Goal: Task Accomplishment & Management: Use online tool/utility

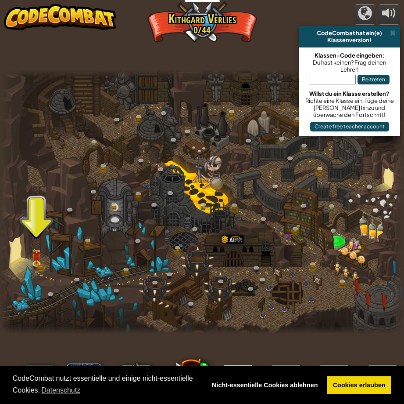
select select "de-DE"
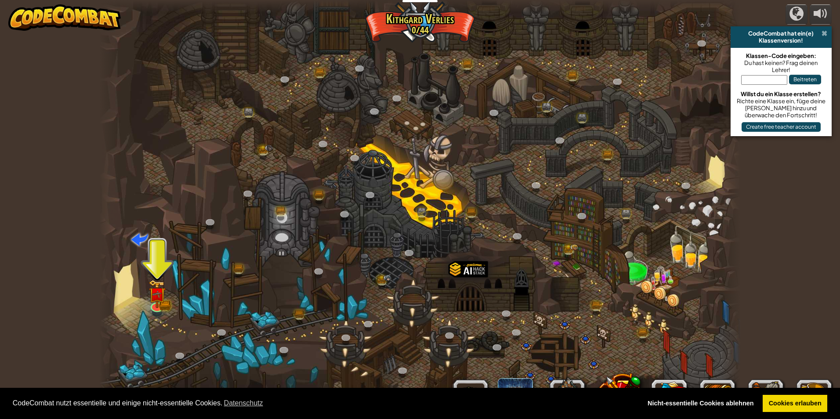
click at [404, 32] on span at bounding box center [824, 33] width 6 height 7
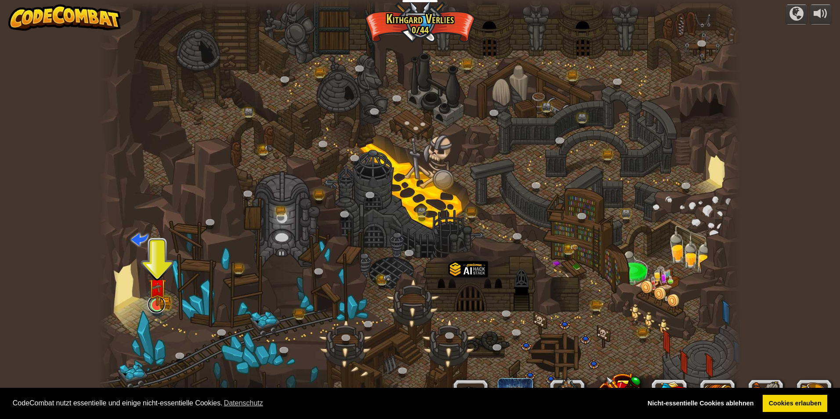
click at [155, 308] on link at bounding box center [157, 305] width 18 height 18
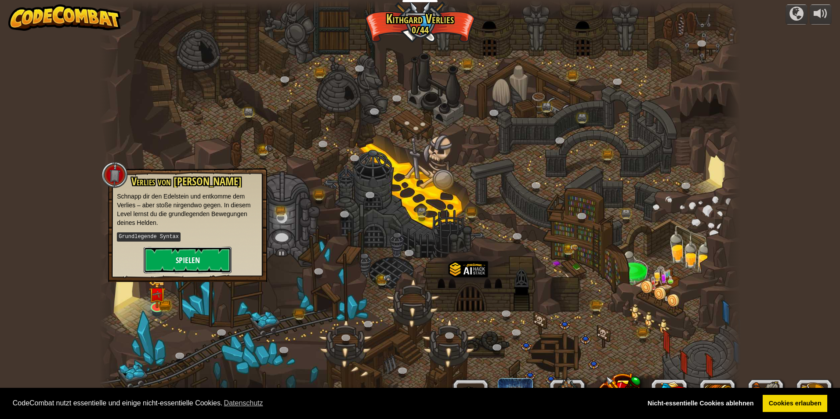
click at [181, 254] on button "Spielen" at bounding box center [188, 260] width 88 height 26
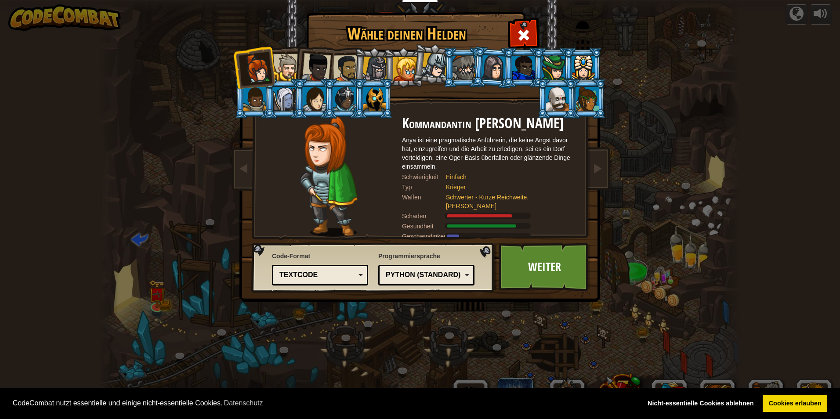
click at [379, 104] on div at bounding box center [374, 99] width 23 height 24
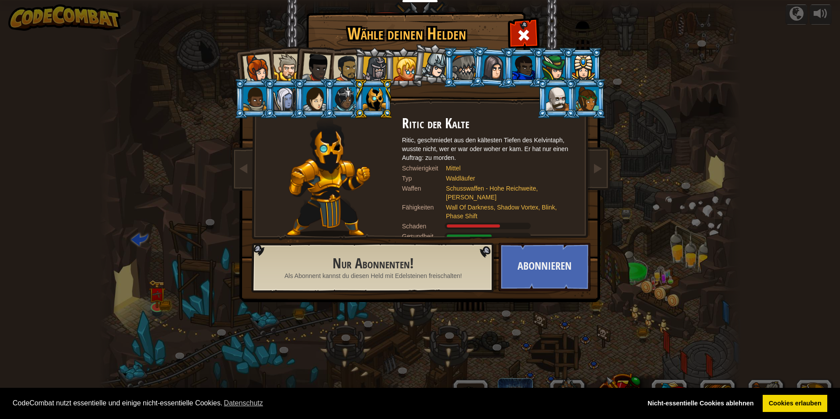
click at [255, 72] on div at bounding box center [256, 68] width 29 height 29
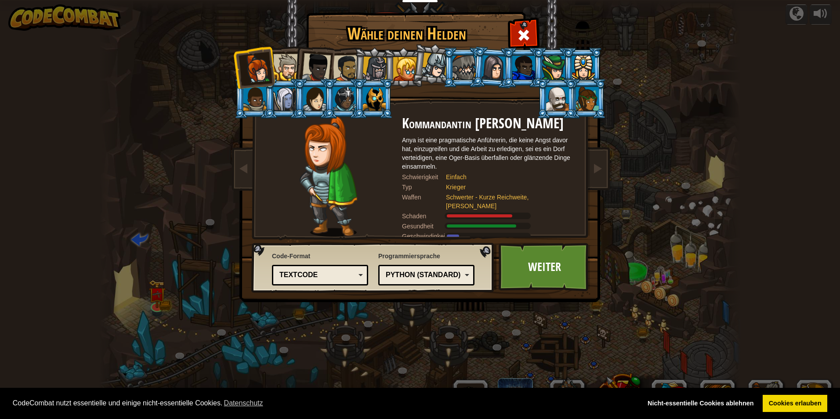
click at [381, 67] on div at bounding box center [374, 69] width 25 height 25
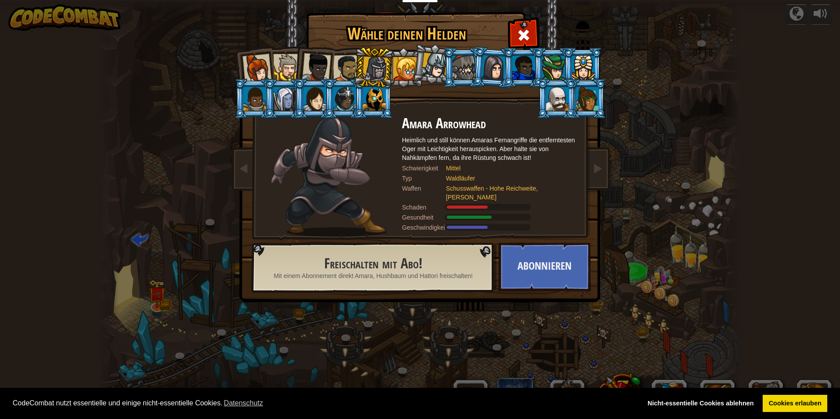
click at [404, 66] on div at bounding box center [435, 66] width 26 height 26
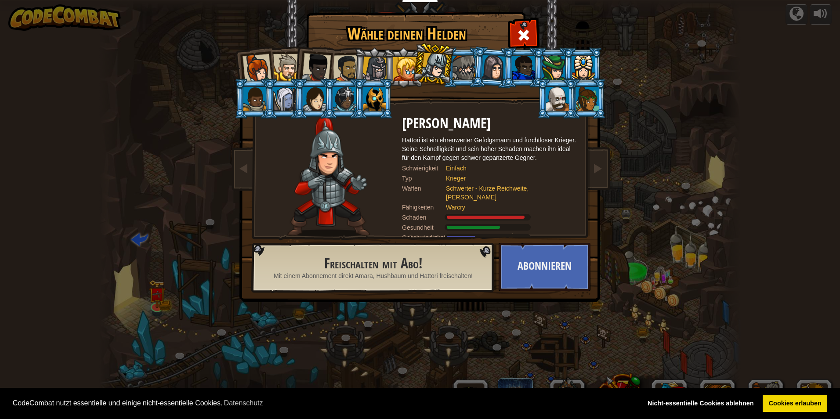
click at [404, 69] on div at bounding box center [405, 69] width 24 height 24
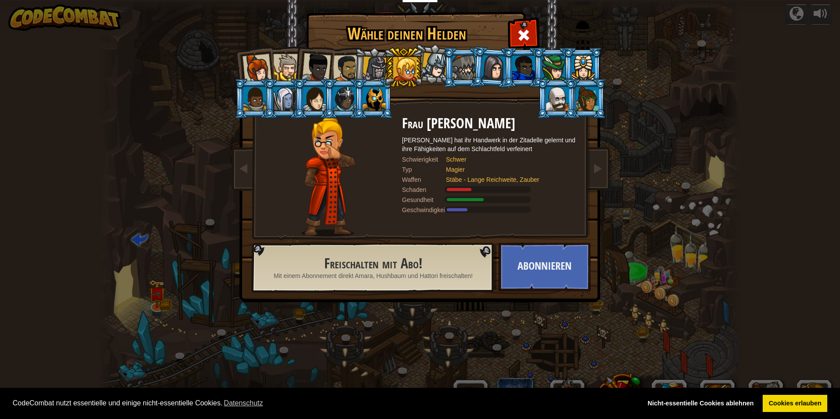
click at [379, 71] on div at bounding box center [374, 69] width 25 height 25
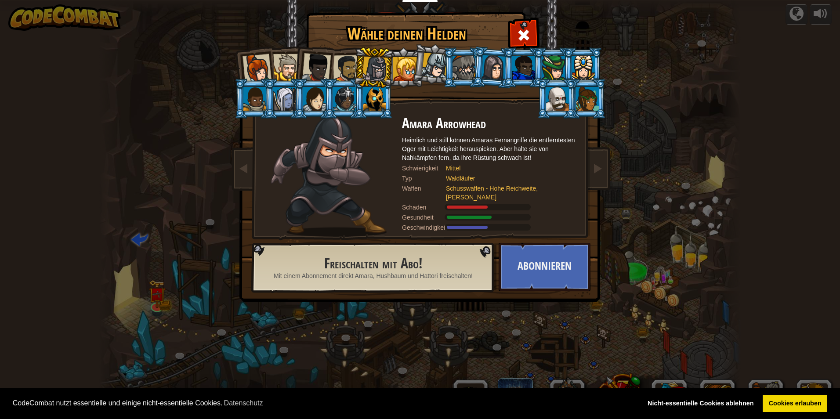
click at [333, 87] on li at bounding box center [344, 99] width 40 height 40
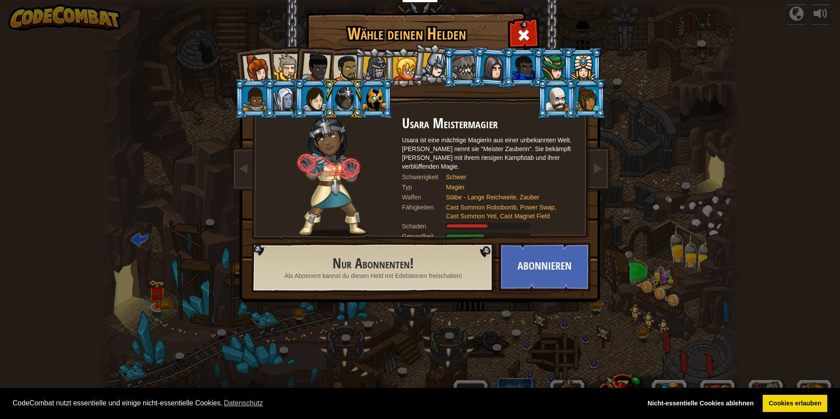
click at [344, 72] on div at bounding box center [346, 68] width 27 height 27
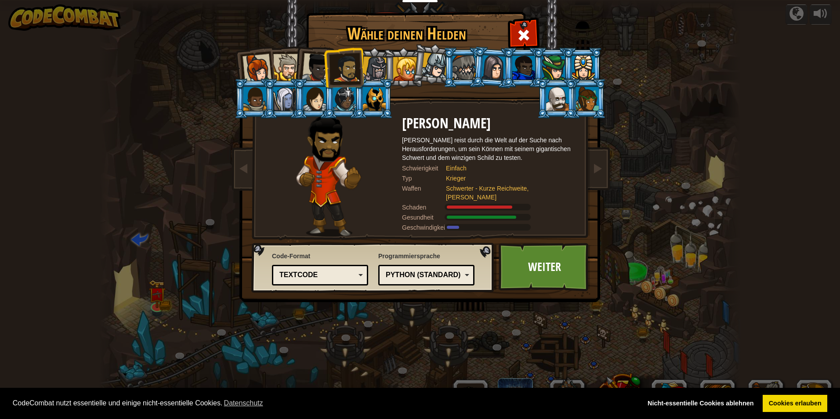
click at [319, 66] on div at bounding box center [316, 67] width 29 height 29
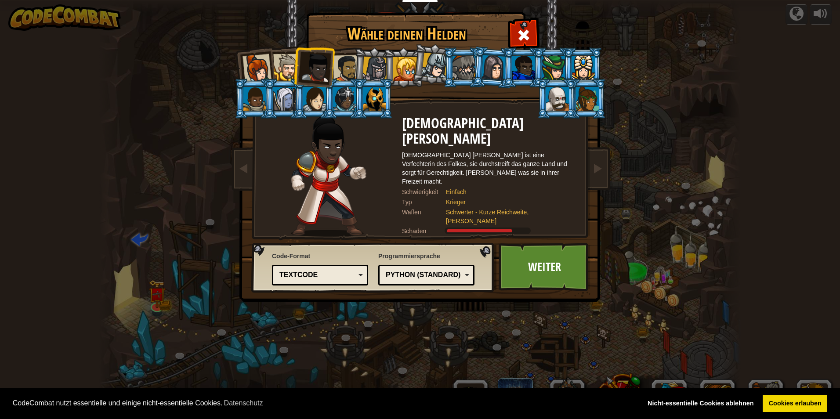
click at [286, 72] on div at bounding box center [286, 67] width 27 height 27
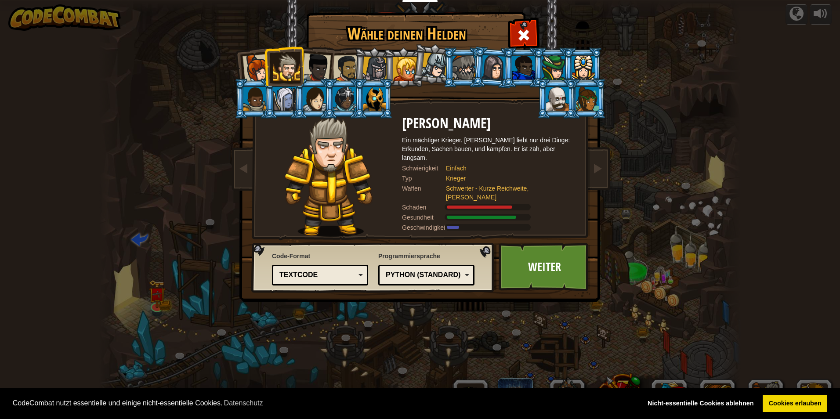
click at [321, 61] on div at bounding box center [316, 67] width 29 height 29
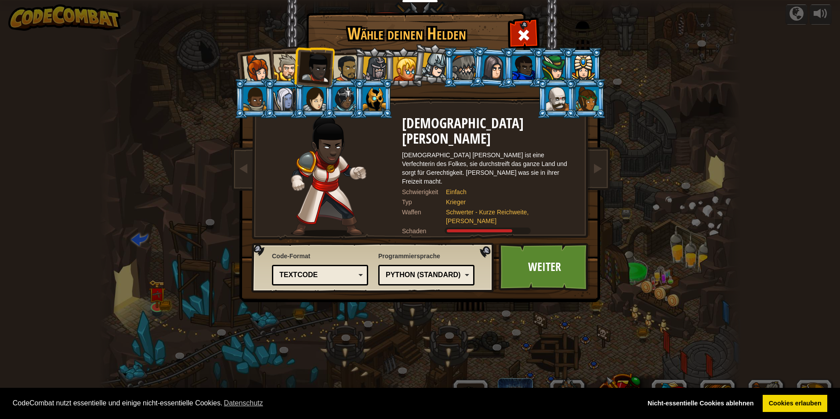
click at [339, 77] on div at bounding box center [346, 68] width 27 height 27
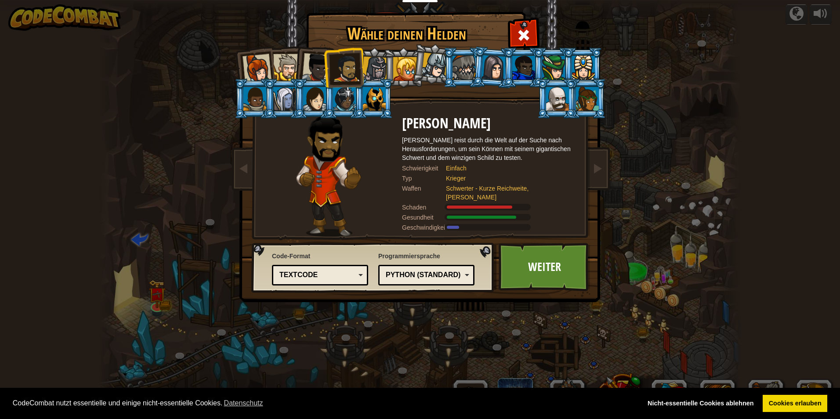
click at [238, 31] on img at bounding box center [421, 145] width 380 height 314
click at [260, 55] on div at bounding box center [256, 68] width 29 height 29
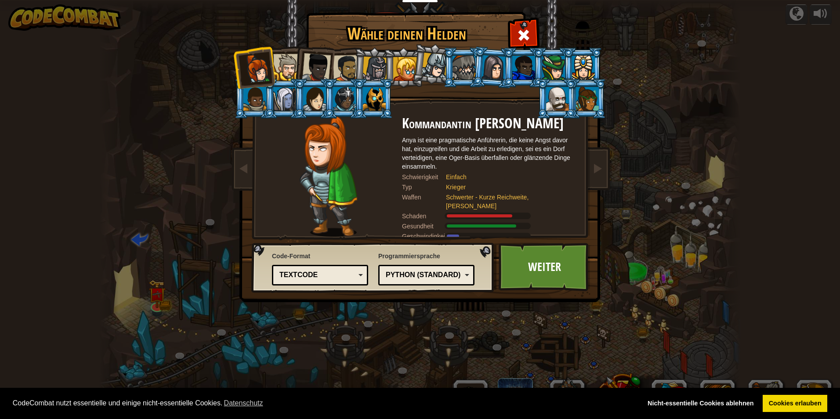
click at [285, 61] on div at bounding box center [286, 67] width 27 height 27
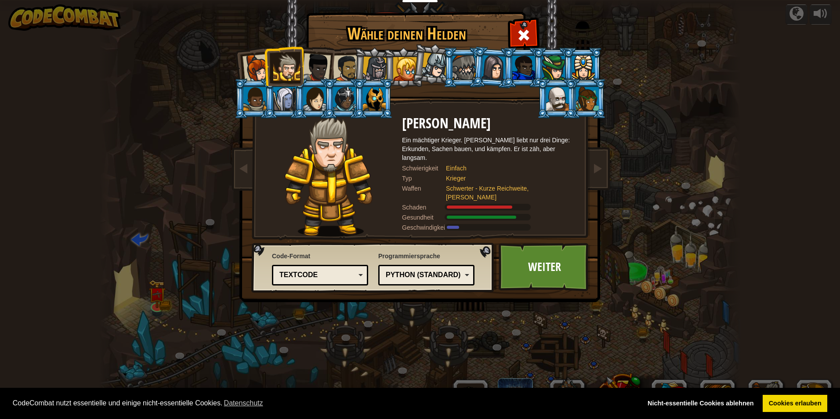
click at [320, 59] on div at bounding box center [316, 67] width 29 height 29
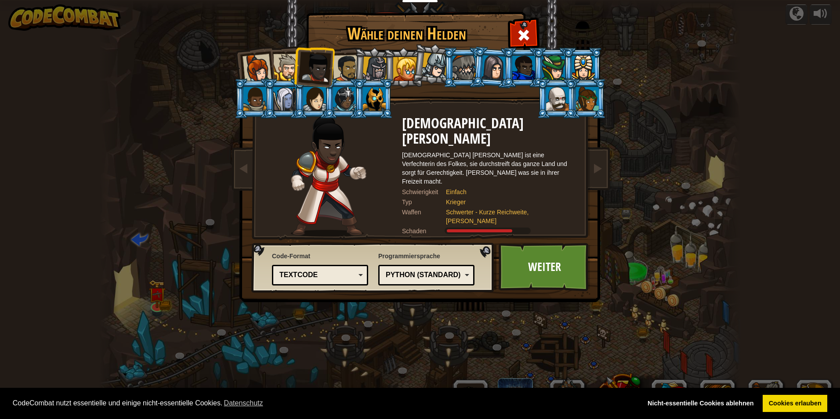
click at [347, 62] on div at bounding box center [346, 68] width 27 height 27
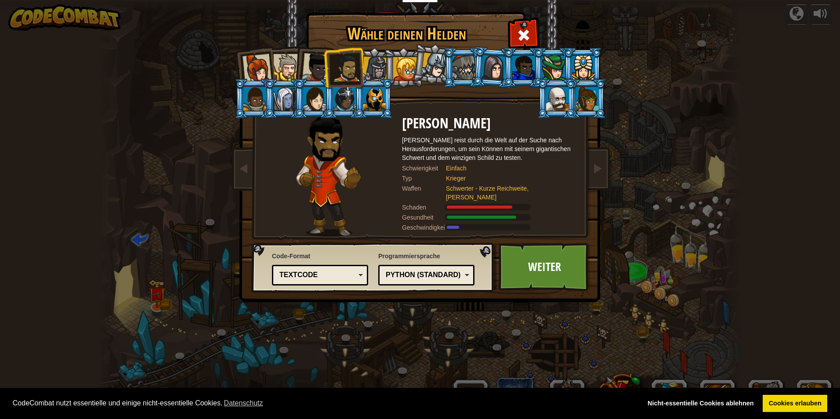
click at [245, 72] on div at bounding box center [256, 68] width 29 height 29
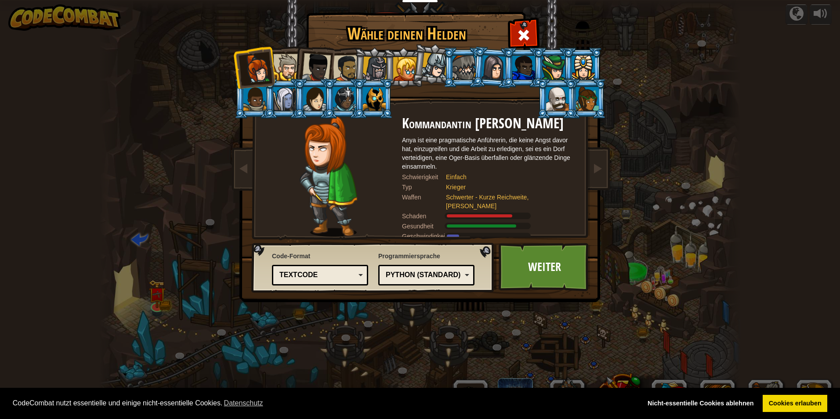
click at [404, 240] on img at bounding box center [421, 145] width 380 height 314
click at [404, 256] on link "Weiter" at bounding box center [544, 267] width 92 height 48
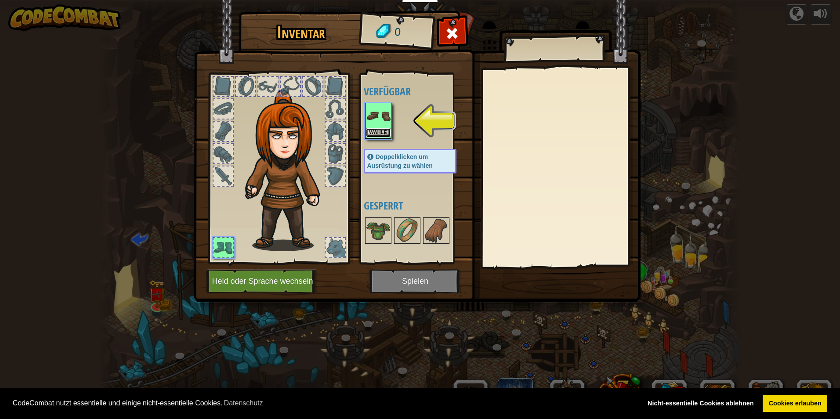
click at [371, 132] on button "Wähle" at bounding box center [378, 132] width 25 height 9
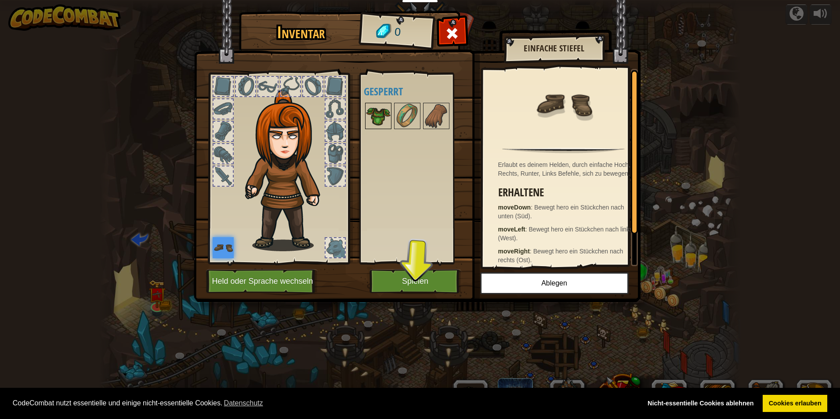
click at [386, 116] on img at bounding box center [378, 116] width 25 height 25
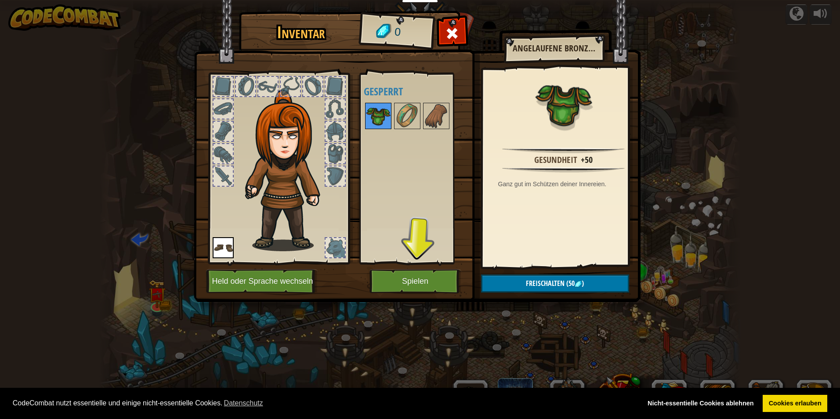
click at [386, 116] on img at bounding box center [378, 116] width 25 height 25
click at [404, 126] on img at bounding box center [407, 116] width 25 height 25
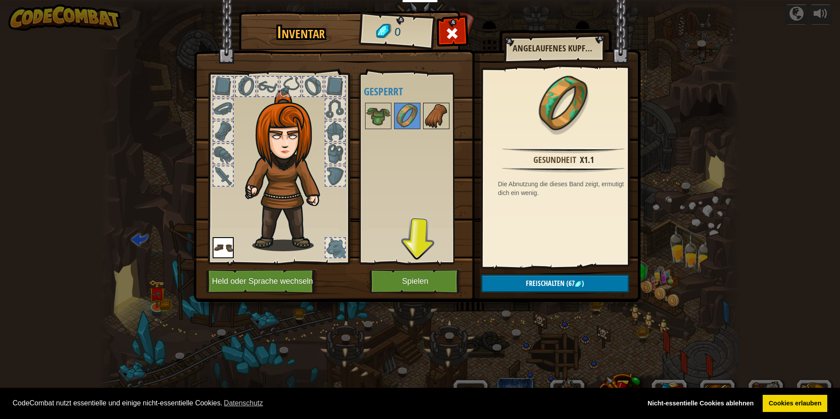
click at [404, 127] on img at bounding box center [436, 116] width 25 height 25
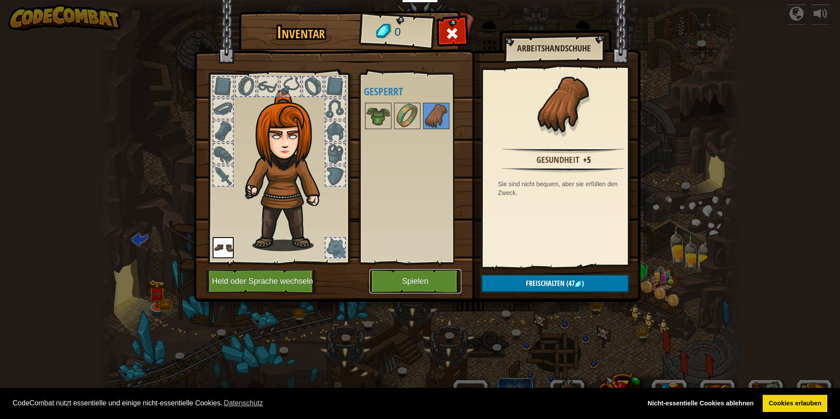
click at [404, 274] on button "Spielen" at bounding box center [415, 281] width 92 height 24
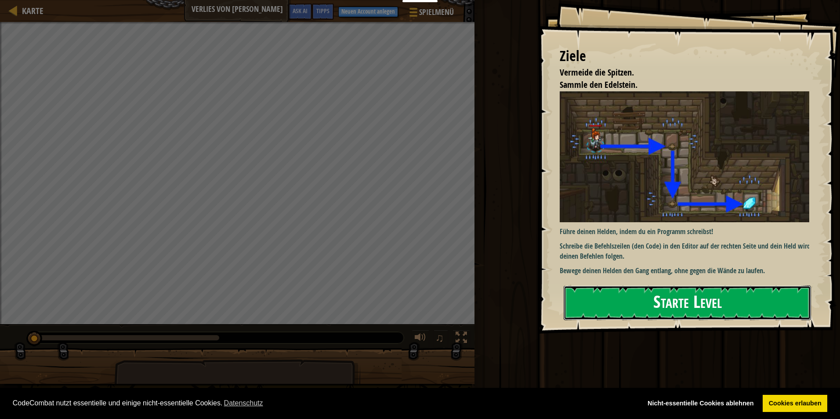
click at [404, 296] on button "Starte Level" at bounding box center [686, 302] width 247 height 35
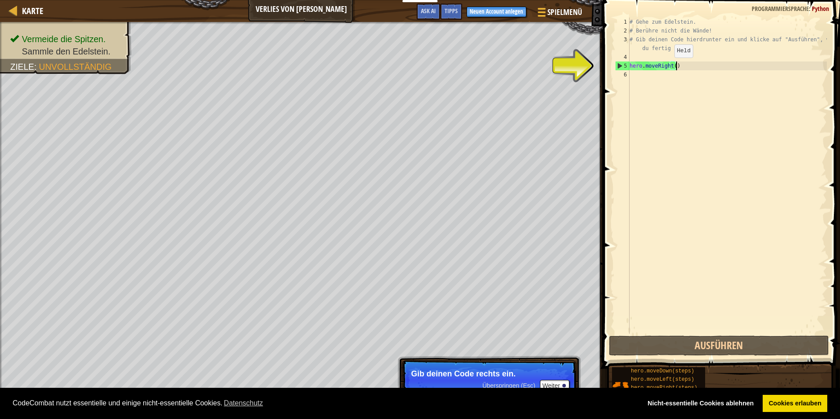
click at [404, 66] on div "# Gehe zum Edelstein. # Berühre nicht die Wände! # Gib deinen Code hierdrunter …" at bounding box center [727, 185] width 199 height 334
click at [404, 67] on div "# Gehe zum Edelstein. # Berühre nicht die Wände! # Gib deinen Code hierdrunter …" at bounding box center [727, 185] width 199 height 334
click at [404, 68] on div "# Gehe zum Edelstein. # Berühre nicht die Wände! # Gib deinen Code hierdrunter …" at bounding box center [727, 185] width 199 height 334
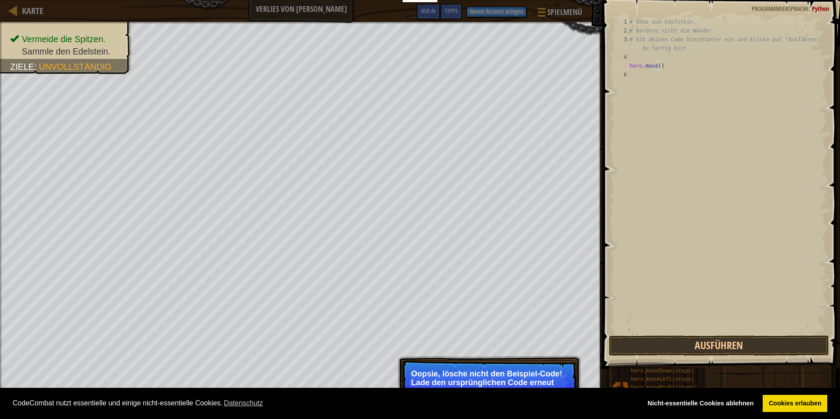
click at [404, 370] on p "Oopsie, lösche nicht den Beispiel-Code! Lade den ursprünglichen Code erneut und…" at bounding box center [489, 382] width 156 height 26
click at [404, 383] on p "Oopsie, lösche nicht den Beispiel-Code! Lade den ursprünglichen Code erneut und…" at bounding box center [489, 382] width 156 height 26
click at [404, 337] on button "Ausführen" at bounding box center [719, 345] width 220 height 20
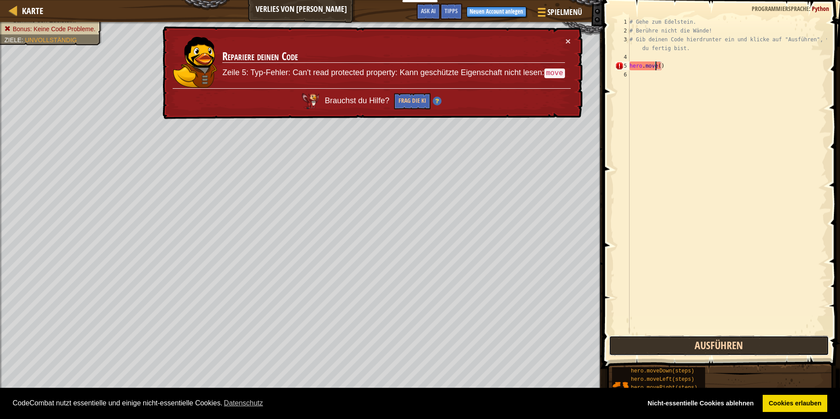
click at [404, 347] on button "Ausführen" at bounding box center [719, 345] width 220 height 20
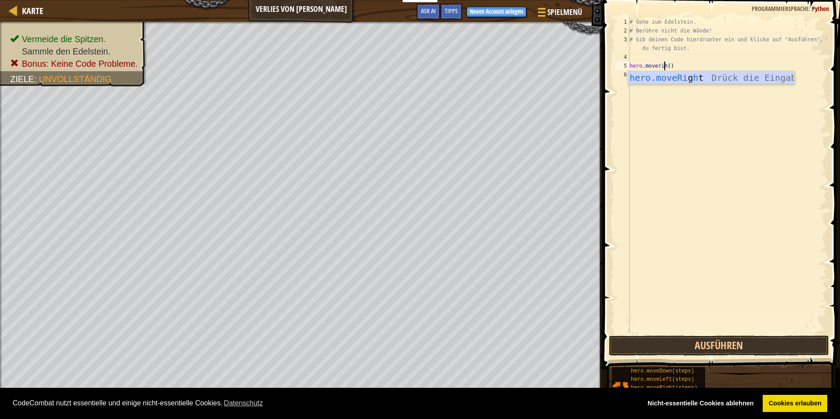
scroll to position [4, 3]
type textarea "hero.moveriht()"
click at [404, 0] on body "Cookie Policy CodeCombat nutzt essentielle und einige nicht-essentielle Cookies…" at bounding box center [420, 0] width 840 height 0
click at [404, 348] on button "Ausführen" at bounding box center [719, 345] width 220 height 20
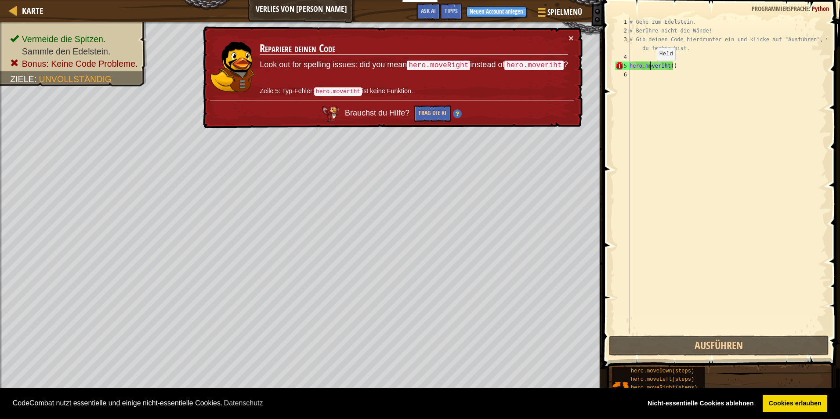
click at [404, 69] on div "# Gehe zum Edelstein. # Berühre nicht die Wände! # Gib deinen Code hierdrunter …" at bounding box center [727, 185] width 199 height 334
click at [404, 71] on div "# Gehe zum Edelstein. # Berühre nicht die Wände! # Gib deinen Code hierdrunter …" at bounding box center [727, 185] width 199 height 334
click at [404, 83] on div "# Gehe zum Edelstein. # Berühre nicht die Wände! # Gib deinen Code hierdrunter …" at bounding box center [727, 185] width 199 height 334
click at [404, 70] on div "# Gehe zum Edelstein. # Berühre nicht die Wände! # Gib deinen Code hierdrunter …" at bounding box center [727, 185] width 199 height 334
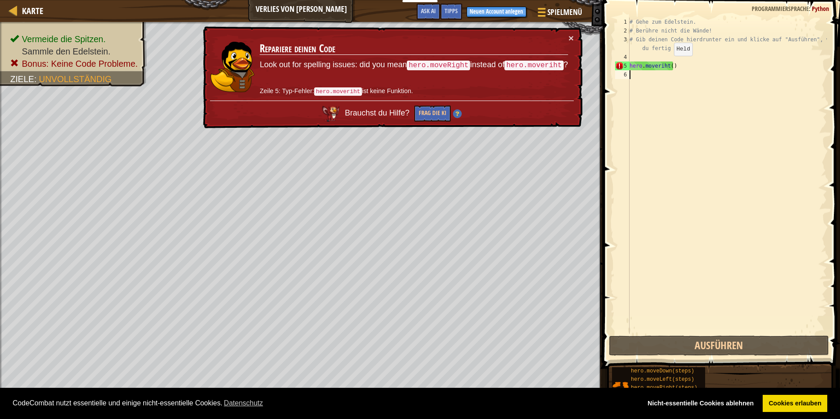
click at [404, 65] on div "# Gehe zum Edelstein. # Berühre nicht die Wände! # Gib deinen Code hierdrunter …" at bounding box center [727, 185] width 199 height 334
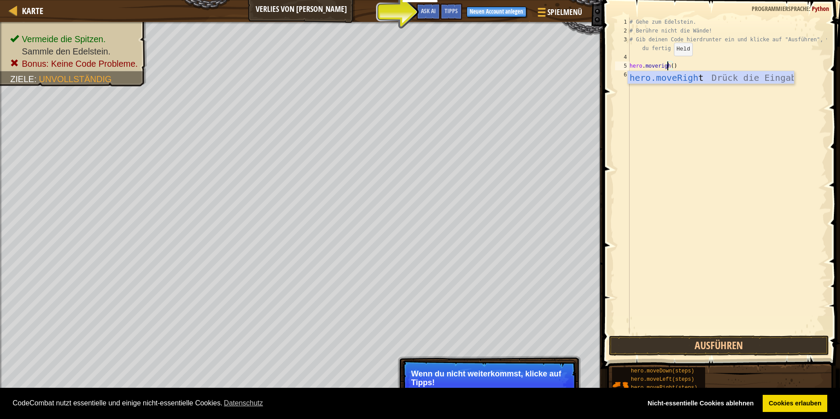
scroll to position [4, 3]
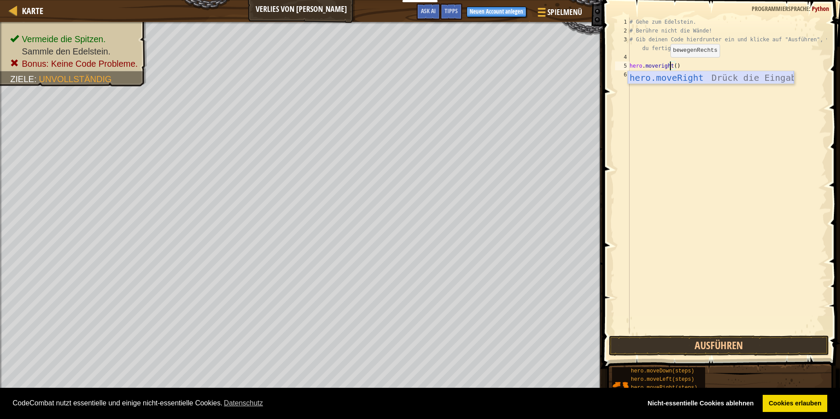
click at [404, 78] on div "hero.moveRight Drück die Eingabetaste" at bounding box center [711, 91] width 166 height 40
type textarea "hero.moveRight"
click at [404, 79] on div "# Gehe zum Edelstein. # Berühre nicht die Wände! # Gib deinen Code hierdrunter …" at bounding box center [727, 185] width 199 height 334
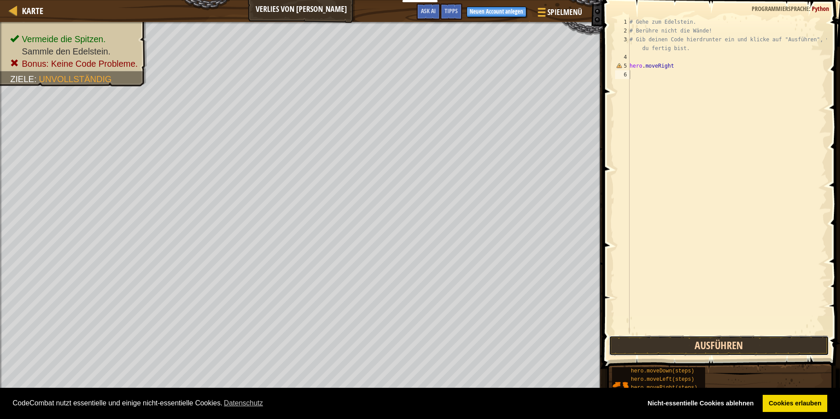
click at [404, 337] on button "Ausführen" at bounding box center [719, 345] width 220 height 20
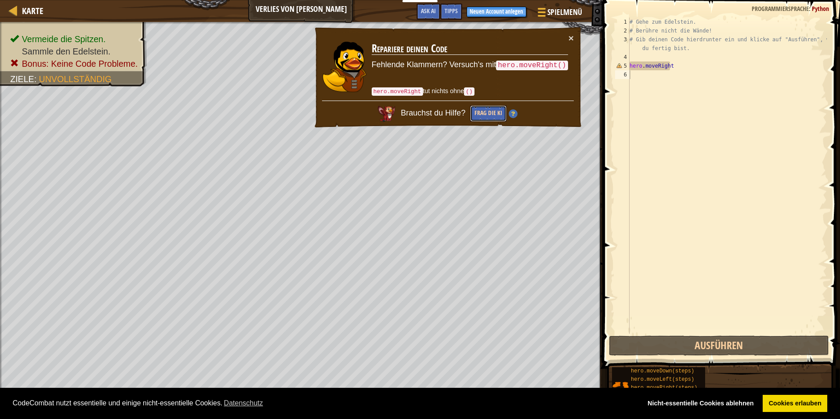
click at [404, 112] on button "Frag die KI" at bounding box center [488, 113] width 36 height 16
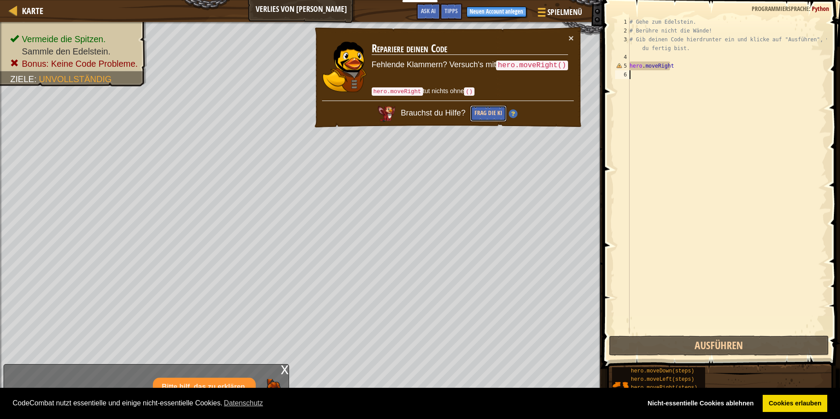
click at [404, 112] on button "Frag die KI" at bounding box center [488, 113] width 36 height 16
click at [404, 0] on body "Cookie Policy CodeCombat nutzt essentielle und einige nicht-essentielle Cookies…" at bounding box center [420, 0] width 840 height 0
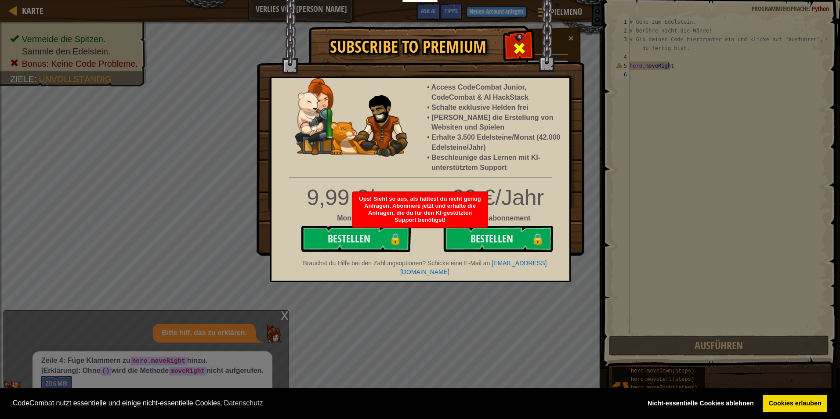
click at [404, 59] on div at bounding box center [519, 47] width 28 height 28
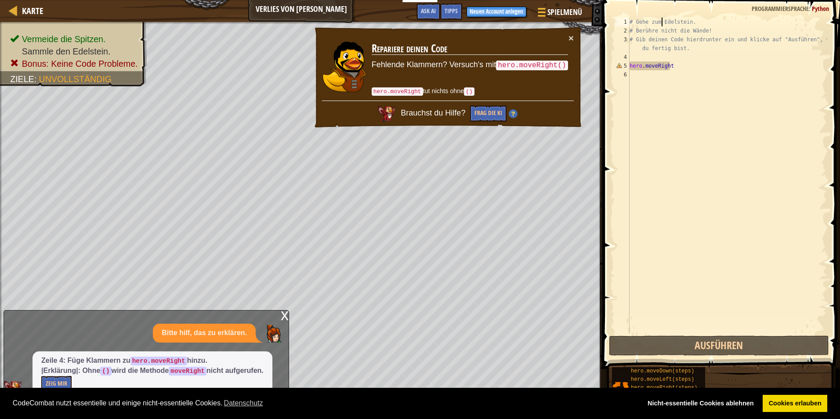
click at [404, 22] on div "# Gehe zum Edelstein. # Berühre nicht die Wände! # Gib deinen Code hierdrunter …" at bounding box center [727, 185] width 199 height 334
click at [404, 28] on div "# Gehe zum Edelstein. # Berühre nicht die Wände! # Gib deinen Code hierdrunter …" at bounding box center [727, 185] width 199 height 334
click at [404, 23] on div "# Gehe zum Edelstein. # Berühre nicht die Wände! # Gib deinen Code hierdrunter …" at bounding box center [727, 185] width 199 height 334
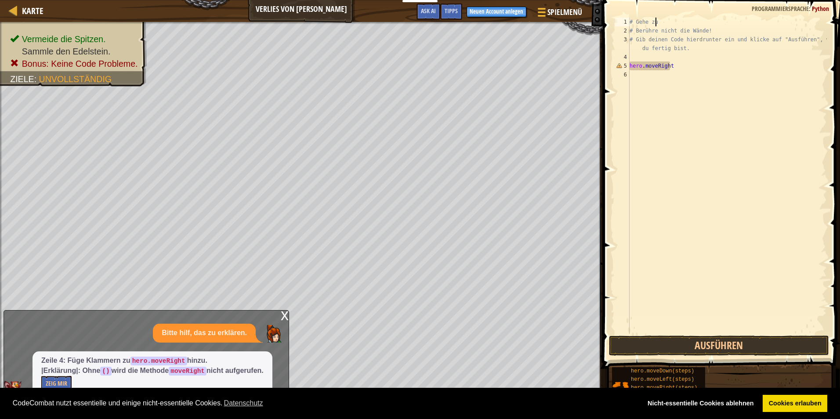
type textarea "#"
click at [404, 32] on div "# Berühre nicht die Wände! # Gib deinen Code hierdrunter ein und klicke auf "Au…" at bounding box center [727, 185] width 199 height 334
type textarea "#"
click at [404, 40] on div "# Gib deinen Code hierdrunter ein und klicke auf "Ausführen", wenn du fertig bi…" at bounding box center [727, 185] width 199 height 334
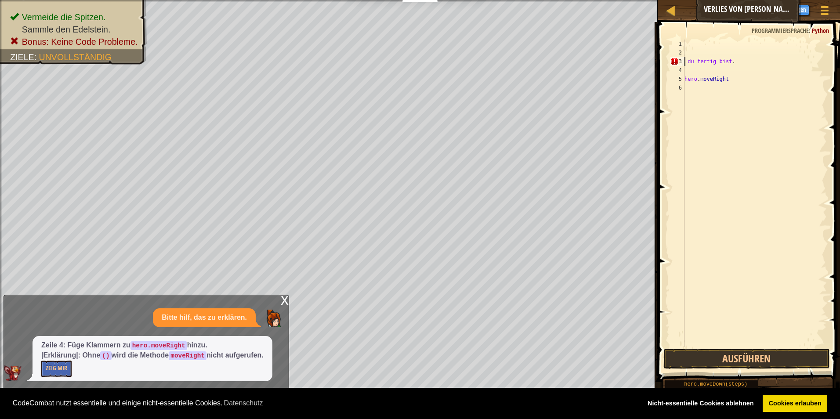
click at [404, 65] on div "du fertig bist . hero . moveRight" at bounding box center [754, 202] width 144 height 325
type textarea "d"
click at [404, 39] on span at bounding box center [749, 189] width 189 height 386
click at [404, 40] on div "hero . moveRight" at bounding box center [754, 202] width 144 height 325
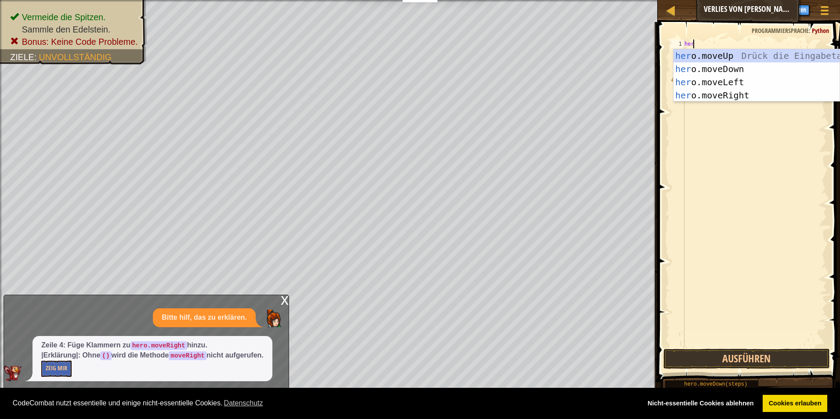
type textarea "hero"
click at [404, 90] on div "hero .moveUp Drück die Eingabetaste hero .moveDown Drück die Eingabetaste hero …" at bounding box center [756, 88] width 166 height 79
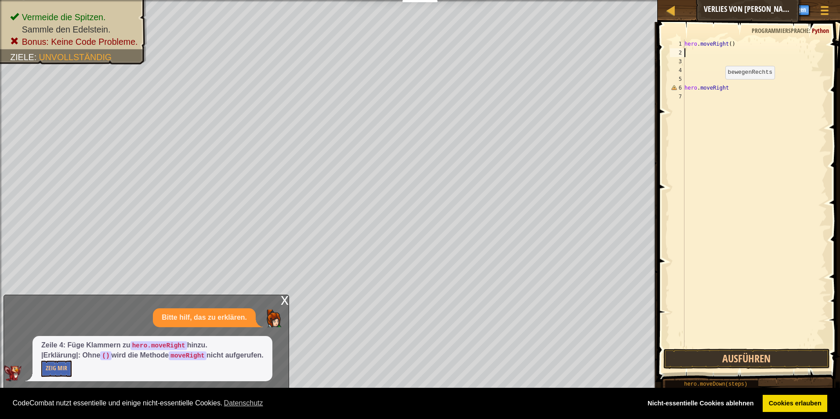
scroll to position [4, 0]
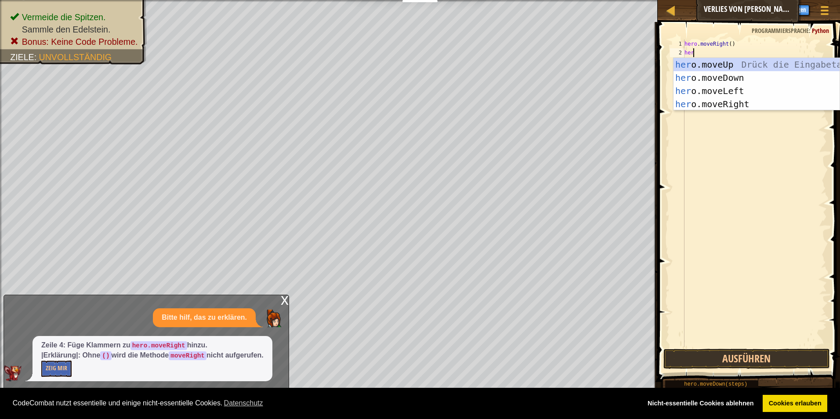
type textarea "hero"
click at [404, 74] on div "hero .moveUp Drück die Eingabetaste hero .moveDown Drück die Eingabetaste hero …" at bounding box center [756, 97] width 166 height 79
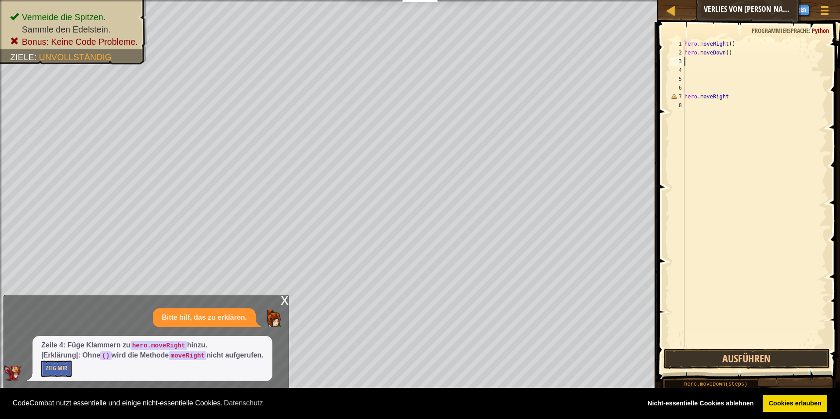
scroll to position [4, 0]
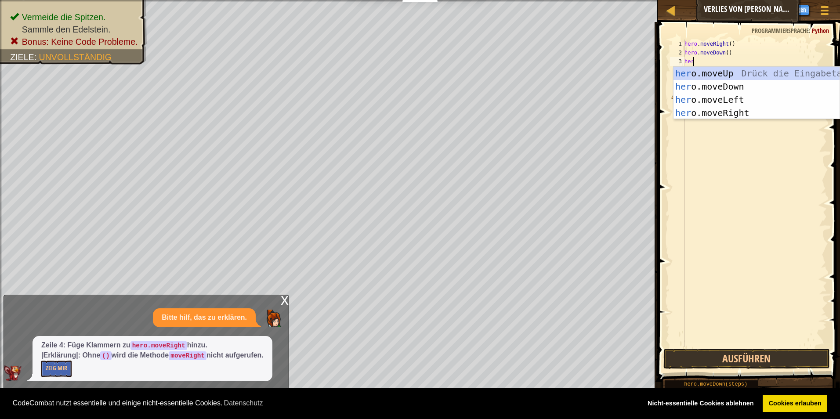
type textarea "hero"
click at [404, 108] on div "hero .moveUp Drück die Eingabetaste hero .moveDown Drück die Eingabetaste hero …" at bounding box center [756, 106] width 166 height 79
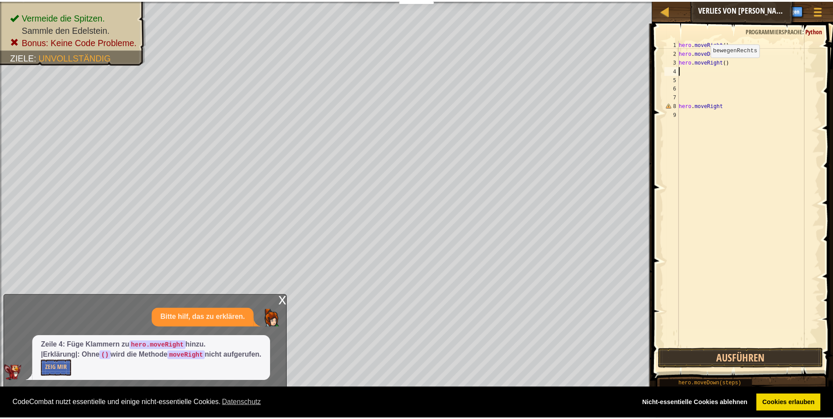
scroll to position [4, 0]
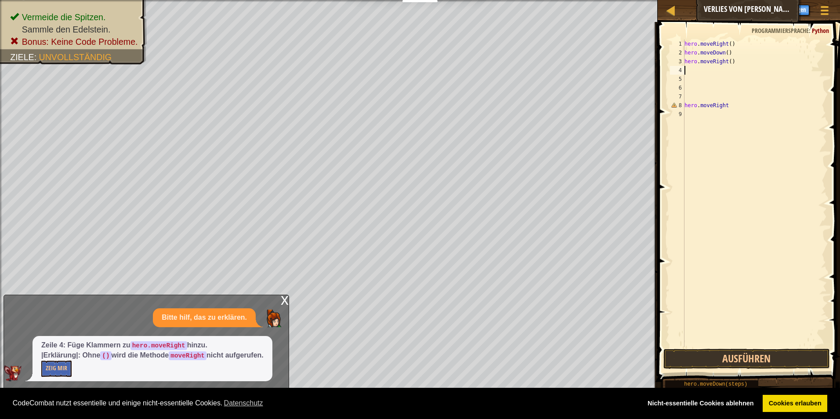
click at [404, 108] on div "hero . moveRight ( ) hero . moveDown ( ) hero . moveRight ( ) hero . moveRight" at bounding box center [754, 202] width 144 height 325
type textarea "h"
click at [404, 363] on button "Ausführen" at bounding box center [746, 359] width 167 height 20
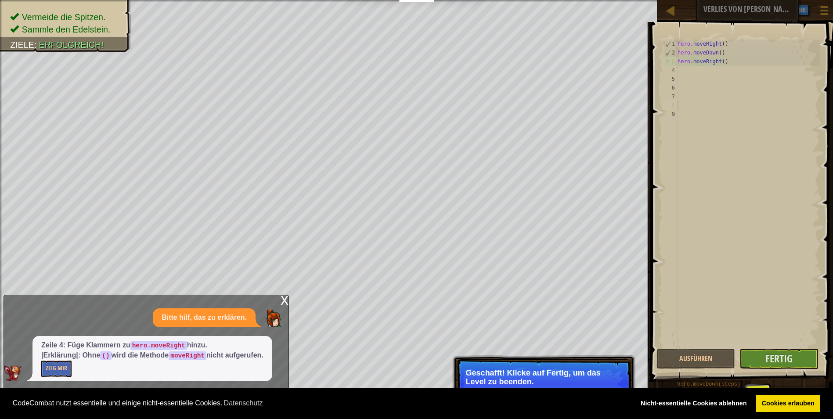
click at [287, 301] on div "x" at bounding box center [285, 299] width 8 height 9
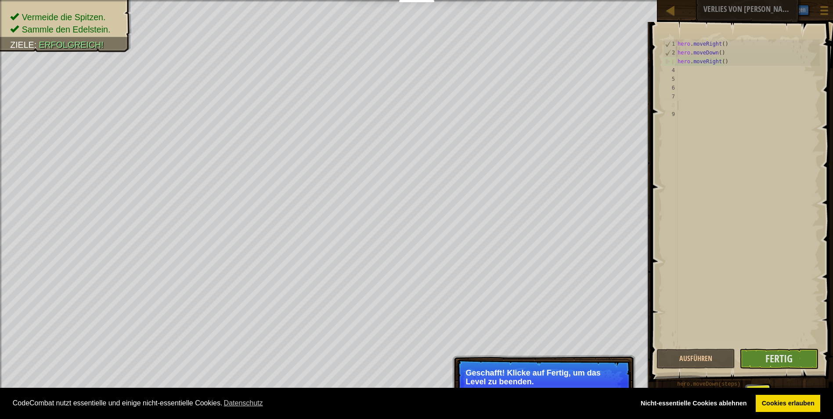
click at [404, 359] on span at bounding box center [742, 189] width 189 height 386
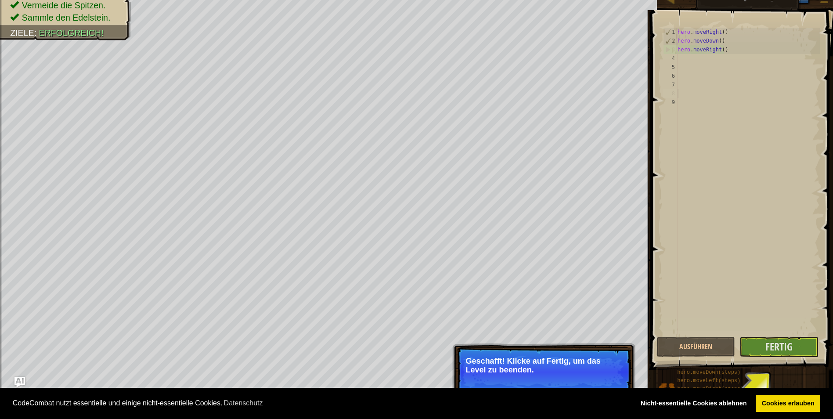
drag, startPoint x: 837, startPoint y: 364, endPoint x: 840, endPoint y: 369, distance: 6.0
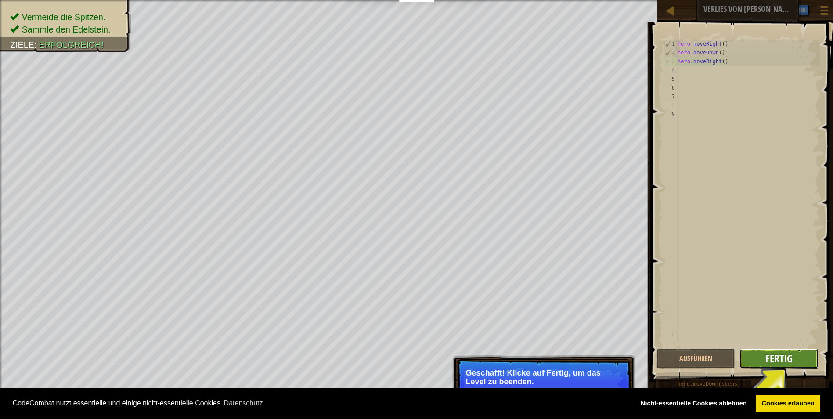
click at [404, 356] on span "Fertig" at bounding box center [778, 358] width 27 height 14
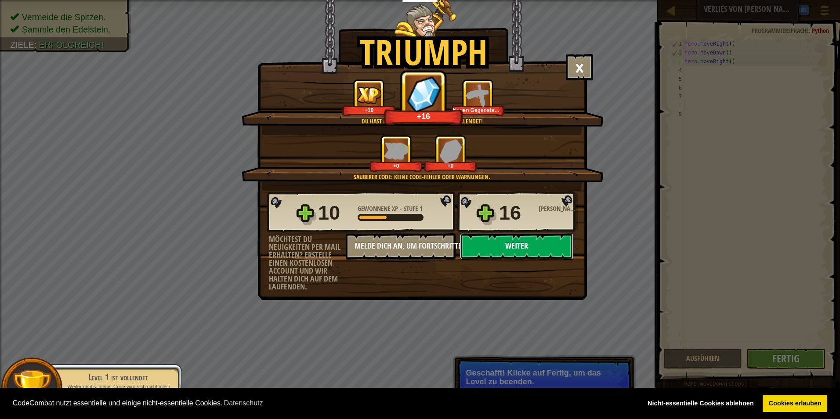
click at [404, 241] on button "Weiter" at bounding box center [516, 246] width 113 height 26
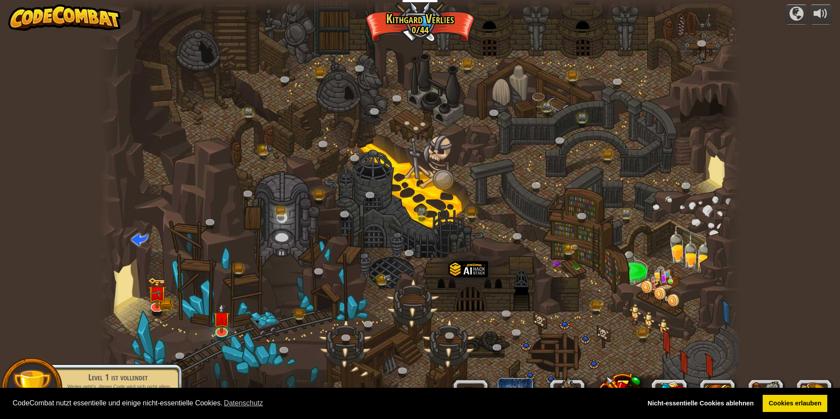
select select "de-DE"
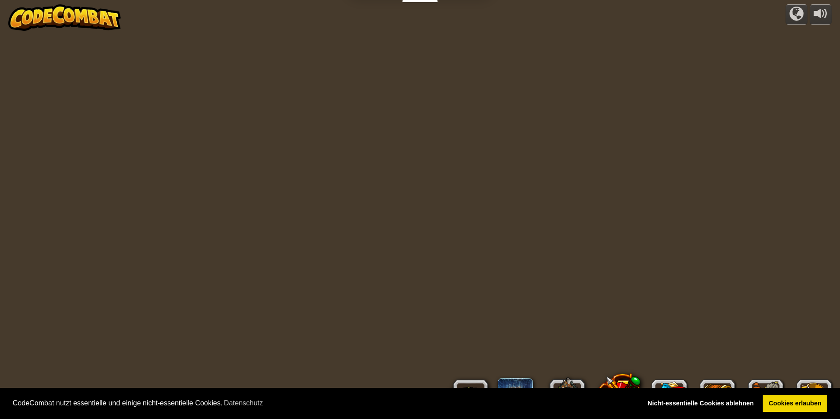
select select "de-DE"
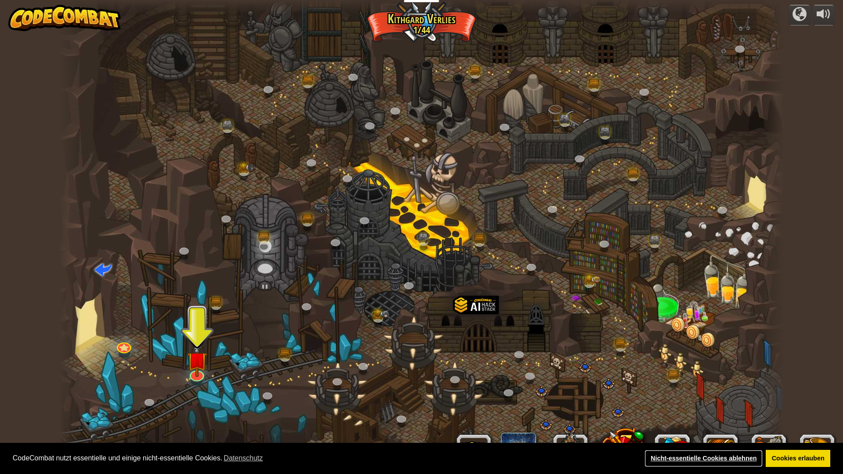
click at [742, 418] on link "Nicht-essentielle Cookies ablehnen" at bounding box center [704, 459] width 118 height 18
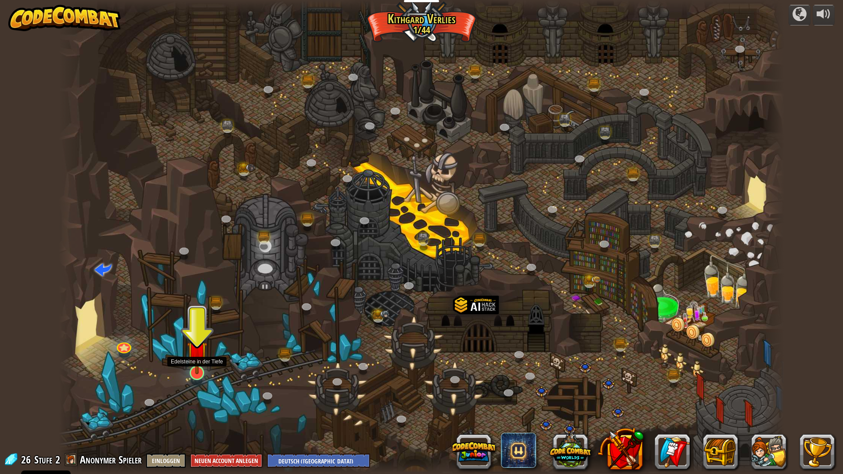
click at [195, 373] on img at bounding box center [197, 351] width 20 height 46
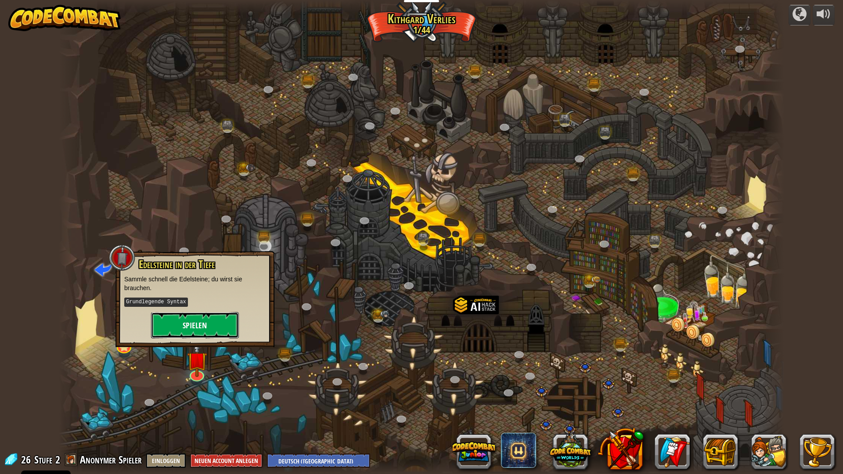
click at [215, 325] on button "Spielen" at bounding box center [195, 325] width 88 height 26
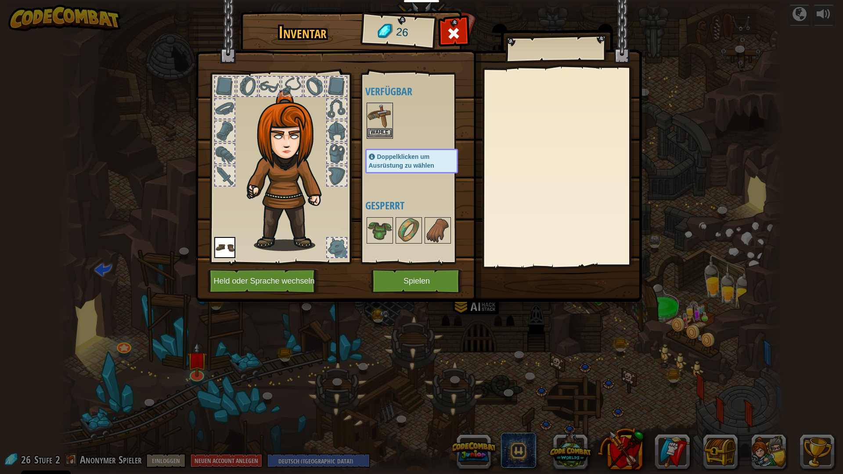
click at [381, 128] on img at bounding box center [380, 116] width 25 height 25
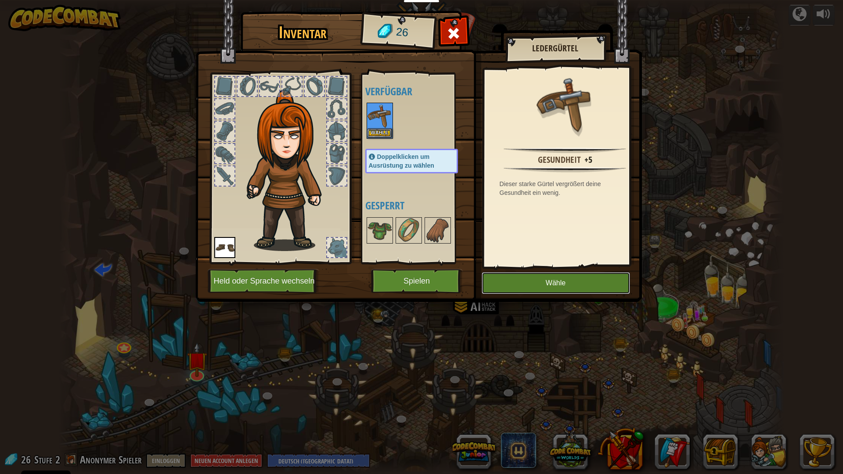
click at [566, 285] on button "Wähle" at bounding box center [556, 283] width 148 height 22
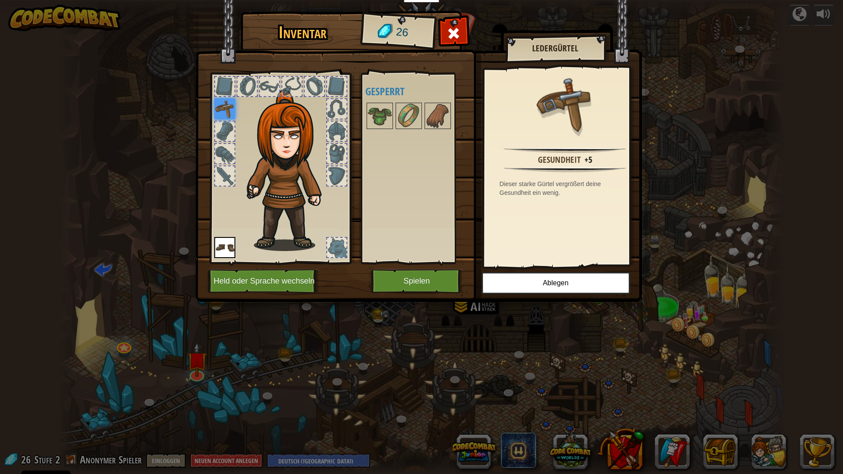
click at [416, 99] on div "Verfügbar Wähle Wähle Doppelklicken um Ausrüstung zu wählen Gesperrt" at bounding box center [420, 168] width 110 height 183
click at [406, 118] on img at bounding box center [409, 116] width 25 height 25
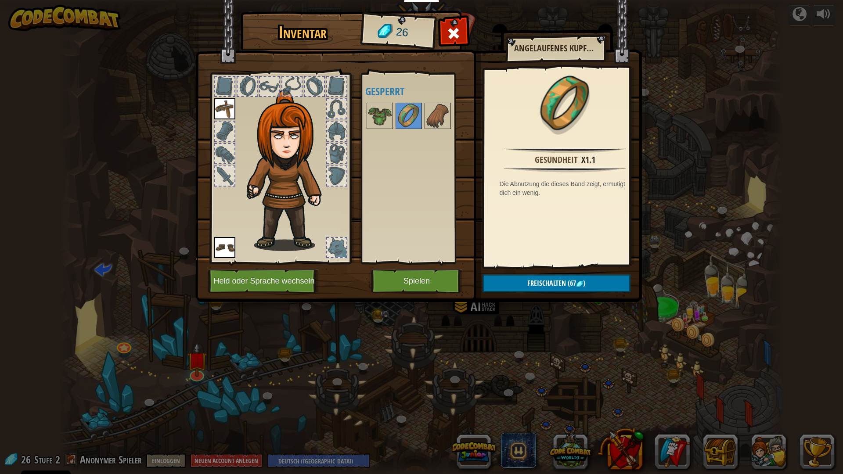
click at [468, 106] on div at bounding box center [420, 115] width 110 height 29
click at [384, 114] on img at bounding box center [380, 116] width 25 height 25
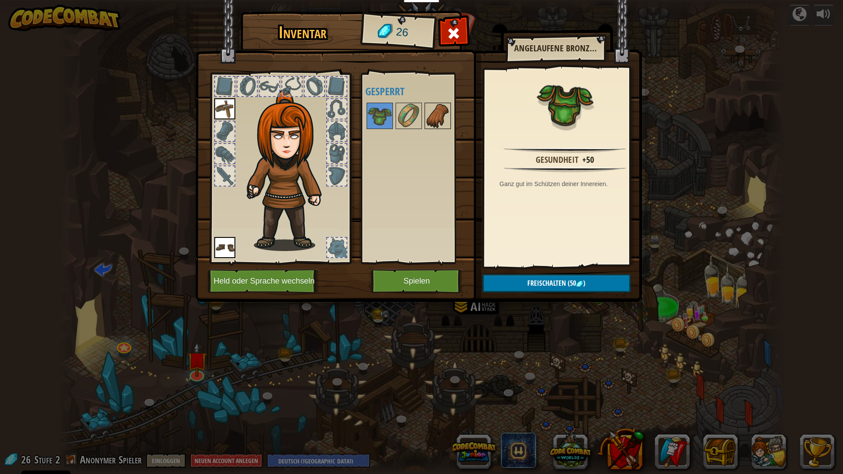
click at [447, 122] on img at bounding box center [438, 116] width 25 height 25
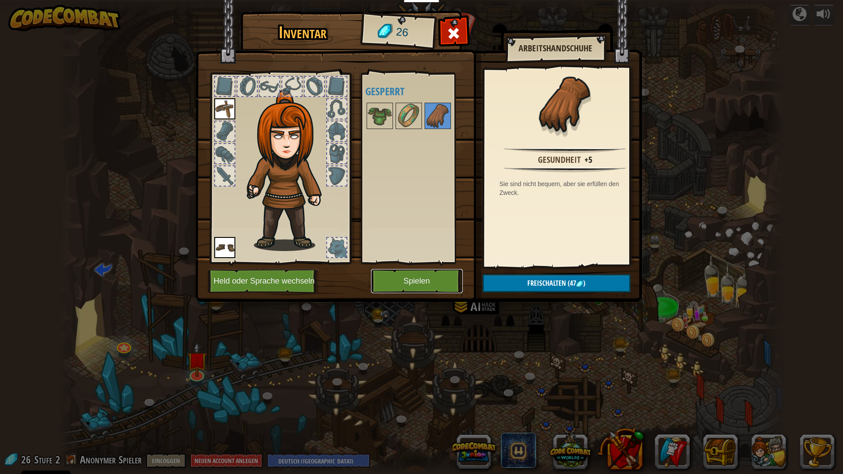
click at [446, 276] on button "Spielen" at bounding box center [417, 281] width 92 height 24
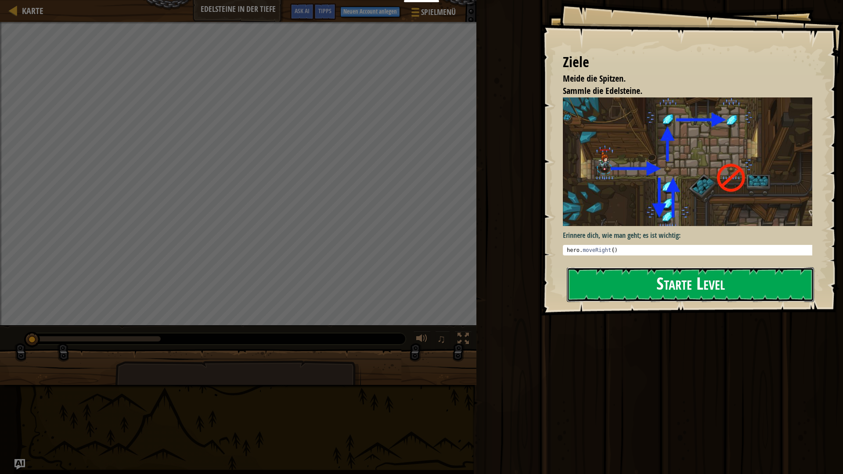
click at [703, 276] on button "Starte Level" at bounding box center [690, 284] width 247 height 35
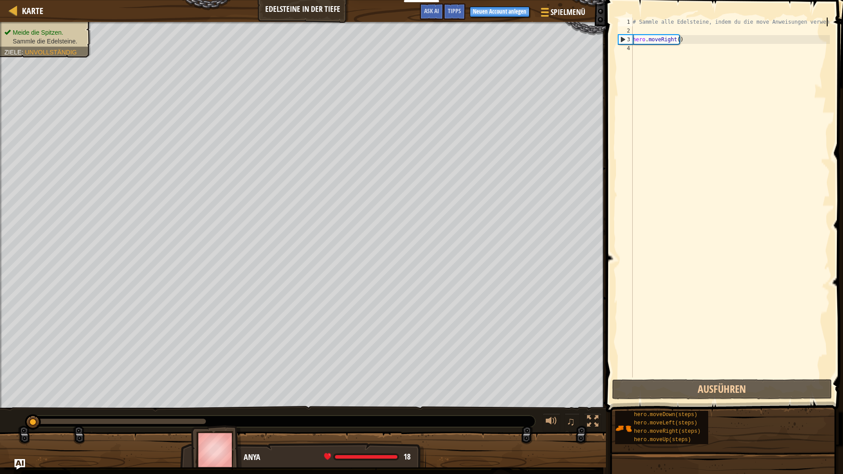
click at [828, 26] on div "# Sammle alle Edelsteine, indem du die move Anweisungen verwendest. hero . move…" at bounding box center [730, 207] width 199 height 378
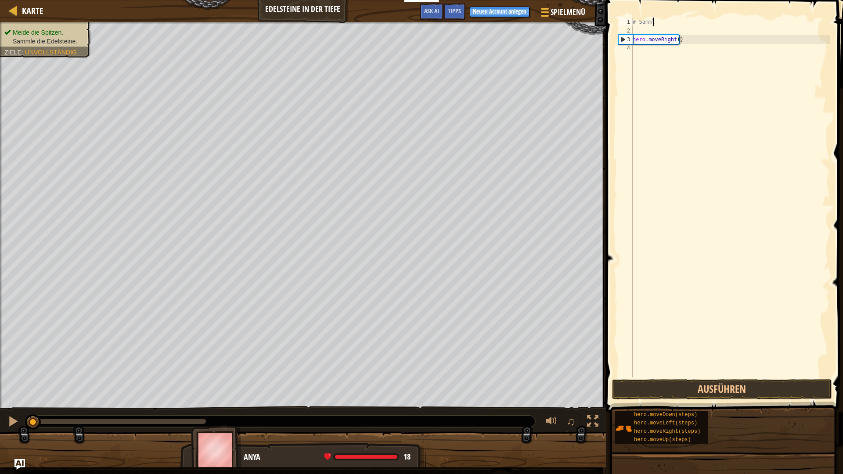
type textarea "#"
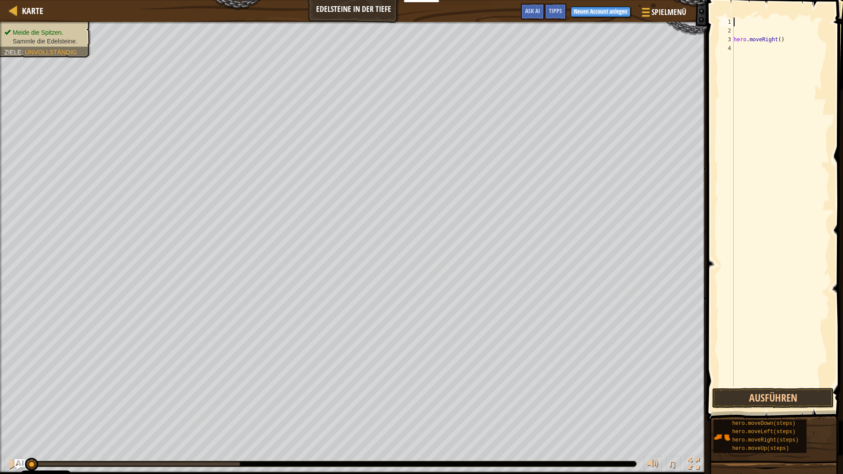
click at [789, 33] on div "hero . moveRight ( )" at bounding box center [781, 211] width 98 height 386
click at [790, 57] on div "hero . moveRight ( )" at bounding box center [781, 211] width 98 height 386
click at [787, 47] on div "hero . moveRight ( )" at bounding box center [781, 211] width 98 height 386
click at [786, 40] on div "hero . moveRight ( )" at bounding box center [781, 211] width 98 height 386
type textarea "h"
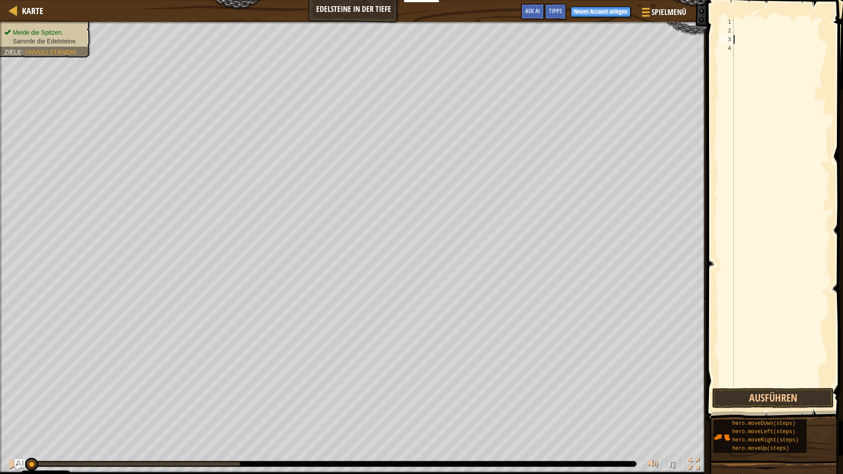
click at [758, 14] on span at bounding box center [775, 198] width 143 height 447
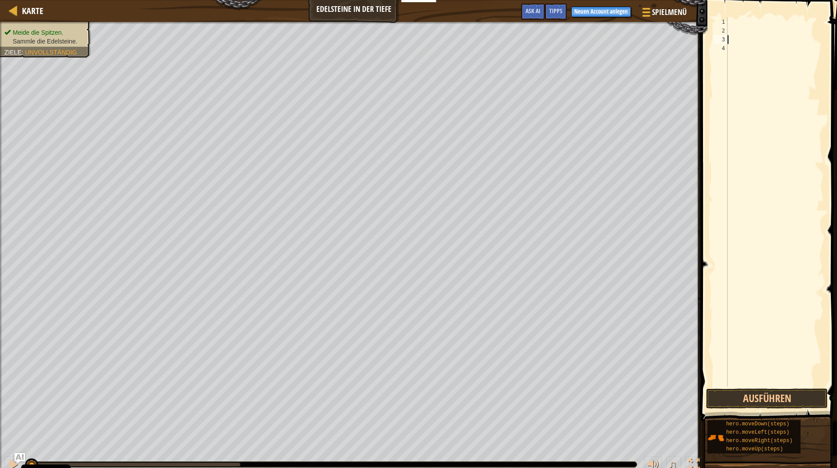
click at [758, 14] on span at bounding box center [769, 198] width 143 height 447
click at [759, 16] on span at bounding box center [769, 198] width 143 height 447
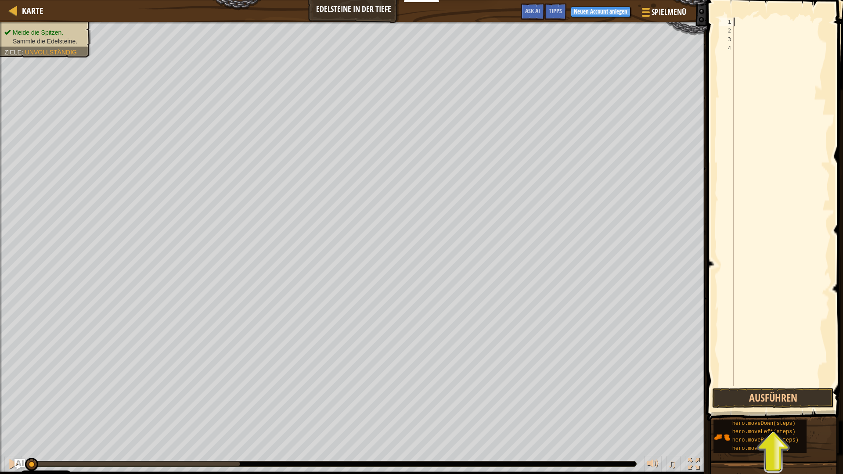
click at [759, 18] on div at bounding box center [781, 211] width 98 height 386
click at [759, 27] on div at bounding box center [781, 211] width 98 height 386
click at [730, 34] on div "2" at bounding box center [726, 30] width 14 height 9
click at [787, 393] on button "Ausführen" at bounding box center [773, 398] width 122 height 20
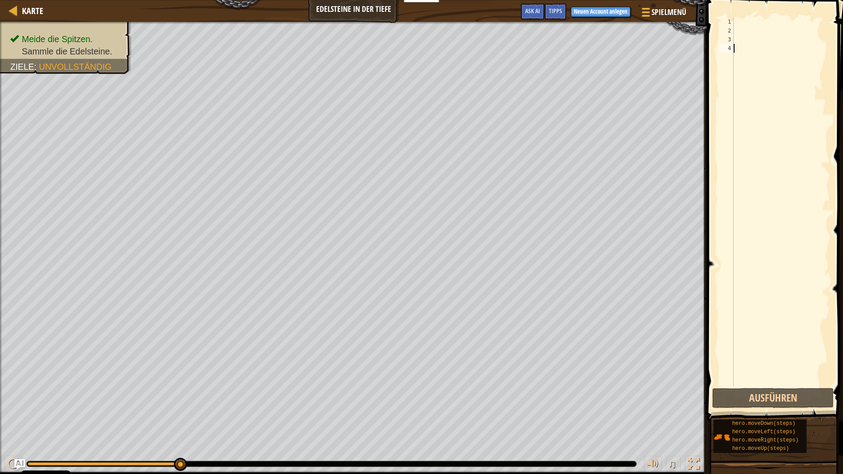
click at [734, 20] on div at bounding box center [781, 211] width 98 height 386
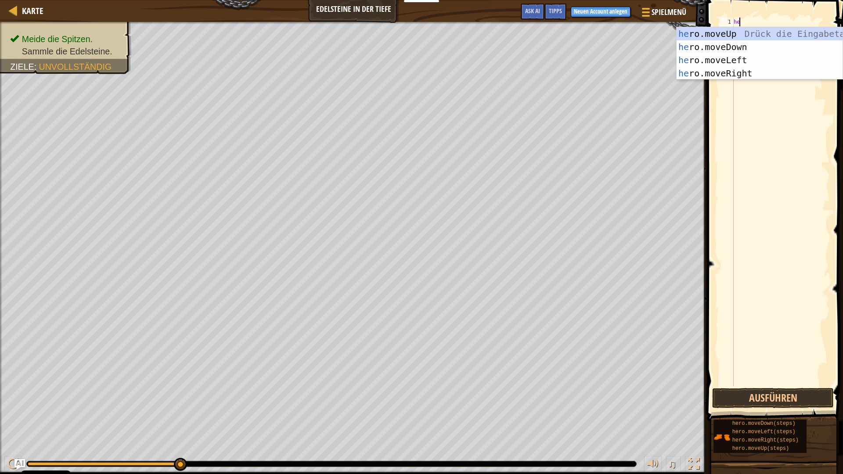
scroll to position [4, 0]
type textarea "hero"
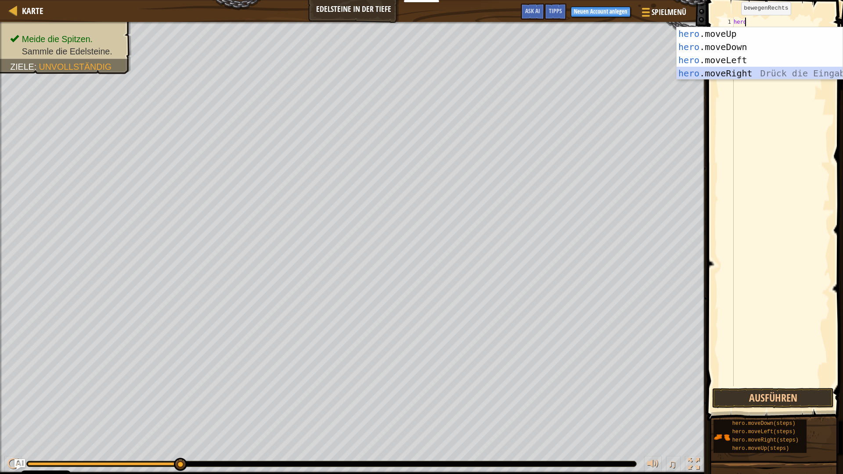
click at [742, 69] on div "hero .moveUp Drück die Eingabetaste hero .moveDown Drück die Eingabetaste hero …" at bounding box center [760, 66] width 166 height 79
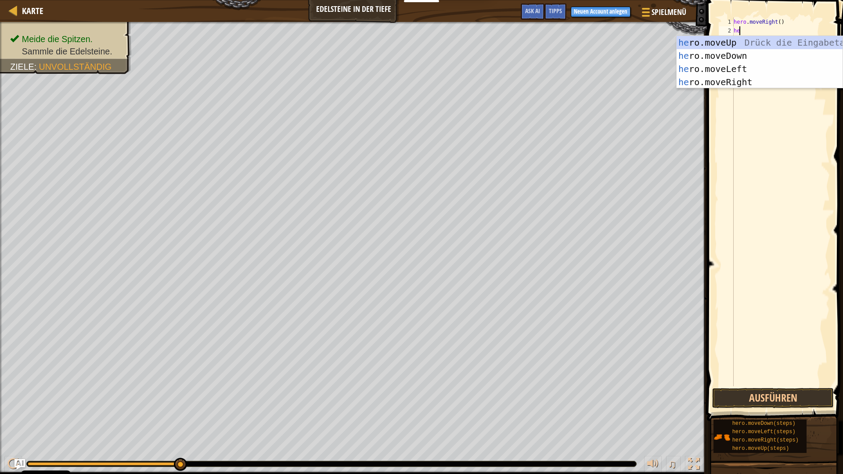
type textarea "her"
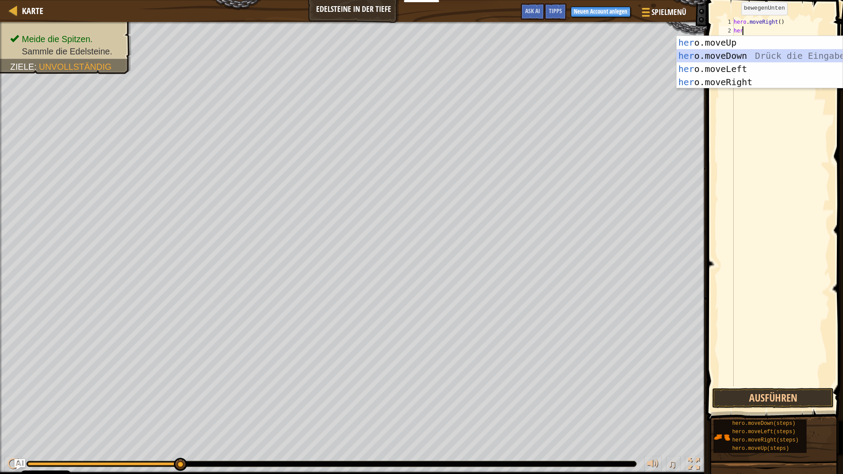
click at [765, 55] on div "her o.moveUp Drück die Eingabetaste her o.moveDown Drück die Eingabetaste her o…" at bounding box center [760, 75] width 166 height 79
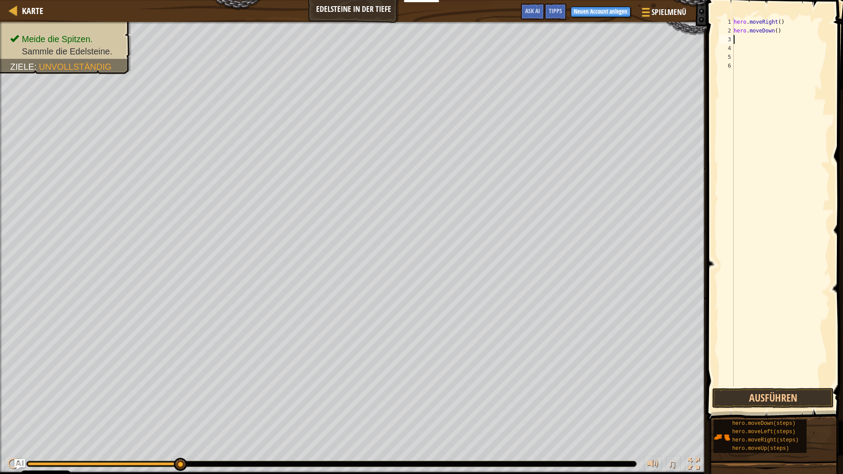
drag, startPoint x: 765, startPoint y: 55, endPoint x: 766, endPoint y: 40, distance: 14.5
click at [766, 40] on div "hero . moveRight ( ) hero . moveDown ( )" at bounding box center [781, 211] width 98 height 386
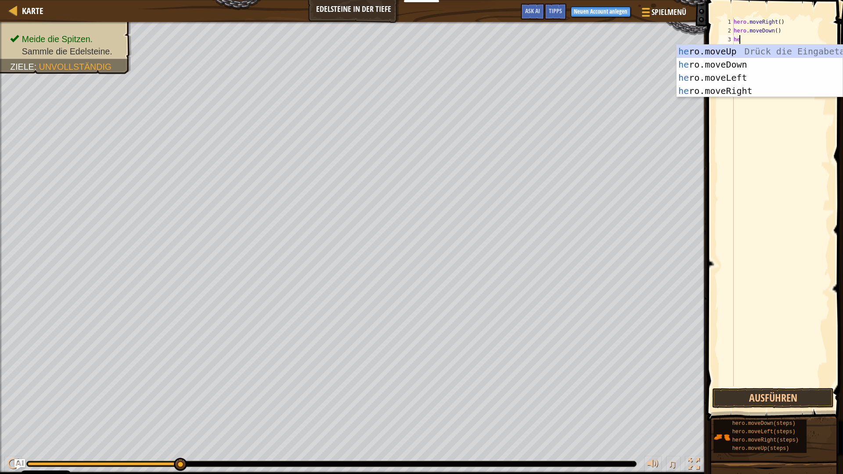
type textarea "he"
click at [771, 49] on div "he ro.moveUp Drück die Eingabetaste he ro.moveDown Drück die Eingabetaste he ro…" at bounding box center [760, 84] width 166 height 79
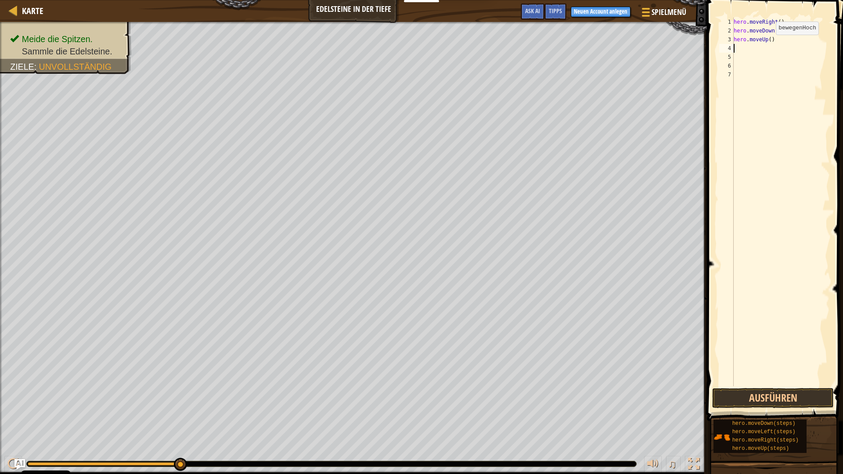
type textarea "h"
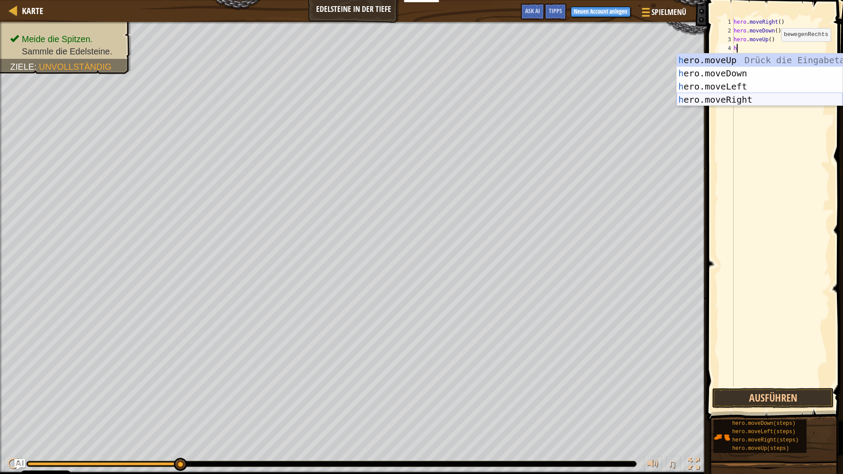
click at [801, 95] on div "h ero.moveUp Drück die Eingabetaste h ero.moveDown Drück die Eingabetaste h ero…" at bounding box center [760, 93] width 166 height 79
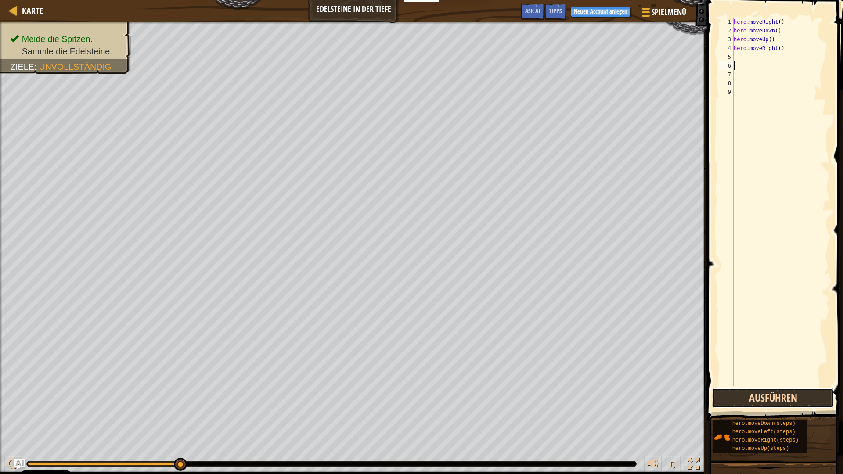
click at [806, 400] on button "Ausführen" at bounding box center [773, 398] width 122 height 20
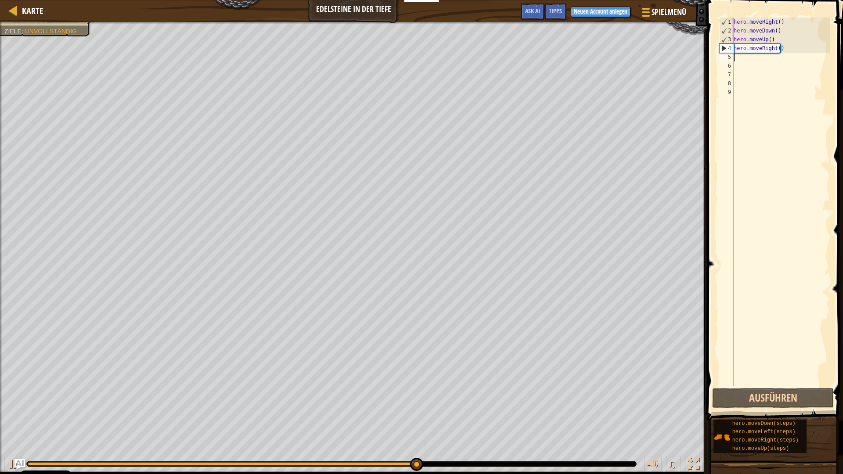
click at [789, 53] on div "hero . moveRight ( ) hero . moveDown ( ) hero . moveUp ( ) hero . moveRight ( )" at bounding box center [781, 211] width 98 height 386
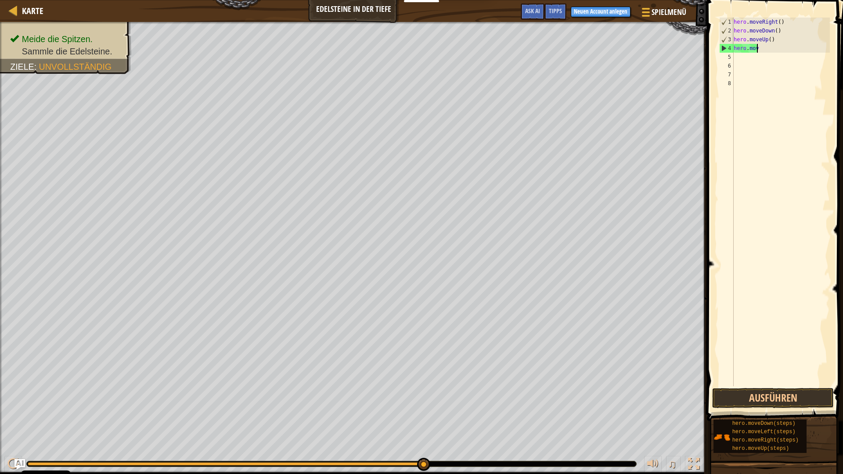
type textarea "h"
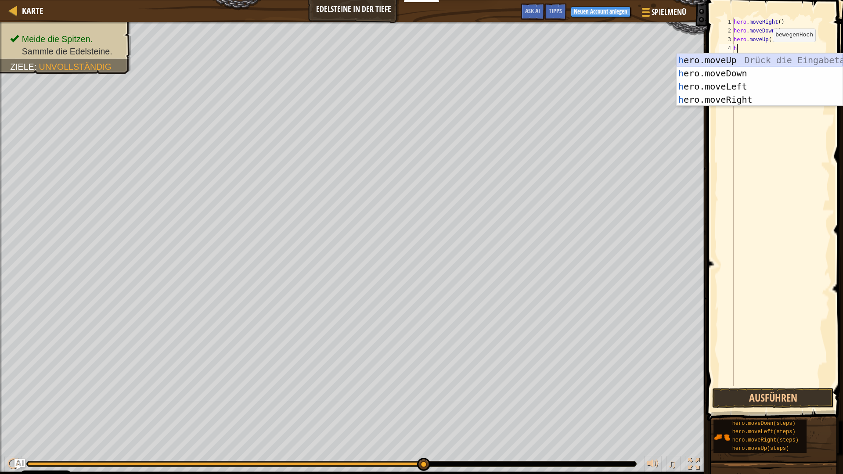
click at [755, 54] on div "h ero.moveUp Drück die Eingabetaste h ero.moveDown Drück die Eingabetaste h ero…" at bounding box center [760, 93] width 166 height 79
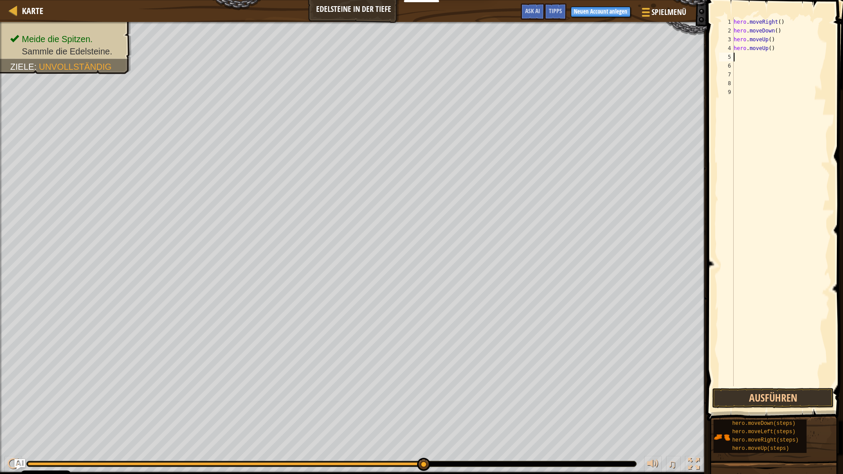
type textarea "h"
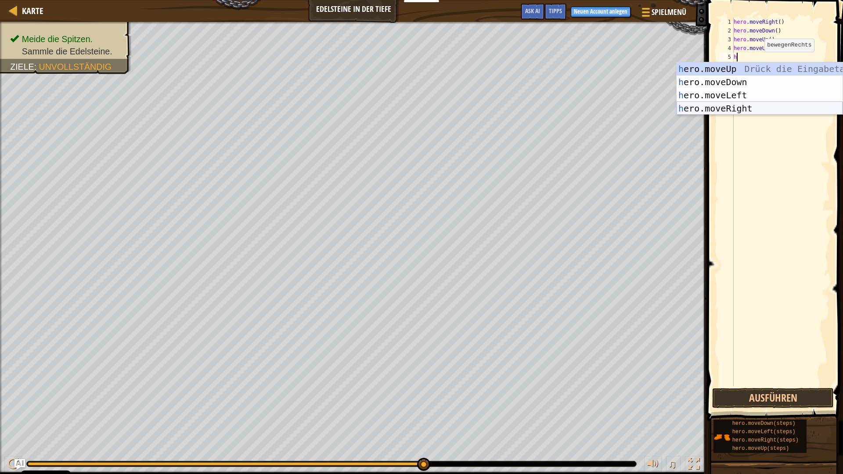
click at [754, 104] on div "h ero.moveUp Drück die Eingabetaste h ero.moveDown Drück die Eingabetaste h ero…" at bounding box center [760, 101] width 166 height 79
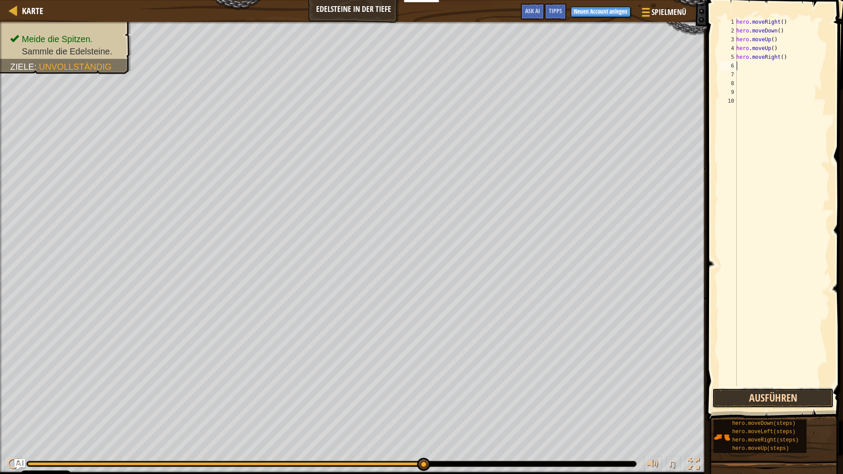
click at [760, 393] on button "Ausführen" at bounding box center [773, 398] width 122 height 20
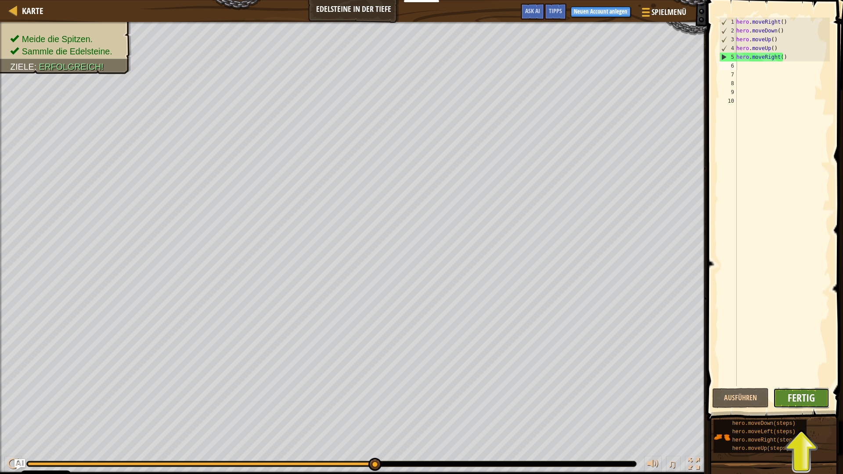
click at [810, 393] on span "Fertig" at bounding box center [801, 398] width 27 height 14
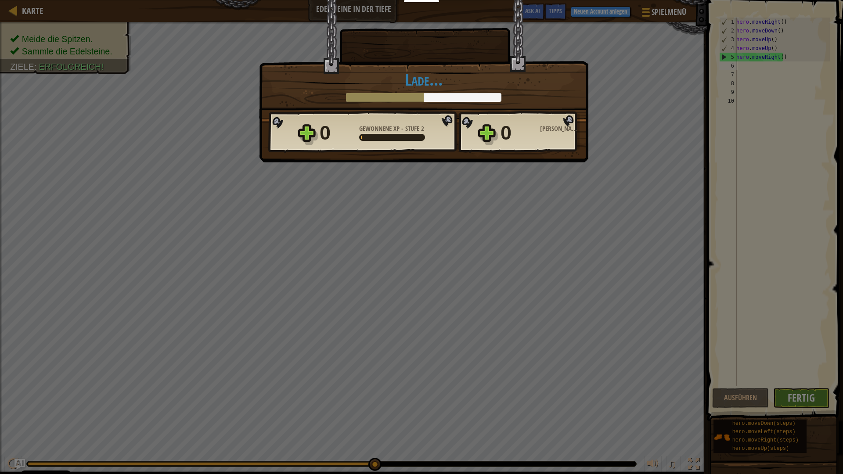
click at [810, 1] on body "Cookie Policy CodeCombat nutzt essentielle und einige nicht-essentielle Cookies…" at bounding box center [421, 0] width 843 height 1
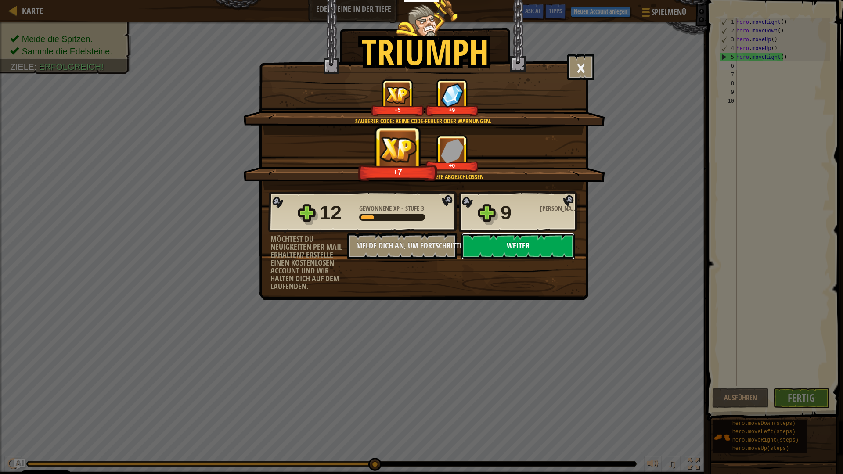
click at [555, 239] on button "Weiter" at bounding box center [518, 246] width 113 height 26
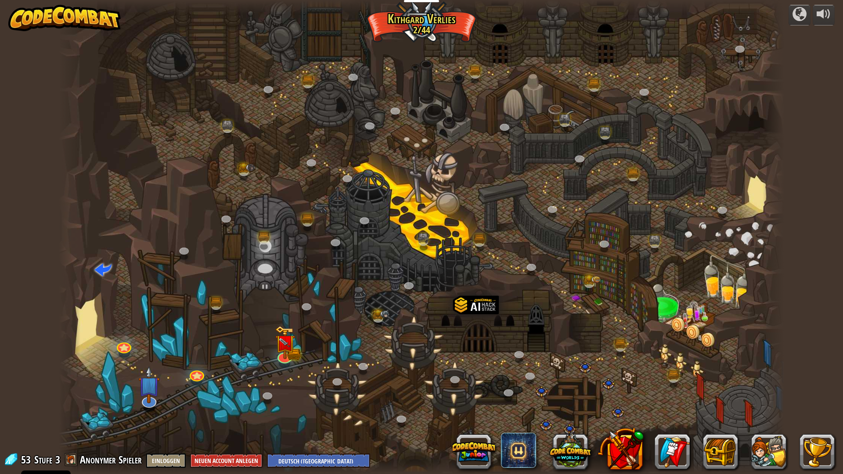
select select "de-DE"
click at [763, 418] on button at bounding box center [768, 451] width 35 height 35
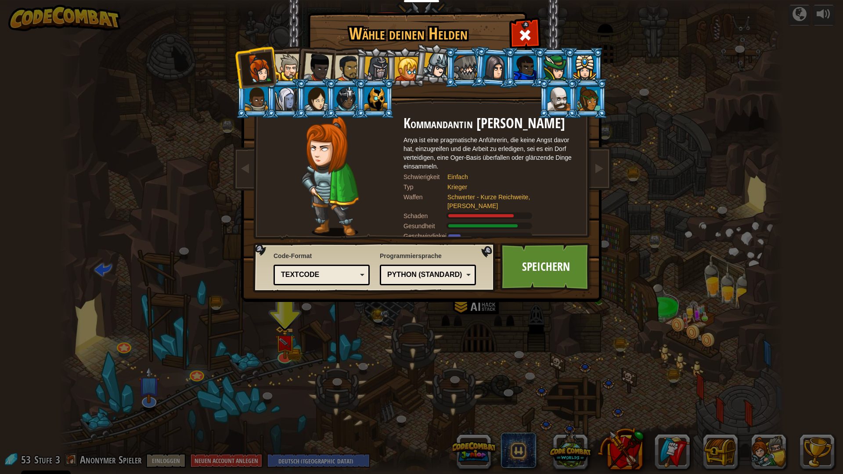
click at [378, 72] on div at bounding box center [376, 69] width 25 height 25
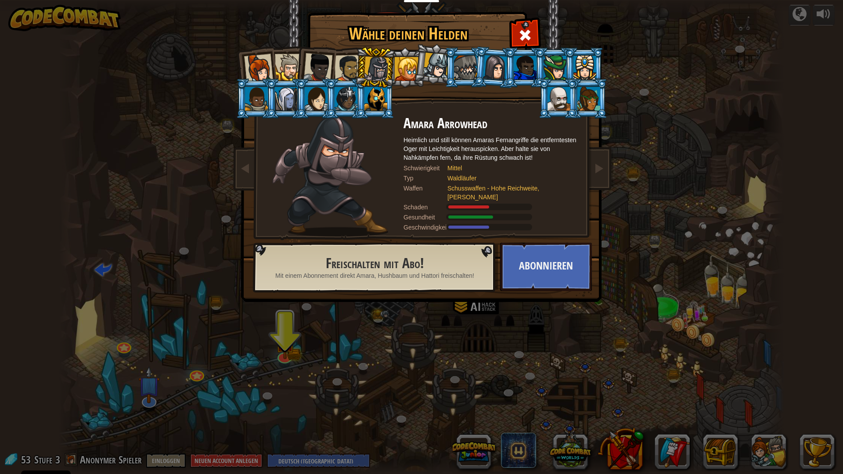
click at [390, 72] on li at bounding box center [375, 68] width 42 height 42
click at [397, 72] on div at bounding box center [407, 69] width 24 height 24
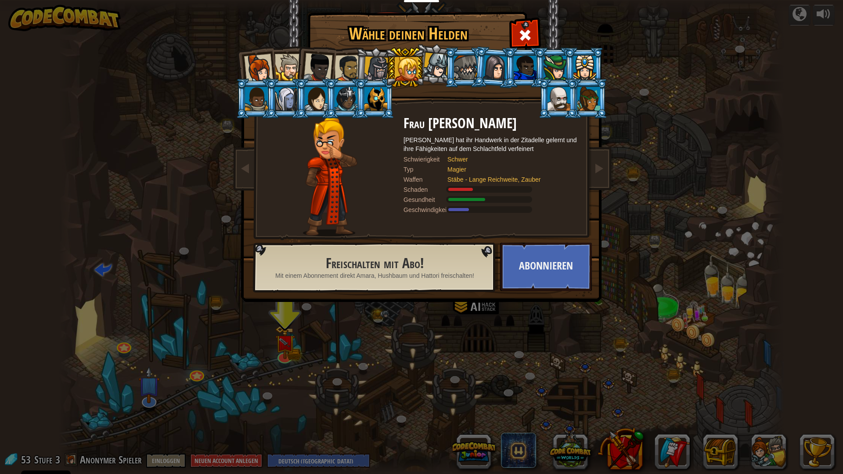
click at [419, 70] on li at bounding box center [405, 67] width 40 height 40
drag, startPoint x: 456, startPoint y: 66, endPoint x: 473, endPoint y: 67, distance: 17.6
click at [456, 66] on div at bounding box center [465, 68] width 23 height 24
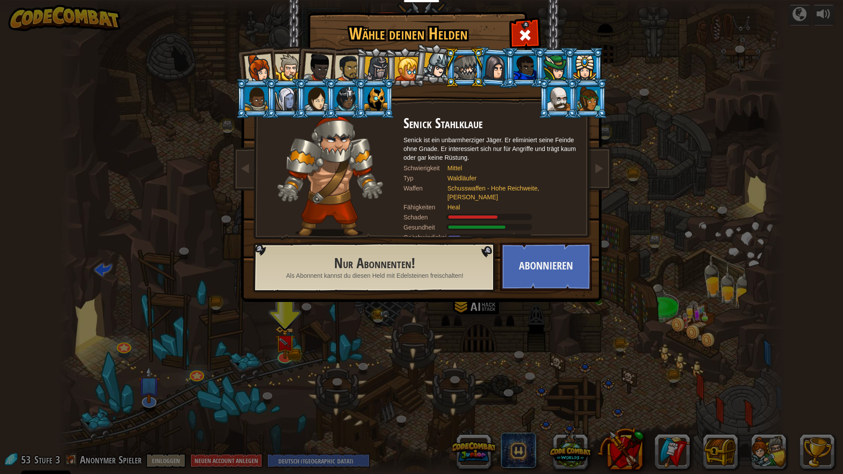
drag, startPoint x: 473, startPoint y: 67, endPoint x: 497, endPoint y: 70, distance: 23.4
click at [478, 69] on li at bounding box center [465, 67] width 40 height 40
drag, startPoint x: 497, startPoint y: 70, endPoint x: 529, endPoint y: 70, distance: 32.5
click at [512, 47] on ol at bounding box center [422, 47] width 362 height 0
drag, startPoint x: 529, startPoint y: 70, endPoint x: 534, endPoint y: 72, distance: 5.6
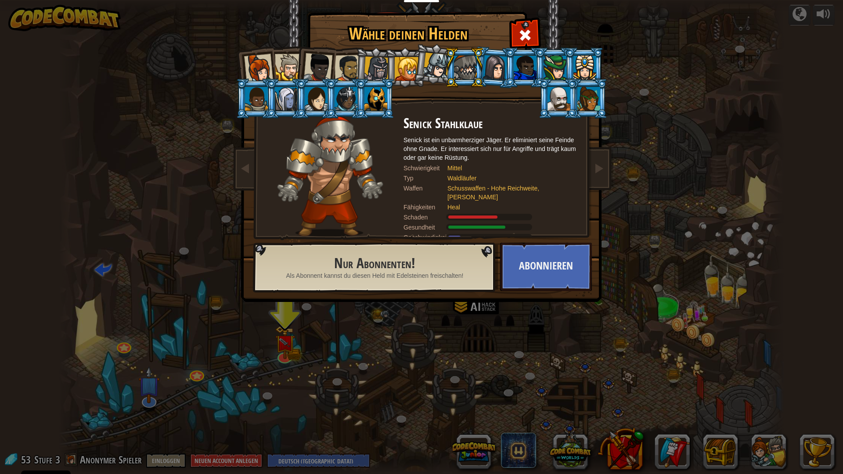
click at [530, 70] on div at bounding box center [525, 68] width 23 height 24
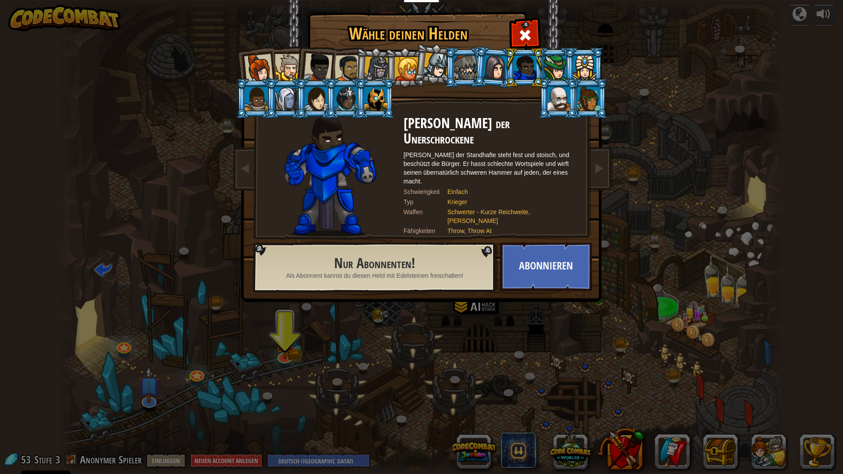
drag, startPoint x: 548, startPoint y: 78, endPoint x: 604, endPoint y: 108, distance: 63.6
click at [585, 47] on ol at bounding box center [422, 47] width 362 height 0
click at [611, 119] on img at bounding box center [423, 145] width 380 height 314
click at [662, 94] on div "Wähle deinen Helden 53 Kommandantin [PERSON_NAME] ist eine pragmatische Anführe…" at bounding box center [421, 237] width 843 height 474
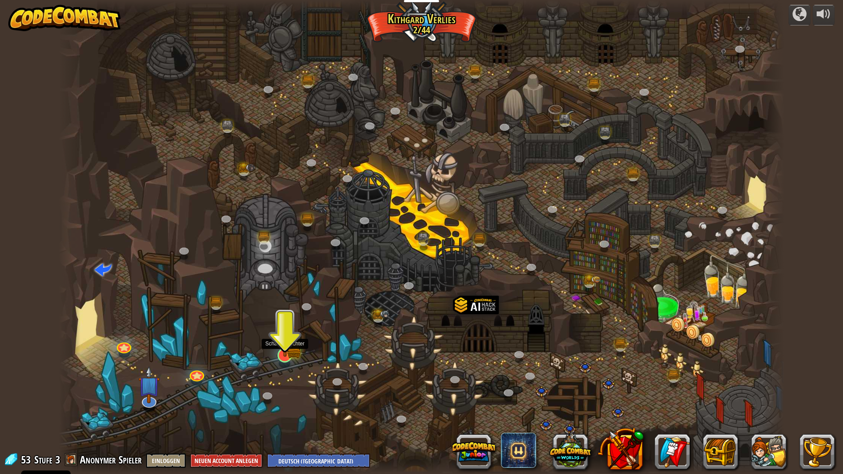
click at [282, 351] on img at bounding box center [285, 335] width 20 height 44
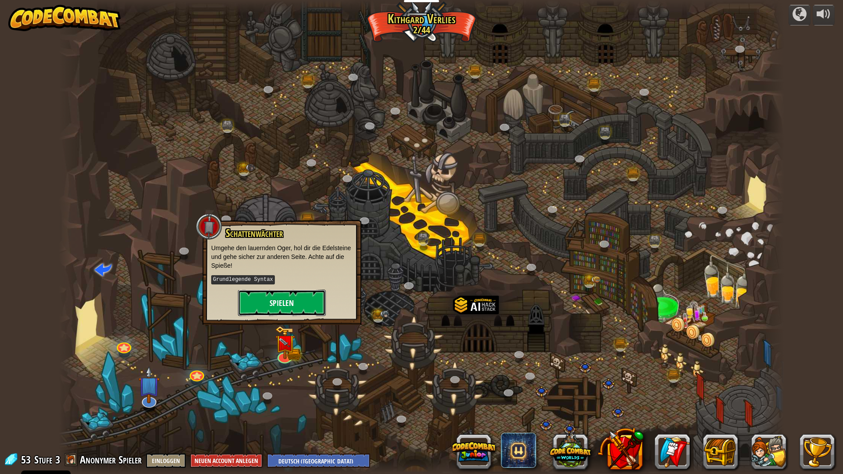
click at [299, 299] on button "Spielen" at bounding box center [282, 303] width 88 height 26
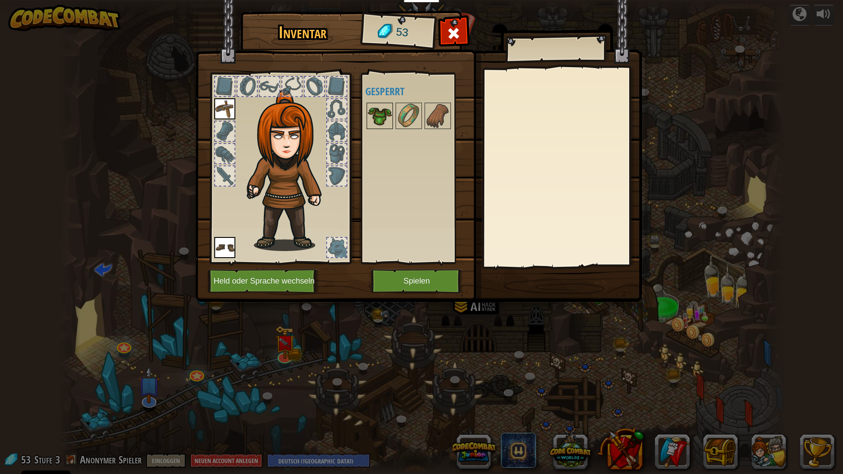
click at [382, 110] on img at bounding box center [380, 116] width 25 height 25
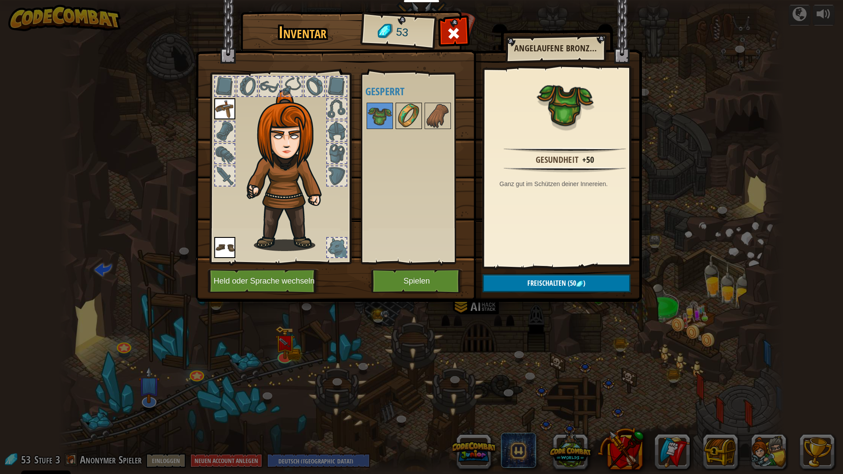
click at [417, 107] on img at bounding box center [409, 116] width 25 height 25
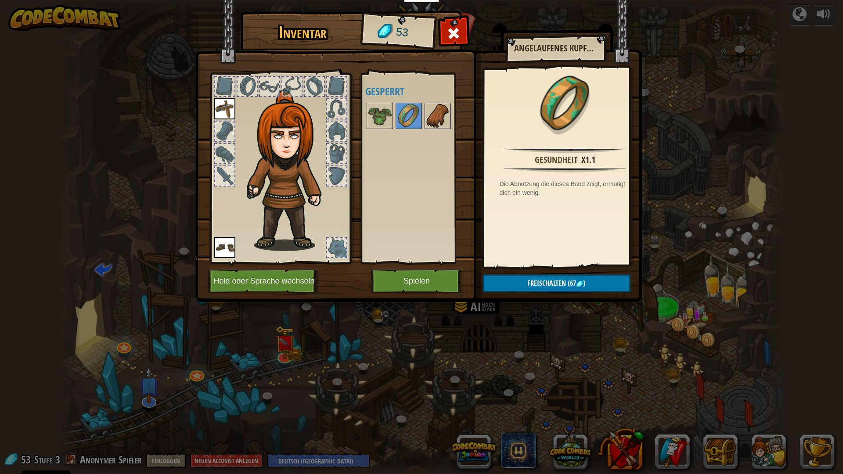
click at [433, 112] on img at bounding box center [438, 116] width 25 height 25
click at [399, 119] on img at bounding box center [409, 116] width 25 height 25
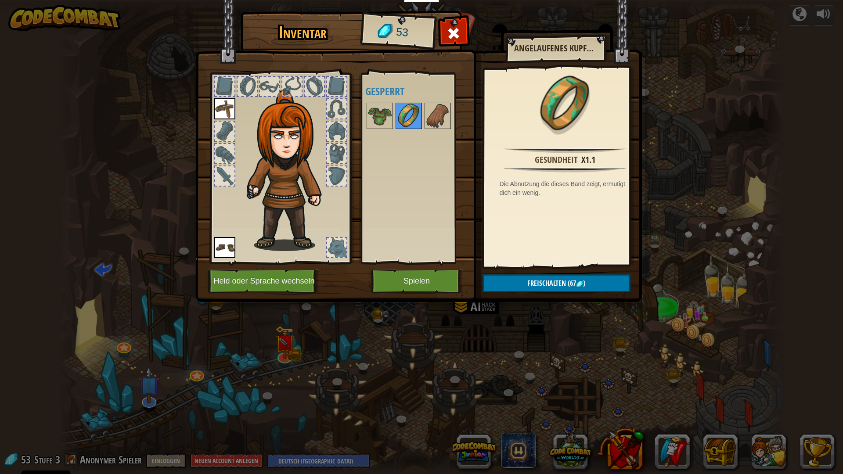
click at [399, 119] on img at bounding box center [409, 116] width 25 height 25
click at [449, 281] on button "Spielen" at bounding box center [417, 281] width 92 height 24
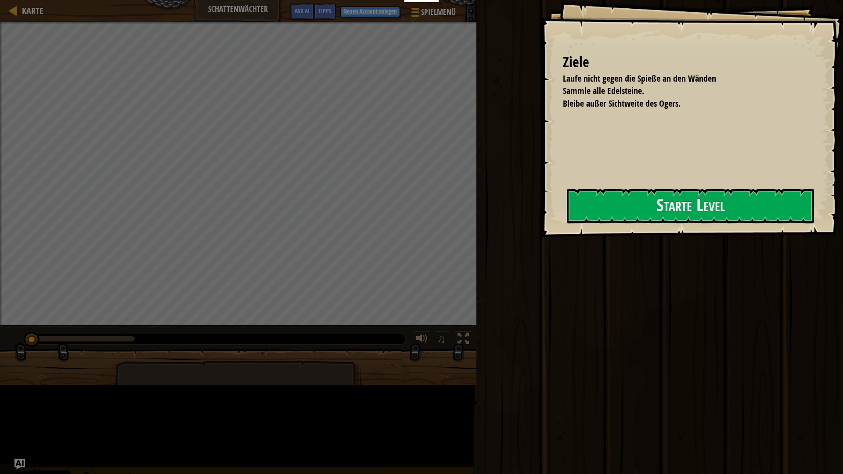
click at [541, 237] on div "Ziele Laufe nicht gegen die Spieße an den Wänden Sammle alle Edelsteine. Bleibe…" at bounding box center [692, 118] width 302 height 237
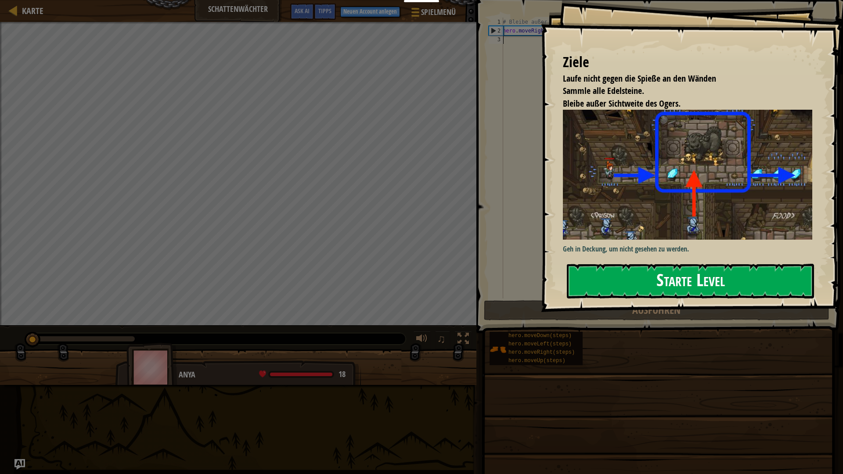
click at [638, 286] on button "Starte Level" at bounding box center [690, 281] width 247 height 35
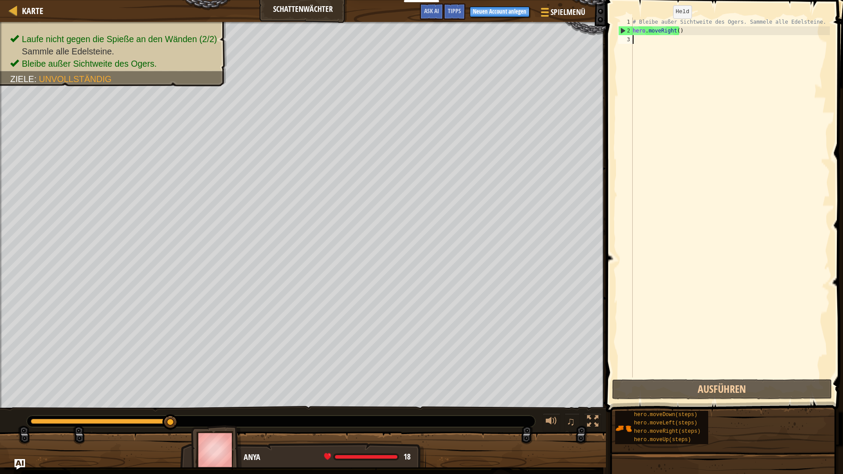
click at [827, 18] on div "# Bleibe außer Sichtweite des Ogers. Sammele alle Edelsteine. hero . moveRight …" at bounding box center [730, 207] width 199 height 378
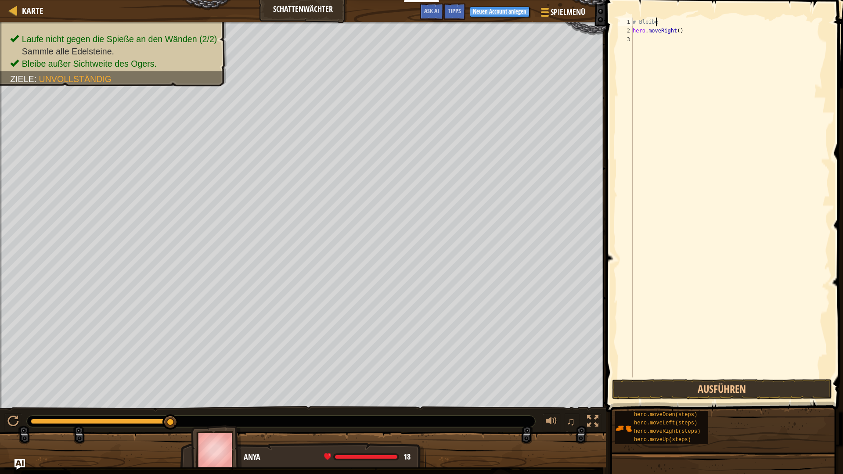
type textarea "#"
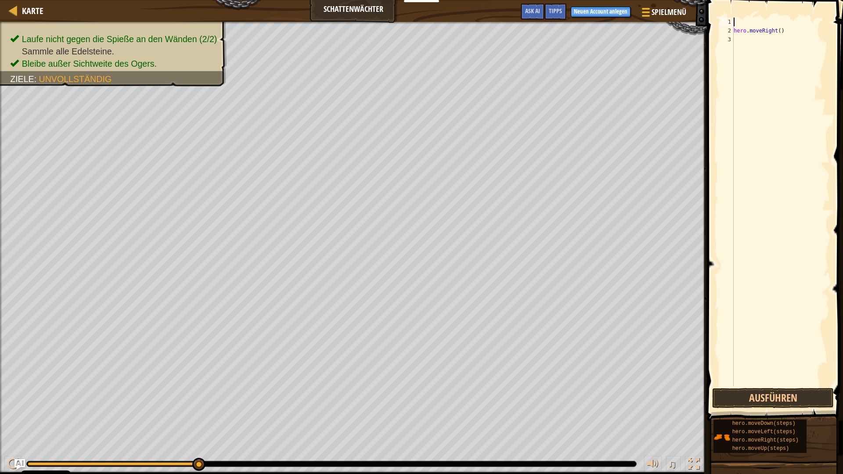
click at [780, 31] on div "hero . moveRight ( )" at bounding box center [781, 211] width 98 height 386
type textarea "h"
click at [769, 23] on div at bounding box center [781, 211] width 98 height 386
type textarea "h"
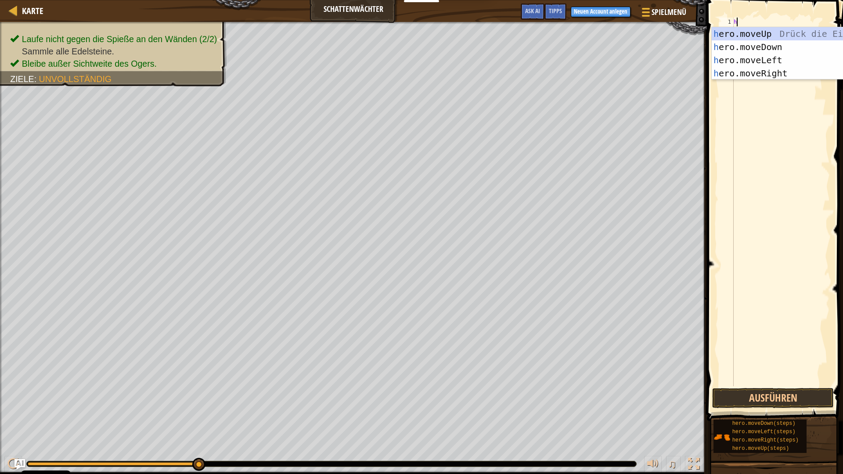
scroll to position [4, 0]
click at [770, 71] on div "h ero.moveUp Drück die Eingabetaste h ero.moveDown Drück die Eingabetaste h ero…" at bounding box center [795, 66] width 166 height 79
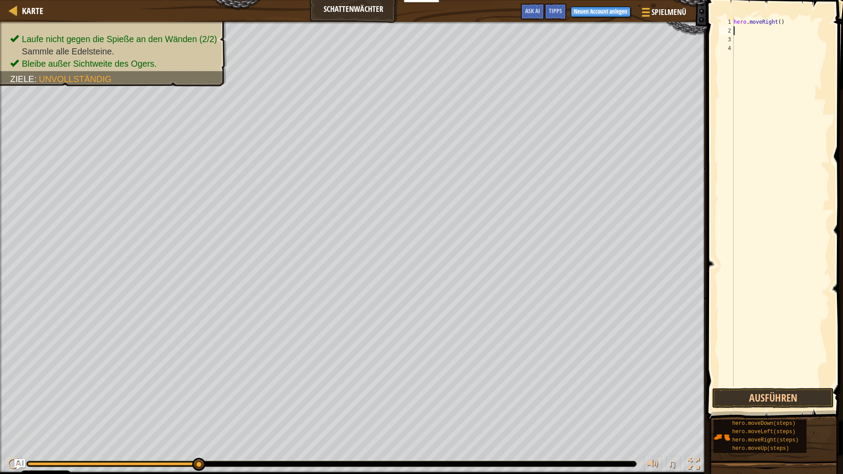
type textarea "h"
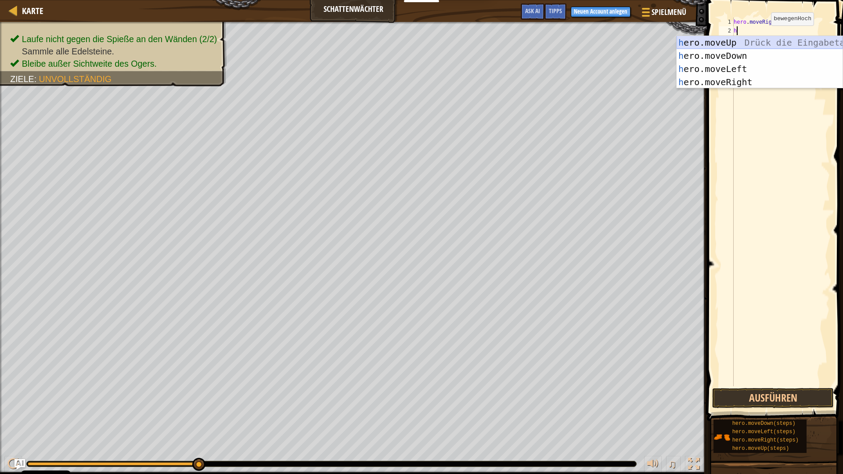
click at [766, 37] on div "h ero.moveUp Drück die Eingabetaste h ero.moveDown Drück die Eingabetaste h ero…" at bounding box center [760, 75] width 166 height 79
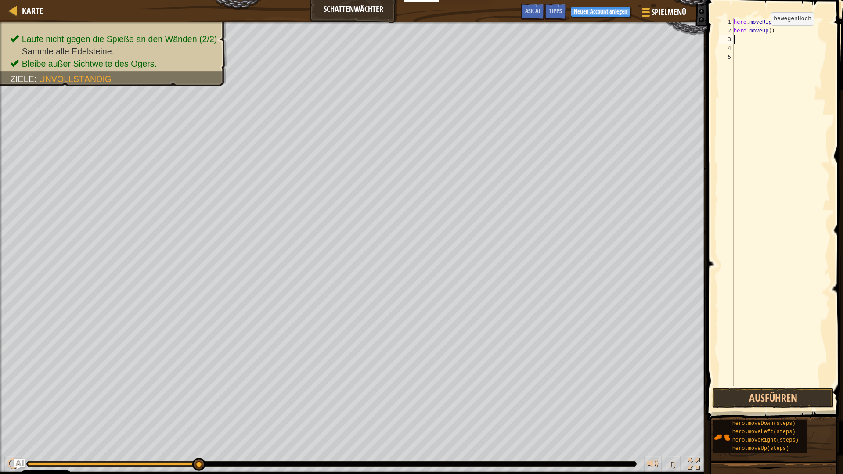
type textarea "h"
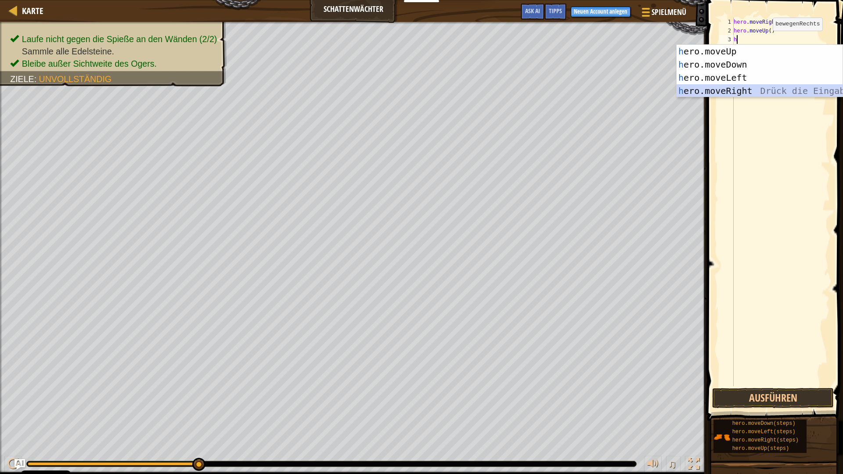
click at [775, 87] on div "h ero.moveUp Drück die Eingabetaste h ero.moveDown Drück die Eingabetaste h ero…" at bounding box center [760, 84] width 166 height 79
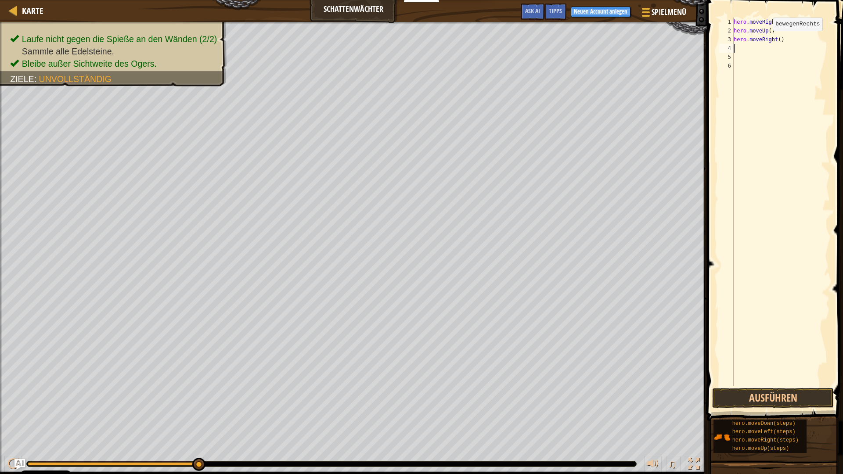
type textarea "h"
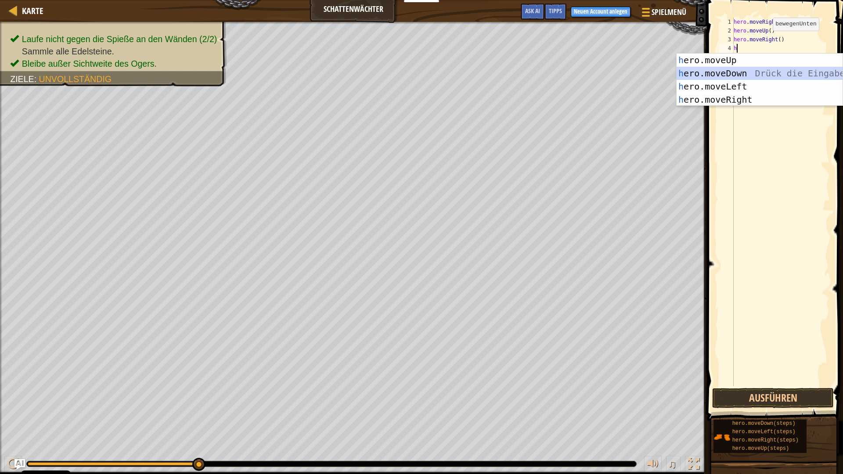
click at [768, 71] on div "h ero.moveUp Drück die Eingabetaste h ero.moveDown Drück die Eingabetaste h ero…" at bounding box center [760, 93] width 166 height 79
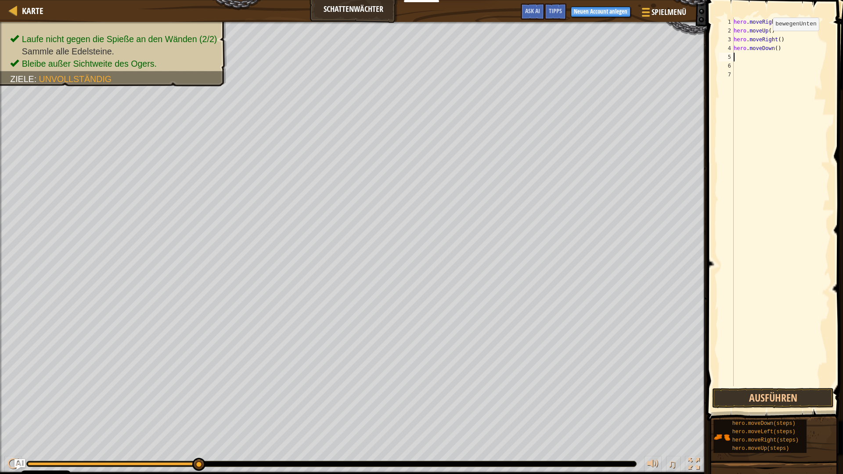
type textarea "h"
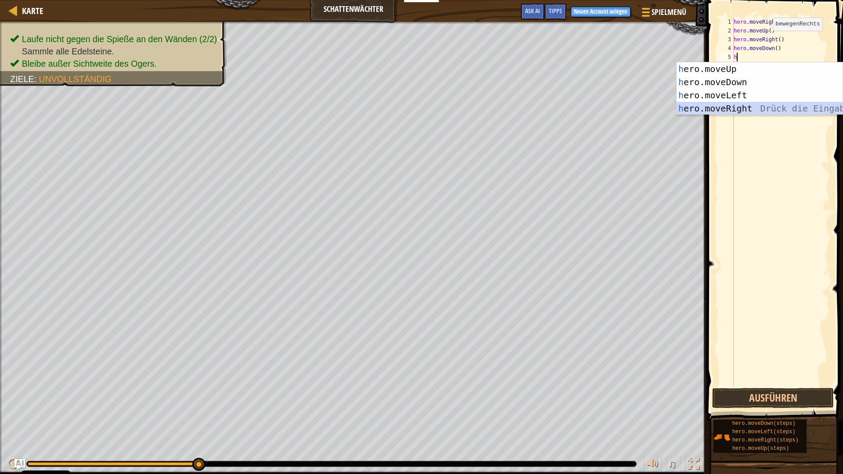
click at [777, 107] on div "h ero.moveUp Drück die Eingabetaste h ero.moveDown Drück die Eingabetaste h ero…" at bounding box center [760, 101] width 166 height 79
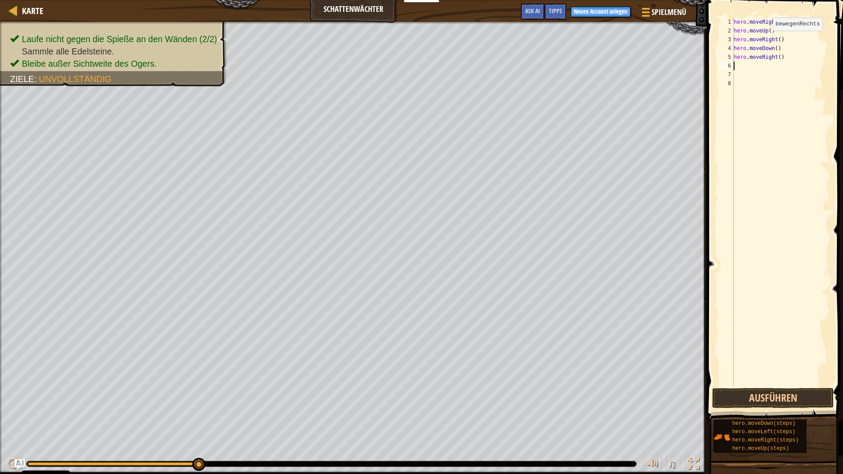
type textarea "h"
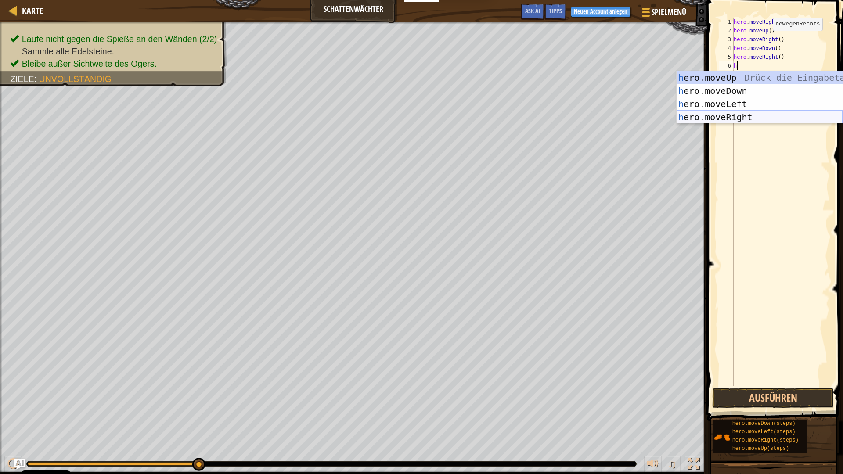
click at [780, 120] on div "h ero.moveUp Drück die Eingabetaste h ero.moveDown Drück die Eingabetaste h ero…" at bounding box center [760, 110] width 166 height 79
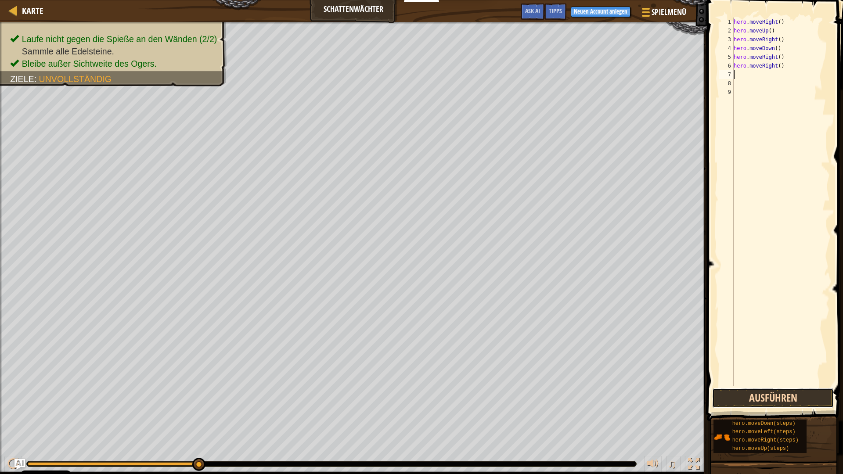
click at [825, 396] on button "Ausführen" at bounding box center [773, 398] width 122 height 20
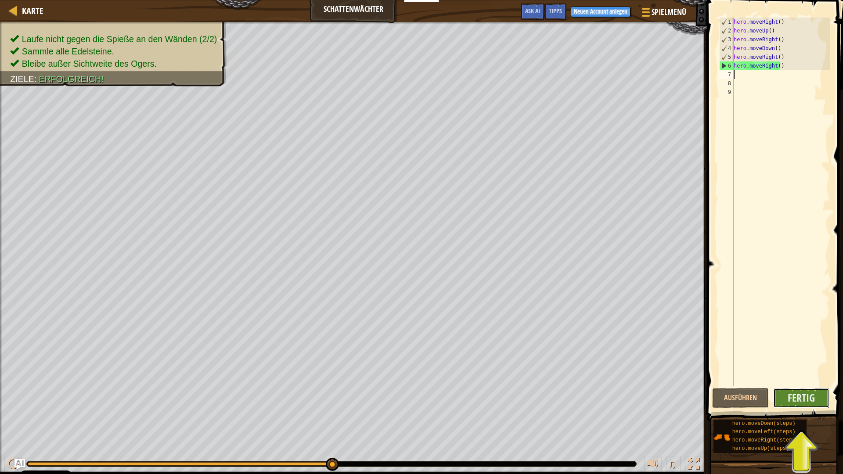
click at [824, 393] on button "Fertig" at bounding box center [801, 398] width 57 height 20
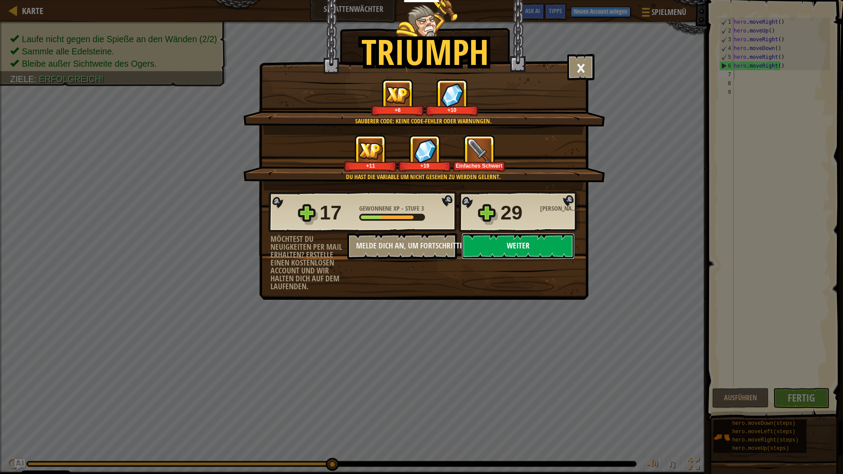
click at [490, 246] on button "Weiter" at bounding box center [518, 246] width 113 height 26
select select "de-DE"
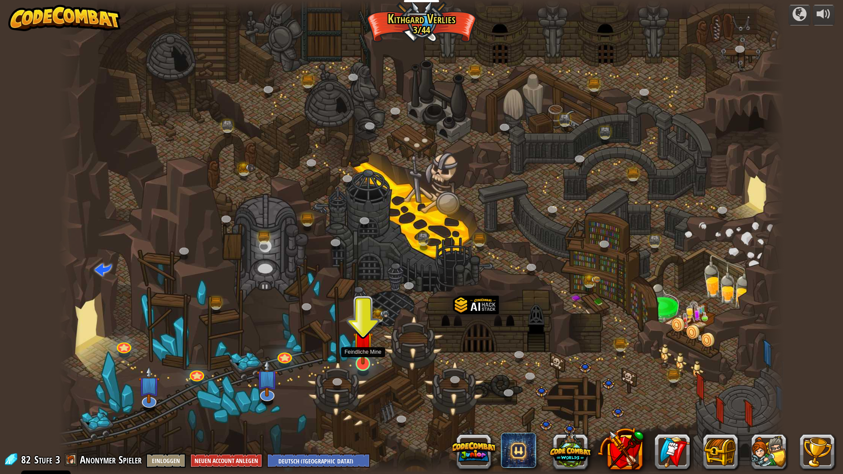
click at [357, 357] on img at bounding box center [363, 342] width 20 height 46
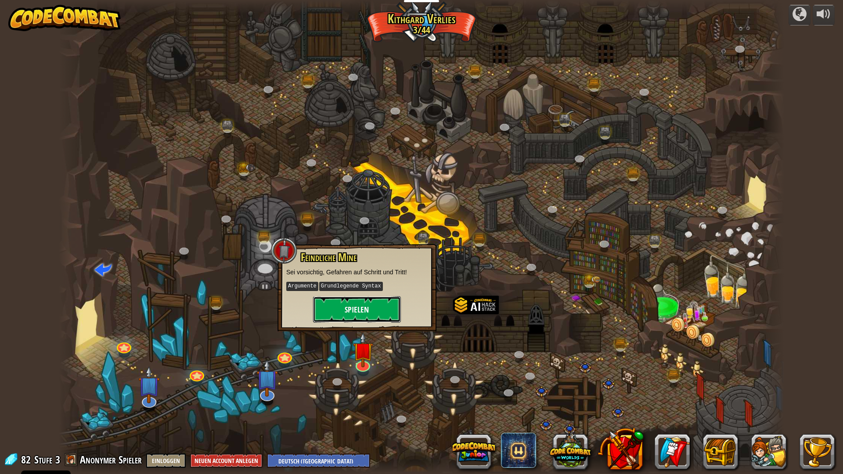
click at [368, 310] on button "Spielen" at bounding box center [357, 309] width 88 height 26
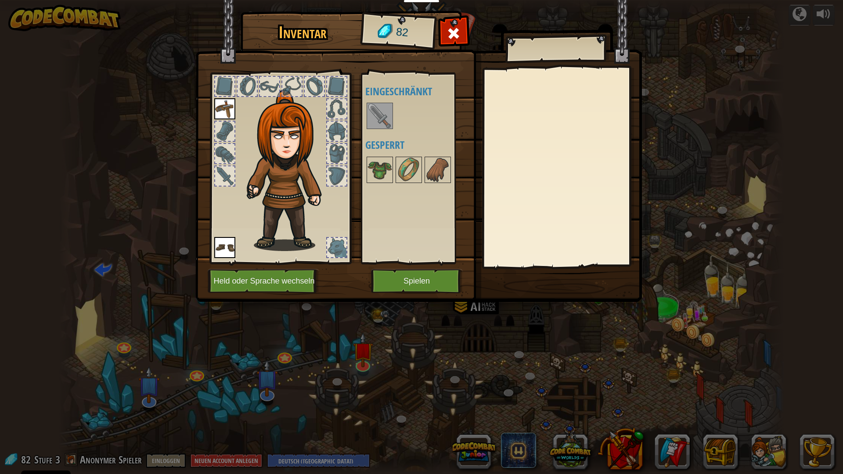
click at [389, 115] on img at bounding box center [380, 116] width 25 height 25
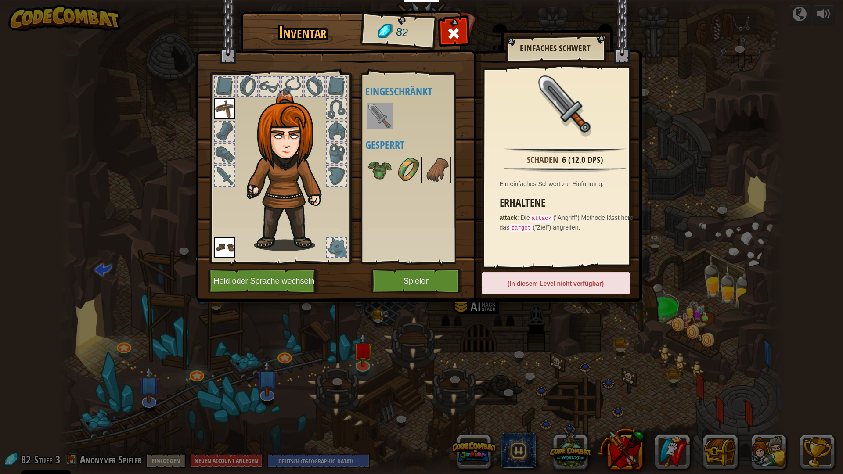
click at [403, 172] on img at bounding box center [409, 170] width 25 height 25
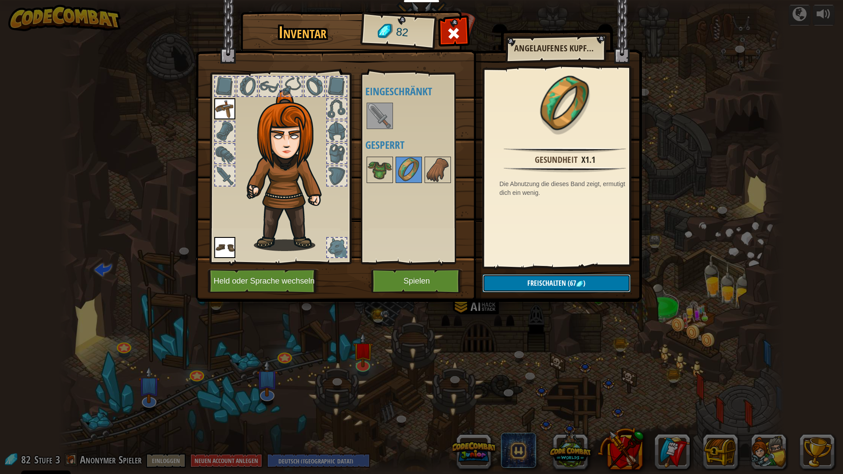
click at [505, 281] on button "Freischalten (67 )" at bounding box center [557, 283] width 148 height 18
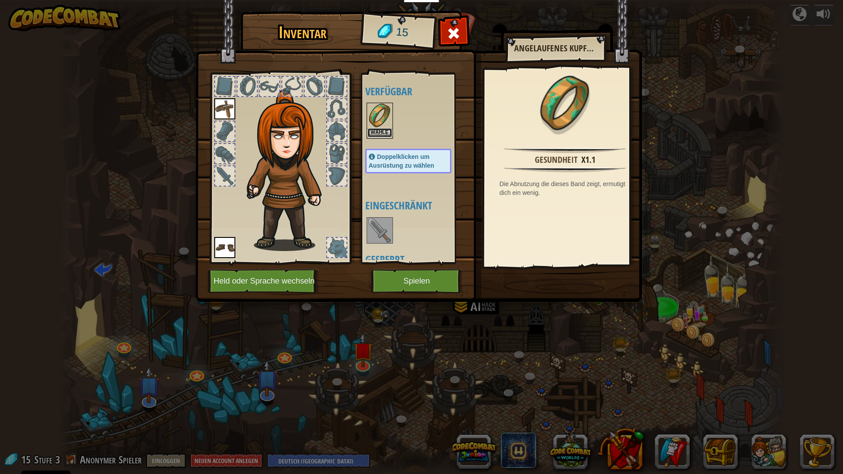
click at [379, 131] on button "Wähle" at bounding box center [380, 132] width 25 height 9
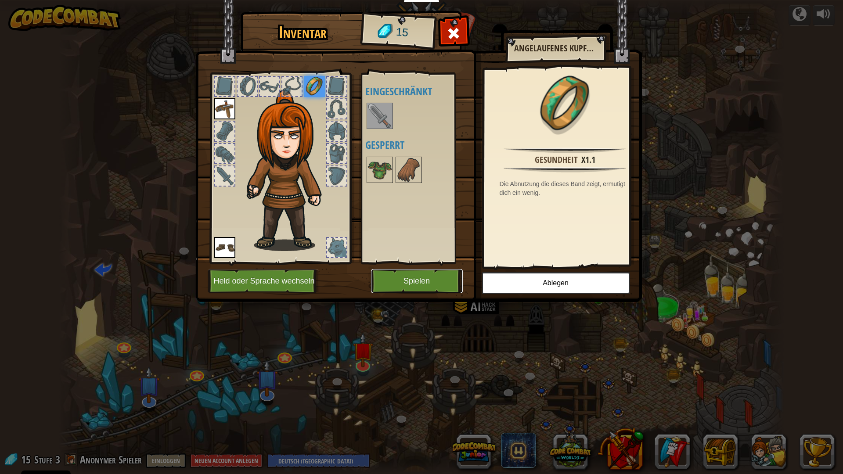
click at [391, 281] on button "Spielen" at bounding box center [417, 281] width 92 height 24
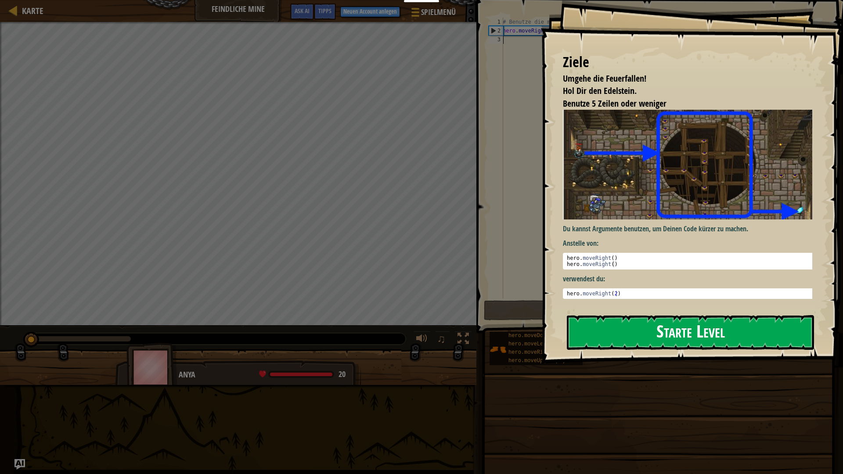
click at [723, 343] on button "Starte Level" at bounding box center [690, 332] width 247 height 35
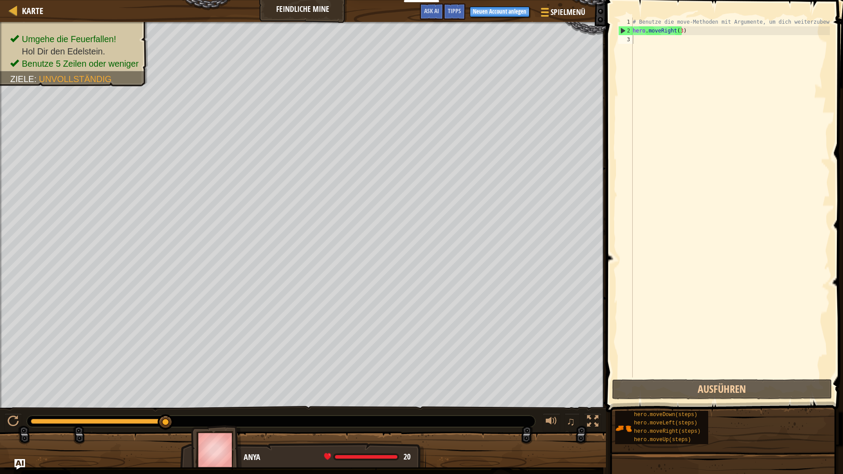
click at [833, 18] on span at bounding box center [725, 194] width 244 height 438
click at [827, 19] on div "# Benutze die move-Methoden mit Argumente, um dich weiterzubewegen hero . moveR…" at bounding box center [730, 207] width 199 height 378
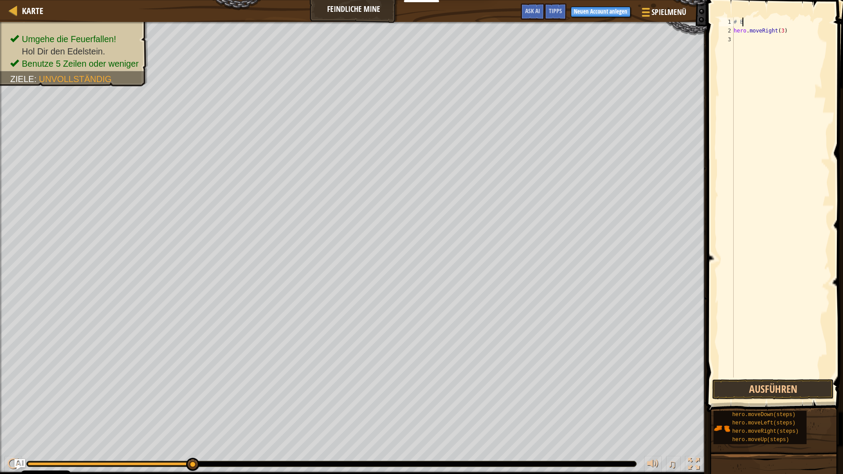
type textarea "#"
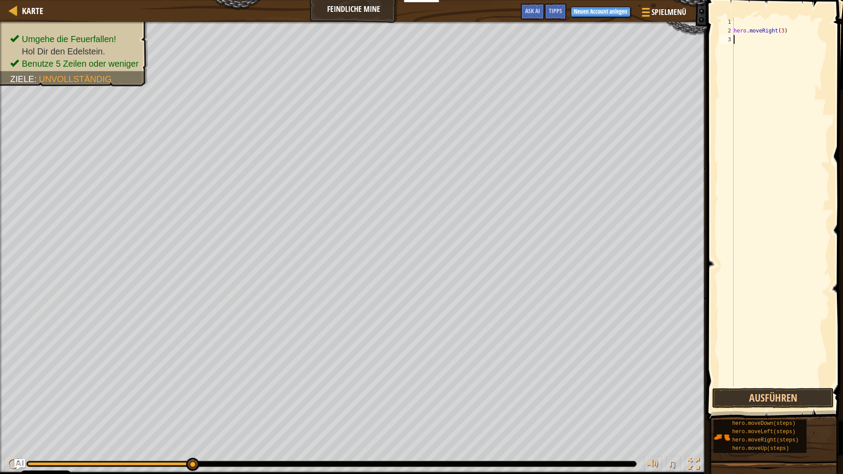
click at [781, 70] on div "hero . moveRight ( 3 )" at bounding box center [781, 211] width 98 height 386
click at [786, 31] on div "hero . moveRight ( 3 )" at bounding box center [781, 211] width 98 height 386
type textarea "h"
click at [741, 20] on div at bounding box center [781, 211] width 98 height 386
type textarea "h"
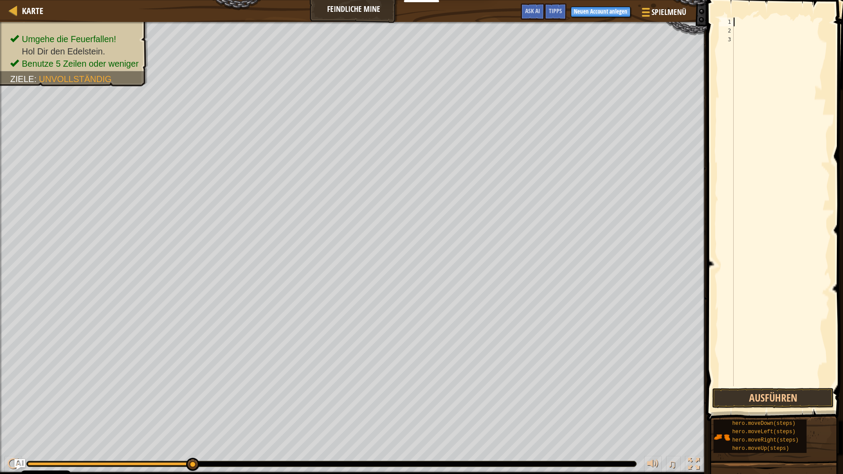
scroll to position [4, 0]
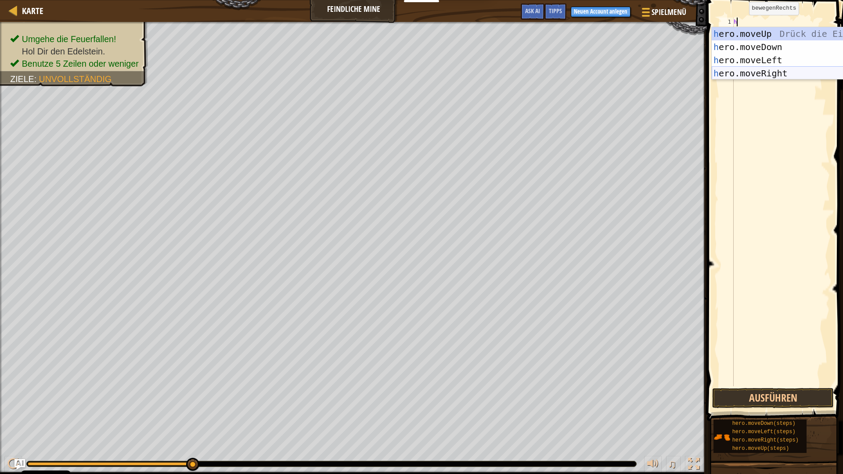
click at [760, 75] on div "h ero.moveUp Drück die Eingabetaste h ero.moveDown Drück die Eingabetaste h ero…" at bounding box center [795, 66] width 166 height 79
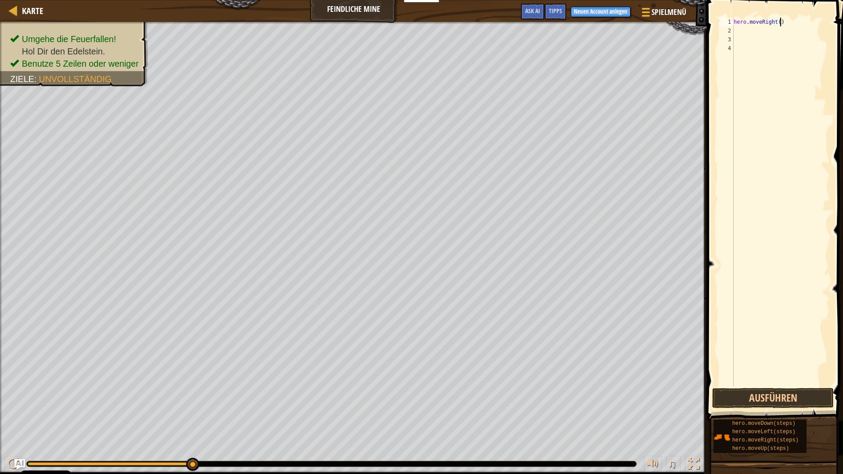
click at [779, 25] on div "hero . moveRight ( )" at bounding box center [781, 211] width 98 height 386
type textarea "hero.moveRight()"
click at [776, 29] on div "hero . moveRight ( )" at bounding box center [781, 211] width 98 height 386
click at [778, 24] on div "hero . moveRight ( )" at bounding box center [781, 211] width 98 height 386
type textarea "hero.moveRight(3)"
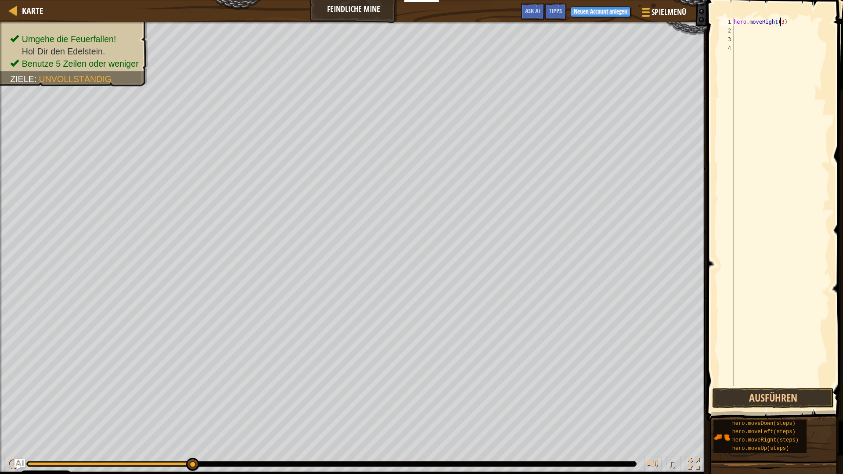
scroll to position [4, 4]
click at [746, 31] on div "hero . moveRight ( 3 )" at bounding box center [781, 211] width 98 height 386
click at [791, 393] on button "Ausführen" at bounding box center [773, 398] width 122 height 20
click at [738, 27] on div "hero . moveRight ( 3 )" at bounding box center [781, 211] width 98 height 386
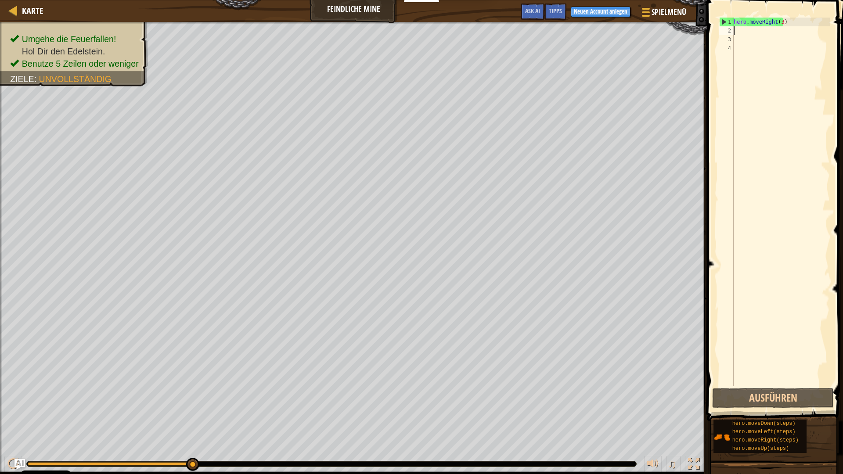
type textarea "h"
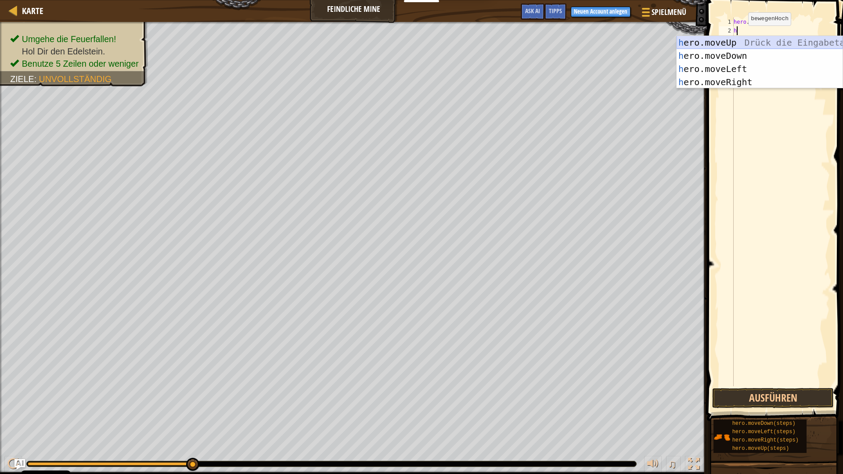
click at [737, 42] on div "h ero.moveUp Drück die Eingabetaste h ero.moveDown Drück die Eingabetaste h ero…" at bounding box center [760, 75] width 166 height 79
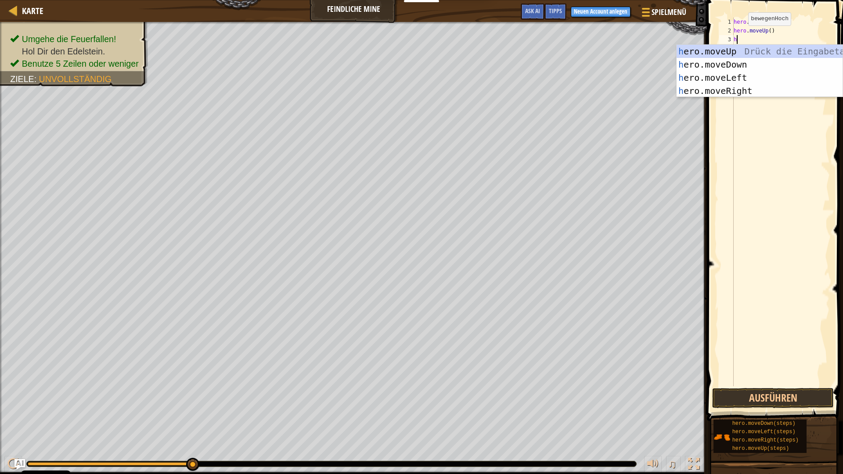
type textarea "h"
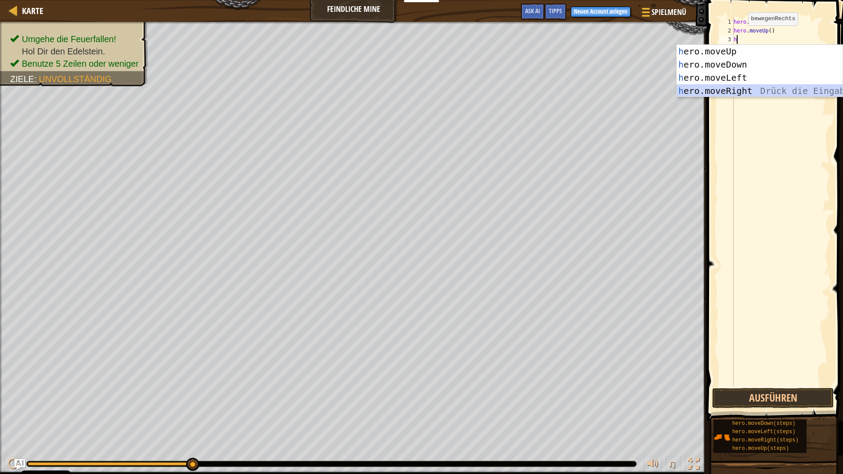
click at [744, 86] on div "h ero.moveUp Drück die Eingabetaste h ero.moveDown Drück die Eingabetaste h ero…" at bounding box center [760, 84] width 166 height 79
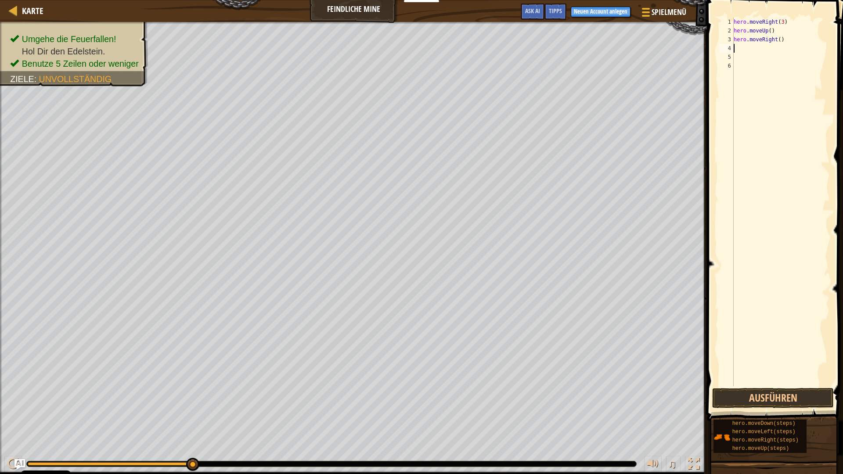
type textarea "h"
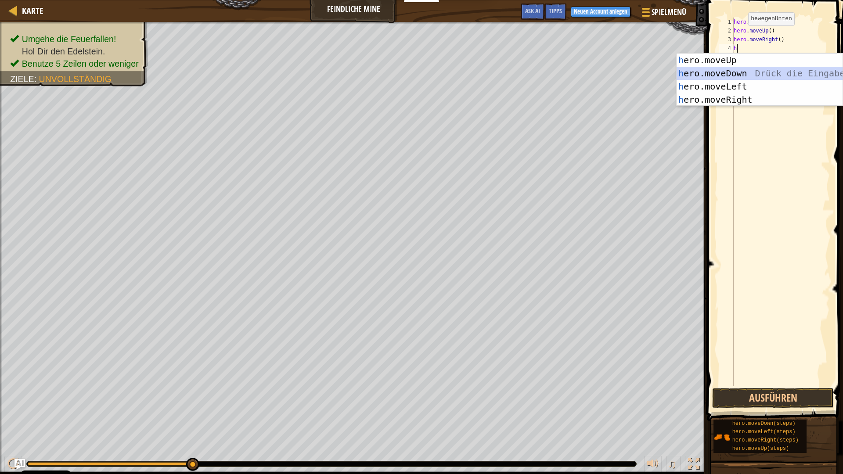
click at [743, 68] on div "h ero.moveUp Drück die Eingabetaste h ero.moveDown Drück die Eingabetaste h ero…" at bounding box center [760, 93] width 166 height 79
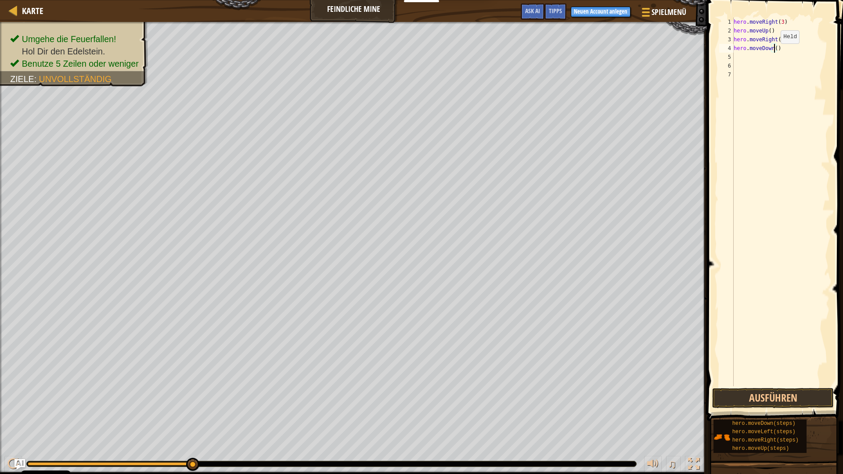
click at [773, 52] on div "hero . moveRight ( 3 ) hero . moveUp ( ) hero . moveRight ( ) hero . moveDown (…" at bounding box center [781, 211] width 98 height 386
click at [774, 48] on div "hero . moveRight ( 3 ) hero . moveUp ( ) hero . moveRight ( ) hero . moveDown (…" at bounding box center [781, 202] width 98 height 369
type textarea "hero.moveDown(3)"
click at [796, 399] on button "Ausführen" at bounding box center [773, 398] width 122 height 20
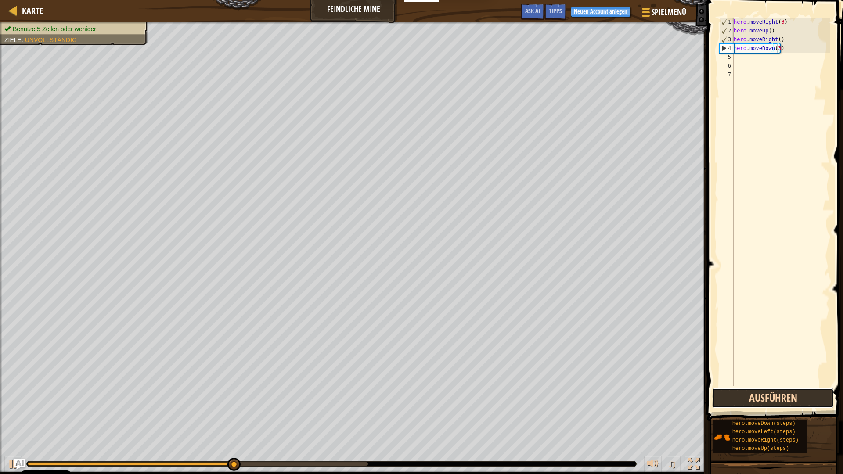
click at [796, 399] on button "Ausführen" at bounding box center [773, 398] width 122 height 20
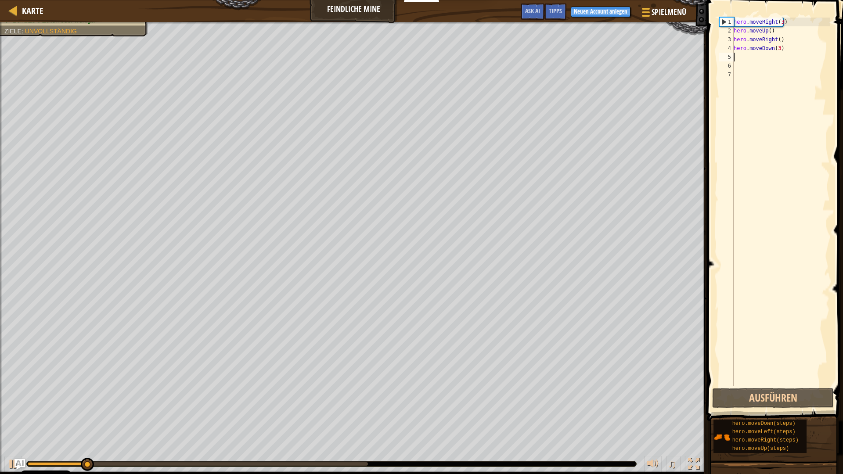
click at [739, 56] on div "hero . moveRight ( 3 ) hero . moveUp ( ) hero . moveRight ( ) hero . moveDown (…" at bounding box center [781, 211] width 98 height 386
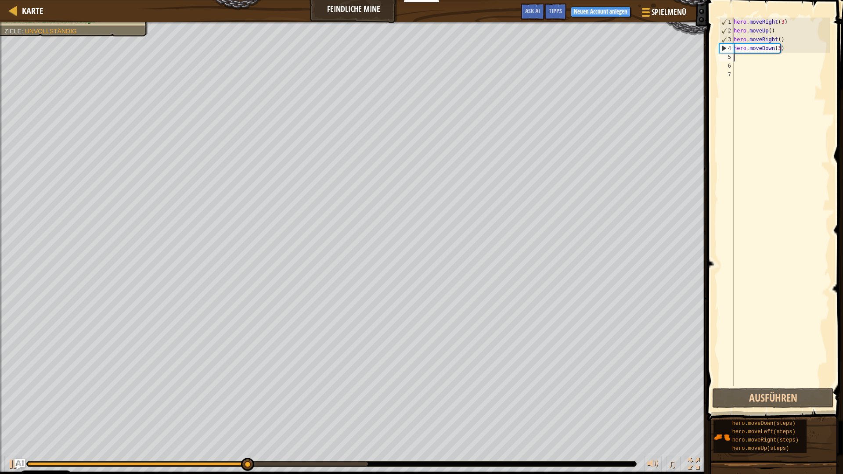
type textarea "h"
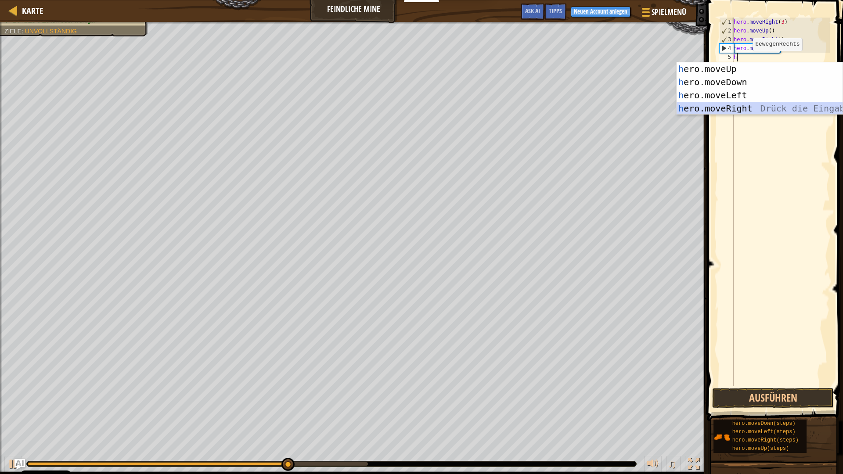
click at [728, 105] on div "h ero.moveUp Drück die Eingabetaste h ero.moveDown Drück die Eingabetaste h ero…" at bounding box center [760, 101] width 166 height 79
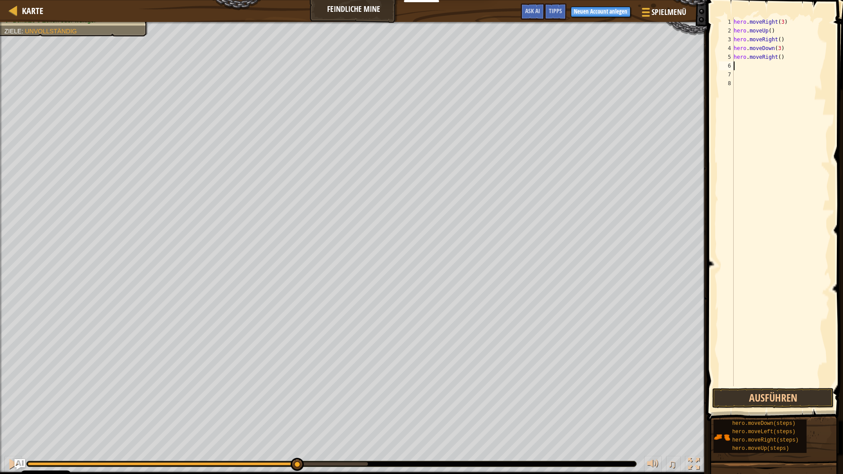
click at [778, 62] on div "hero . moveRight ( 3 ) hero . moveUp ( ) hero . moveRight ( ) hero . moveDown (…" at bounding box center [781, 211] width 98 height 386
click at [779, 62] on div "hero . moveRight ( 3 ) hero . moveUp ( ) hero . moveRight ( ) hero . moveDown (…" at bounding box center [781, 211] width 98 height 386
click at [777, 58] on div "hero . moveRight ( 3 ) hero . moveUp ( ) hero . moveRight ( ) hero . moveDown (…" at bounding box center [781, 211] width 98 height 386
type textarea "hero.moveRight(2)"
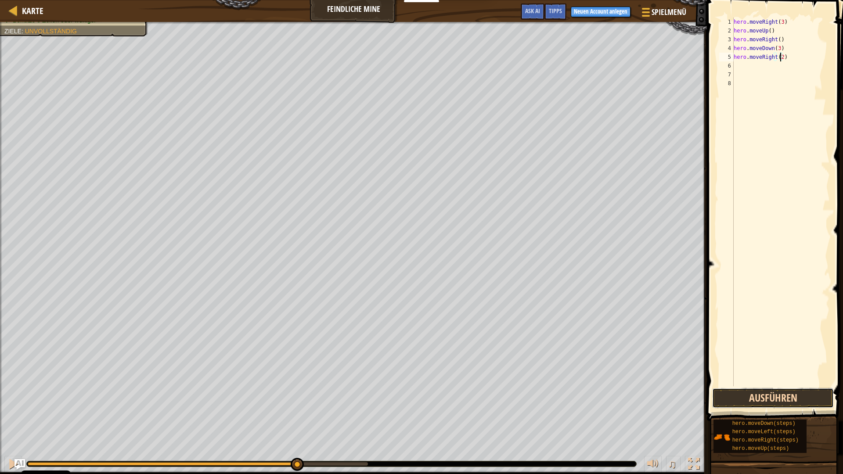
click at [827, 398] on button "Ausführen" at bounding box center [773, 398] width 122 height 20
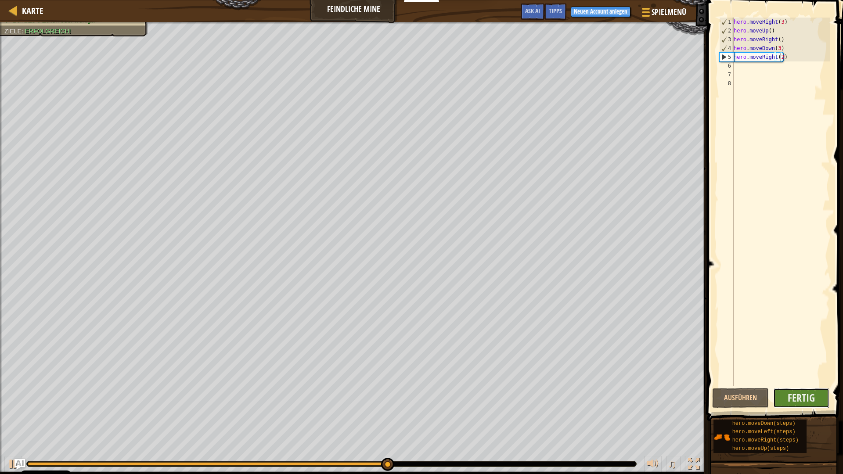
click at [823, 399] on button "Fertig" at bounding box center [801, 398] width 57 height 20
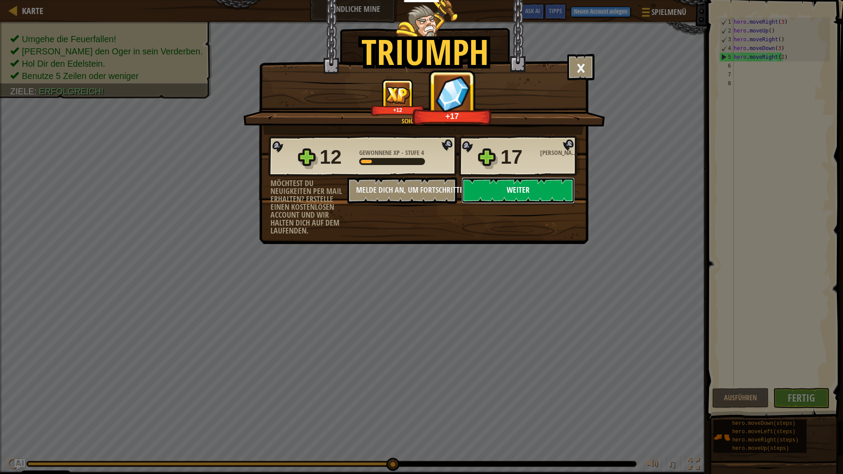
click at [533, 186] on button "Weiter" at bounding box center [518, 190] width 113 height 26
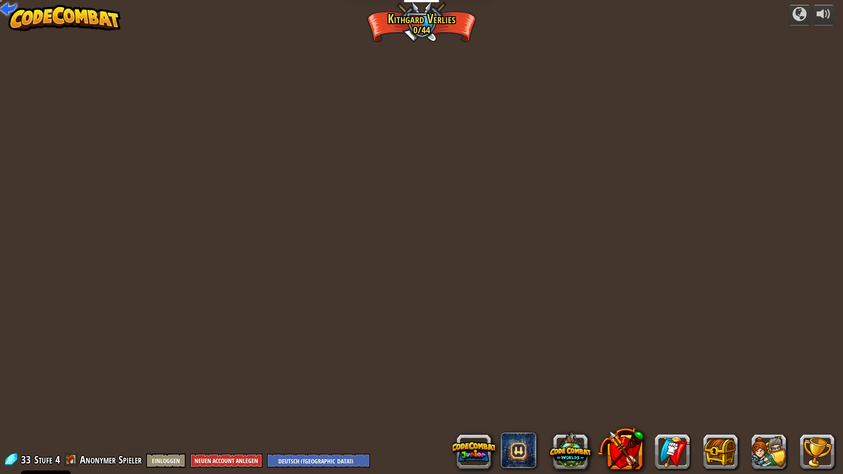
select select "de-DE"
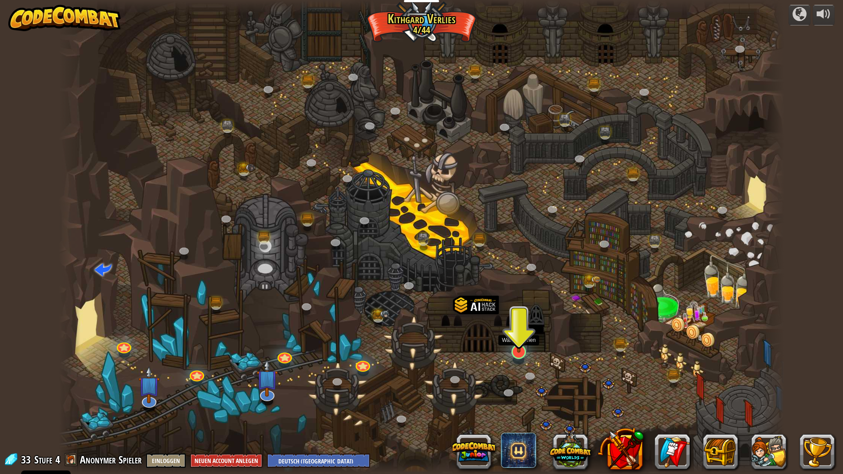
click at [524, 339] on img at bounding box center [519, 330] width 20 height 46
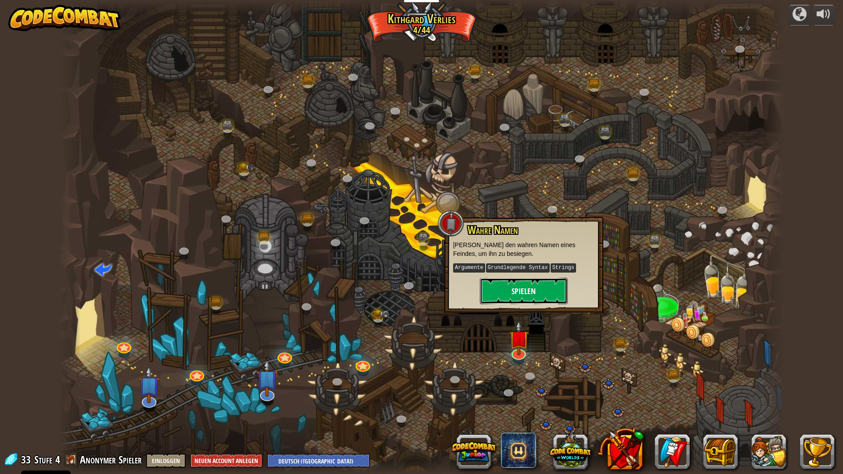
click at [532, 292] on button "Spielen" at bounding box center [524, 291] width 88 height 26
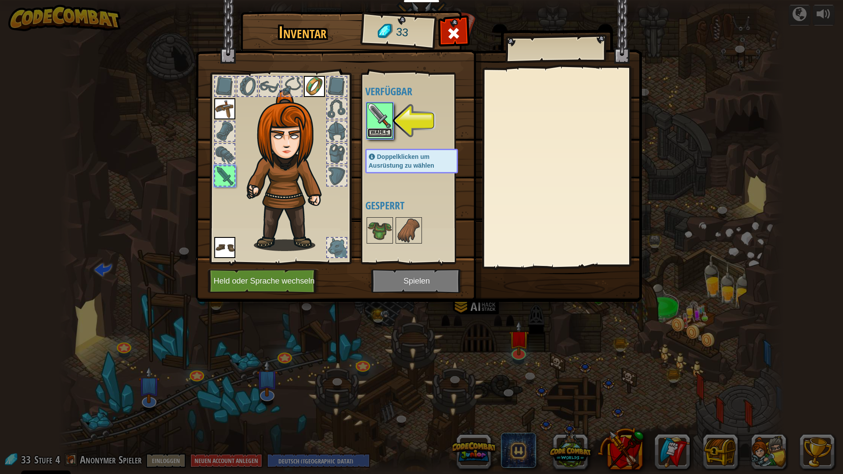
click at [378, 136] on button "Wähle" at bounding box center [380, 132] width 25 height 9
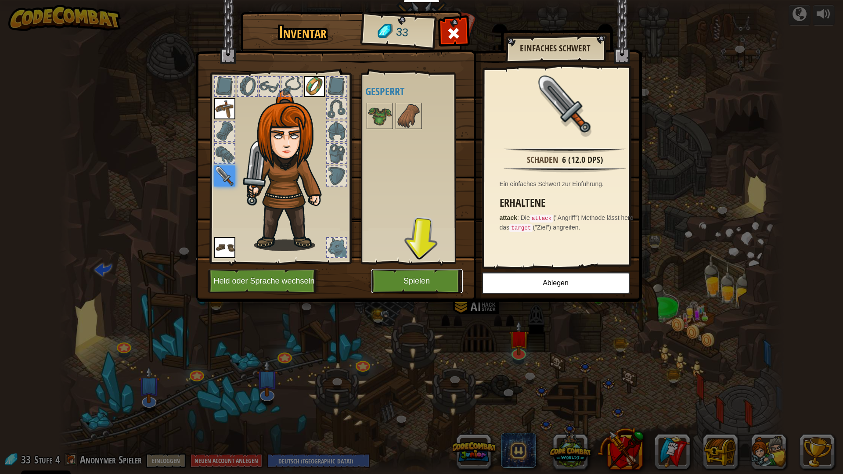
click at [395, 283] on button "Spielen" at bounding box center [417, 281] width 92 height 24
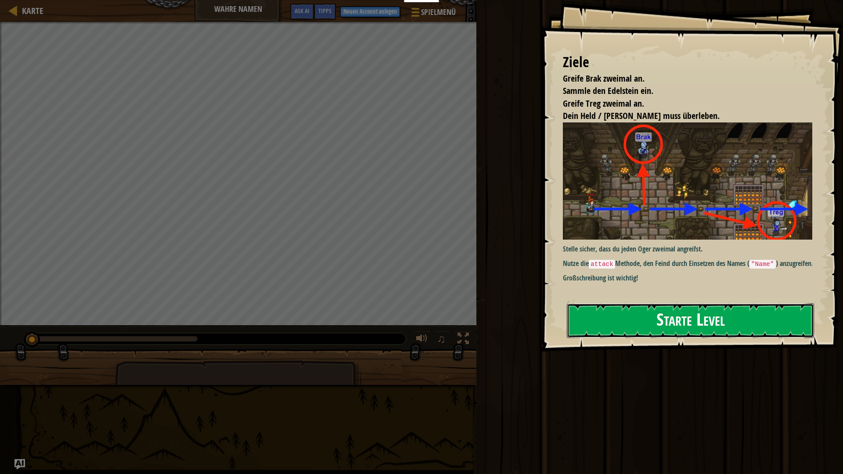
click at [622, 308] on button "Starte Level" at bounding box center [690, 320] width 247 height 35
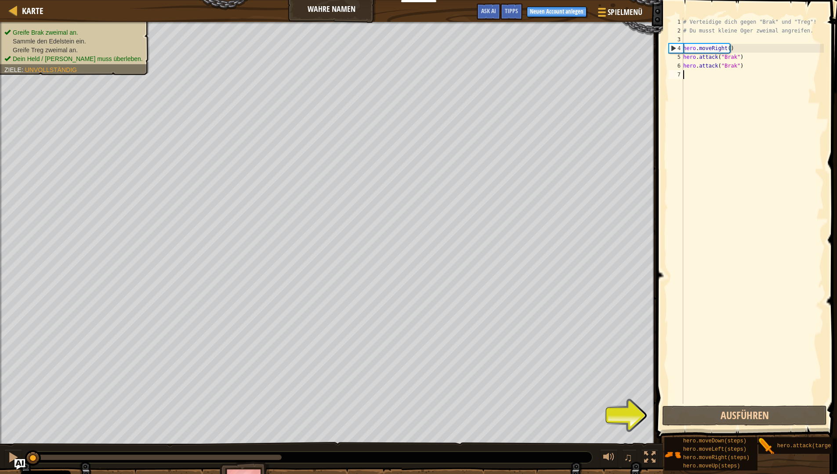
click at [817, 26] on div "# Verteidige dich gegen "Brak" und "Treg"! # Du musst kleine Oger zweimal angre…" at bounding box center [752, 220] width 142 height 404
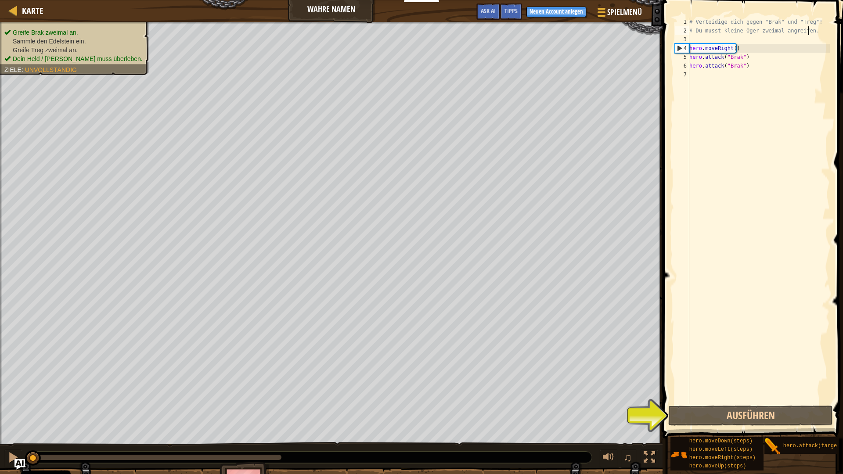
click at [817, 17] on span at bounding box center [754, 207] width 188 height 465
click at [821, 16] on span at bounding box center [754, 207] width 188 height 465
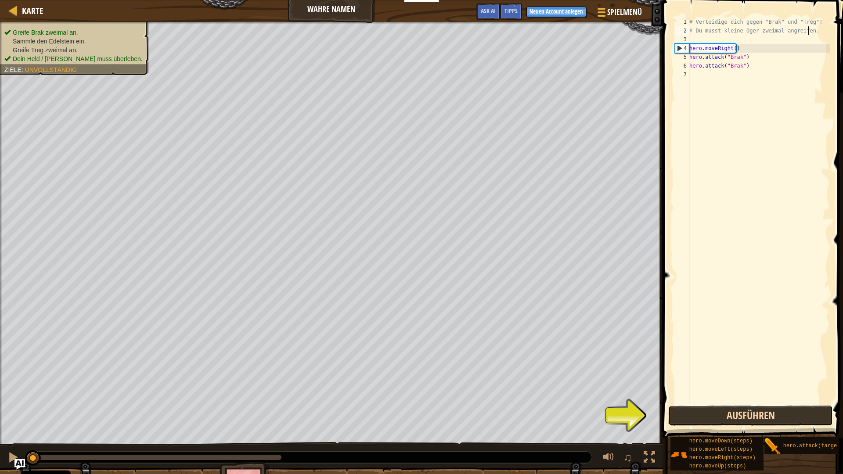
click at [795, 416] on button "Ausführen" at bounding box center [750, 416] width 165 height 20
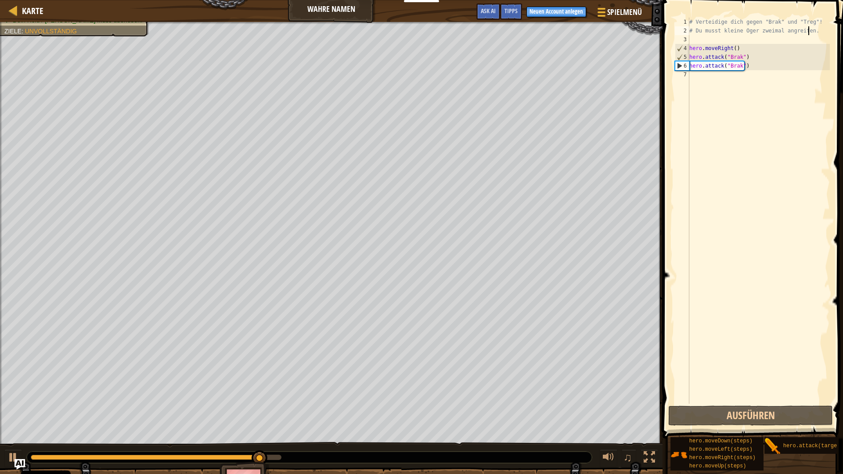
click at [810, 17] on span at bounding box center [754, 207] width 188 height 465
drag, startPoint x: 810, startPoint y: 17, endPoint x: 815, endPoint y: 18, distance: 5.4
click at [814, 18] on div "# Du musst kleine Oger zweimal angreifen. 1 2 3 4 5 6 7 # Verteidige dich gegen…" at bounding box center [751, 236] width 183 height 465
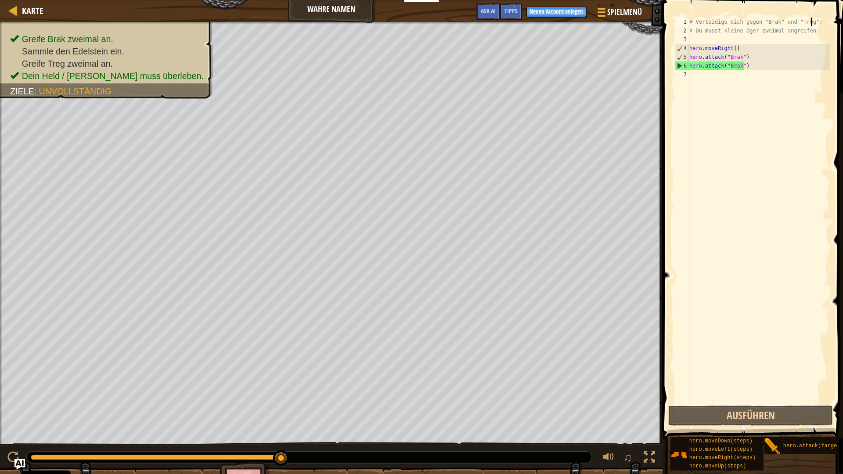
click at [815, 19] on div "# Verteidige dich gegen "Brak" und "Treg"! # Du musst kleine Oger zweimal angre…" at bounding box center [759, 220] width 142 height 404
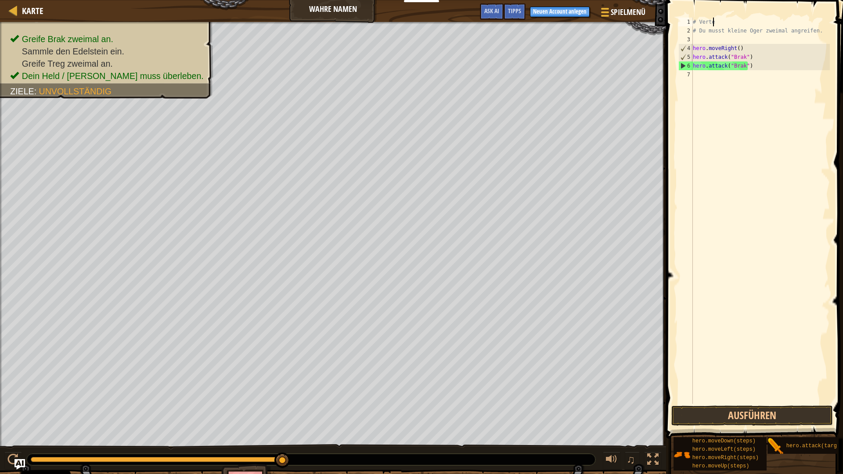
type textarea "#"
click at [821, 28] on div "# Du musst kleine Oger zweimal angreifen. hero . moveRight ( ) hero . attack ( …" at bounding box center [760, 220] width 139 height 404
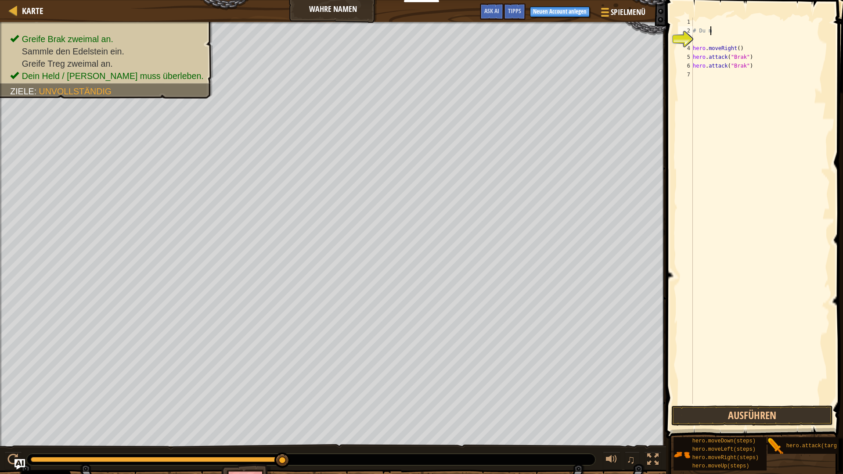
type textarea "#"
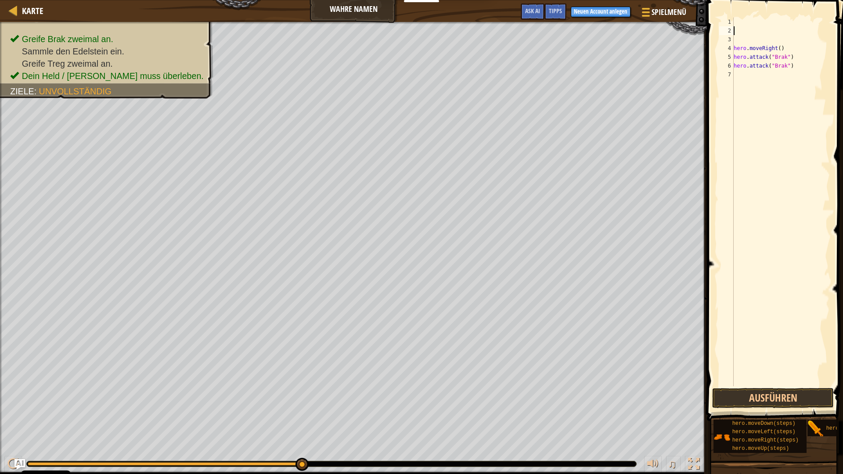
click at [806, 47] on div "hero . moveRight ( ) hero . attack ( "Brak" ) hero . attack ( "Brak" )" at bounding box center [781, 211] width 98 height 386
type textarea "h"
click at [798, 62] on div "hero . attack ( "Brak" ) hero . attack ( "Brak" )" at bounding box center [781, 211] width 98 height 386
type textarea "h"
click at [793, 56] on div "hero . attack ( "Bra" at bounding box center [781, 211] width 98 height 386
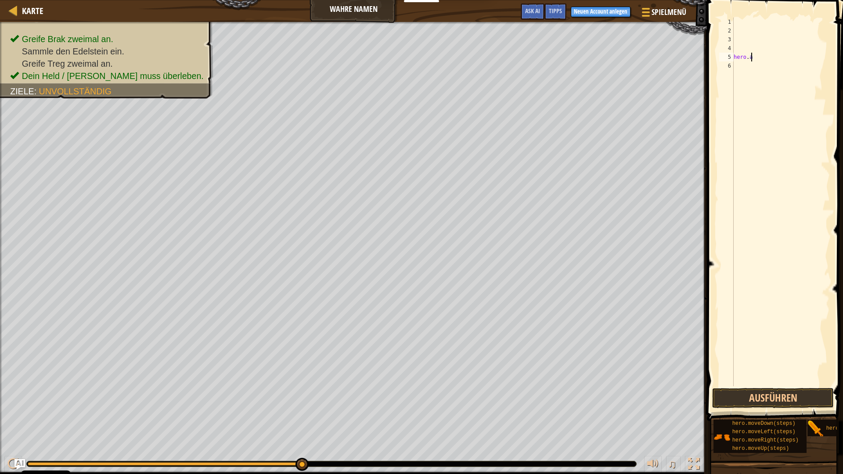
type textarea "h"
click at [777, 27] on div at bounding box center [781, 211] width 98 height 386
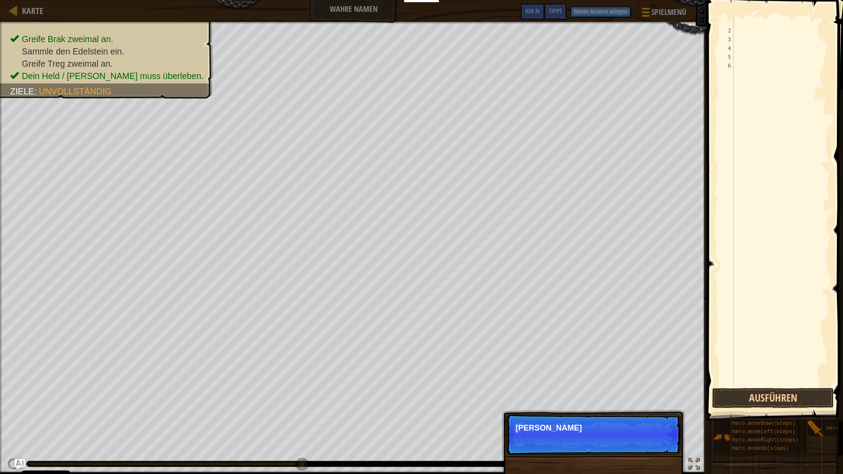
click at [774, 21] on div at bounding box center [781, 211] width 98 height 386
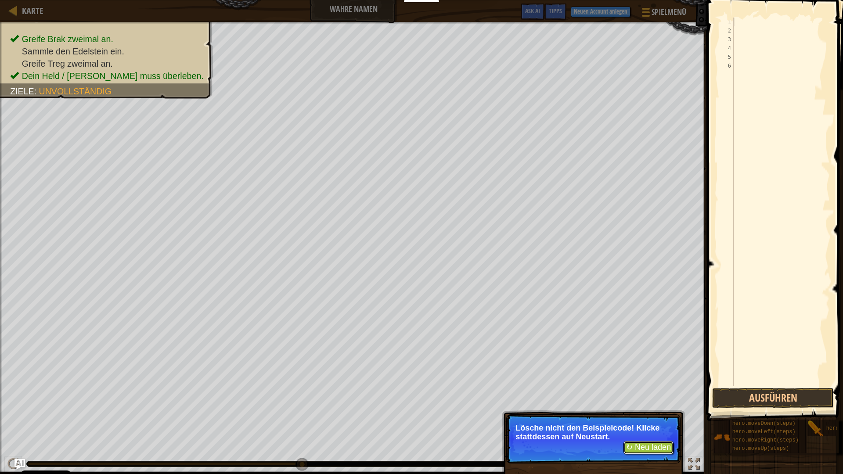
click at [653, 418] on button "↻ Neu laden" at bounding box center [649, 447] width 50 height 13
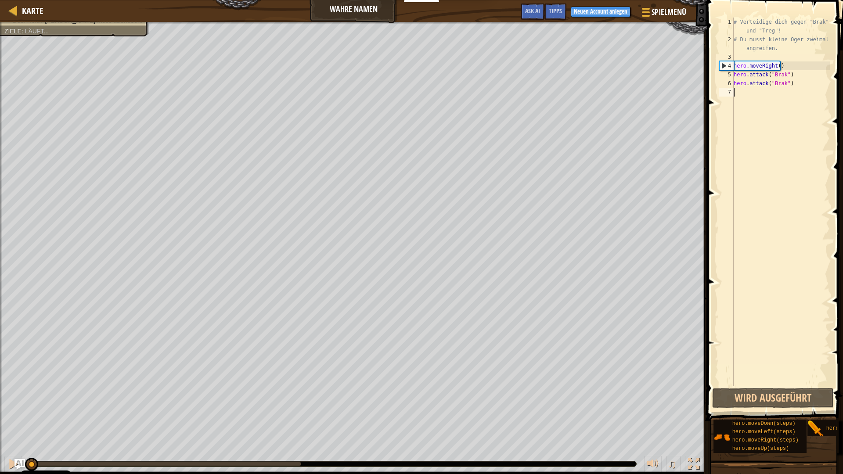
scroll to position [4, 0]
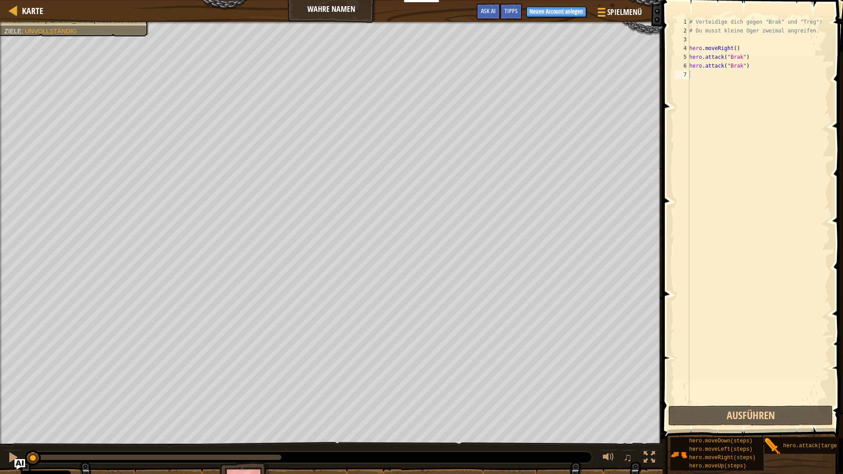
drag, startPoint x: 642, startPoint y: 0, endPoint x: 718, endPoint y: 44, distance: 87.2
click at [708, 25] on div "Karte Wahre Namen Spielmenü Fertig Neuen Account anlegen Tipps Ask AI 1 ההההההה…" at bounding box center [421, 237] width 843 height 474
click at [711, 84] on div "# Verteidige dich gegen "Brak" und "Treg"! # Du musst kleine Oger zweimal angre…" at bounding box center [759, 220] width 142 height 404
click at [709, 75] on div "# Verteidige dich gegen "Brak" und "Treg"! # Du musst kleine Oger zweimal angre…" at bounding box center [759, 220] width 142 height 404
click at [780, 412] on button "Ausführen" at bounding box center [750, 416] width 165 height 20
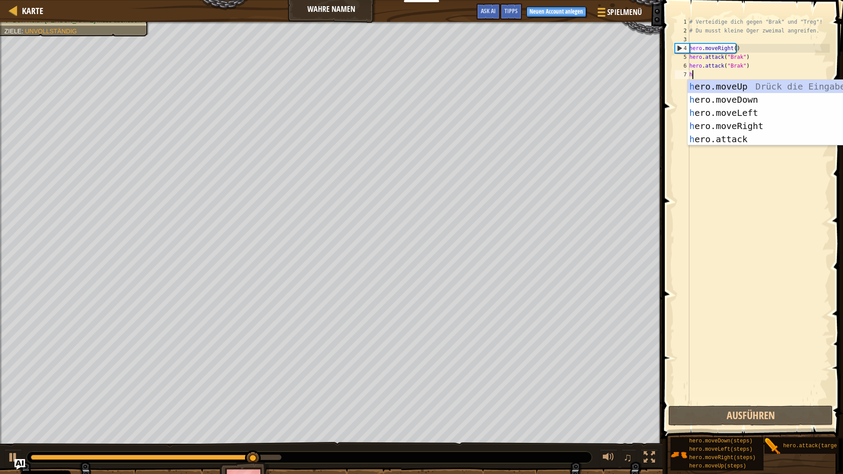
type textarea "h"
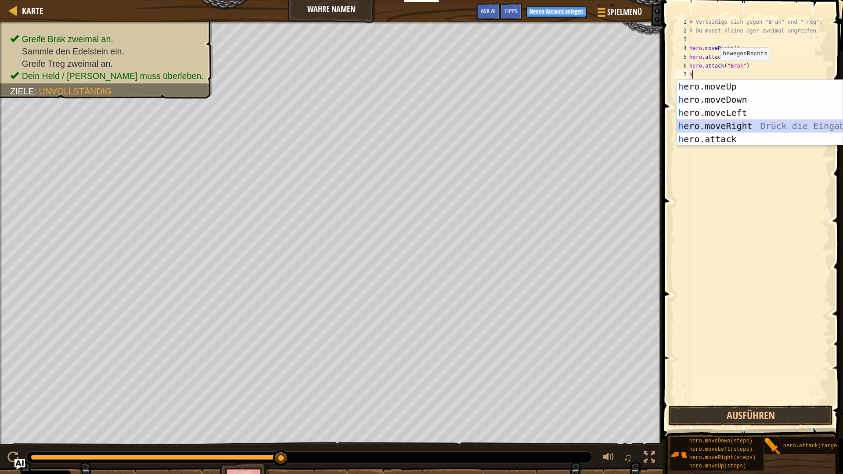
click at [750, 123] on div "h ero.moveUp Drück die Eingabetaste h ero.moveDown Drück die Eingabetaste h ero…" at bounding box center [760, 126] width 166 height 92
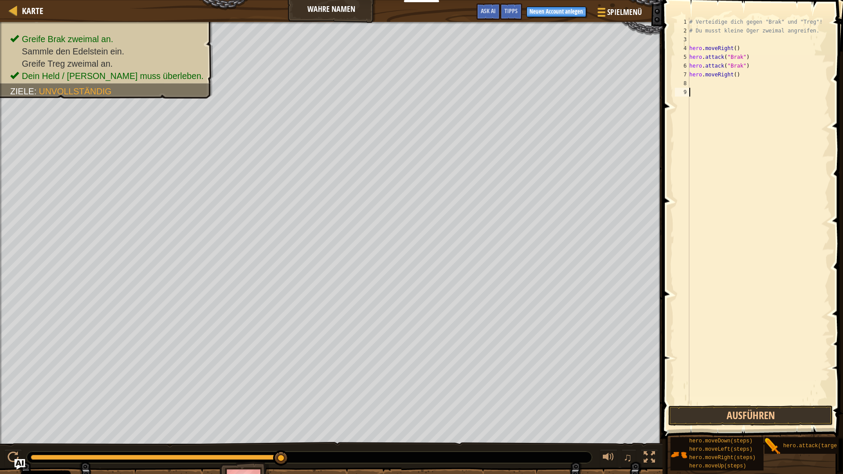
drag, startPoint x: 771, startPoint y: 173, endPoint x: 804, endPoint y: 282, distance: 113.8
click at [797, 263] on div "# Verteidige dich gegen "Brak" und "Treg"! # Du musst kleine Oger zweimal angre…" at bounding box center [759, 220] width 142 height 404
click at [777, 417] on button "Ausführen" at bounding box center [750, 416] width 165 height 20
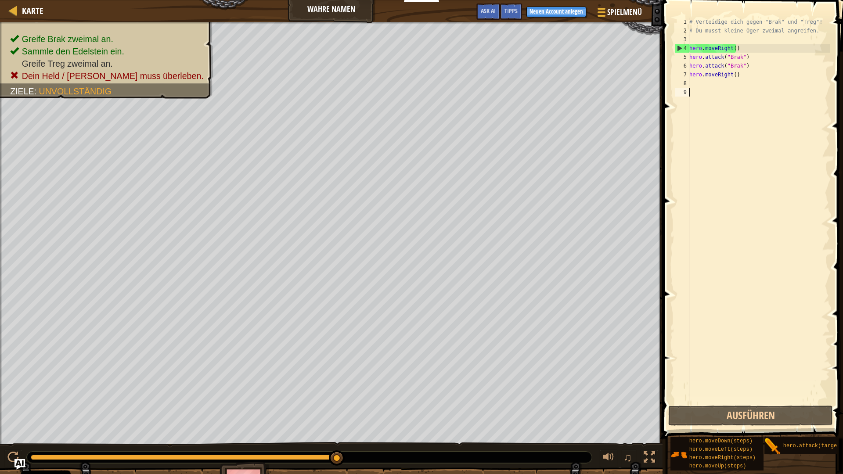
click at [711, 82] on div "# Verteidige dich gegen "Brak" und "Treg"! # Du musst kleine Oger zweimal angre…" at bounding box center [759, 220] width 142 height 404
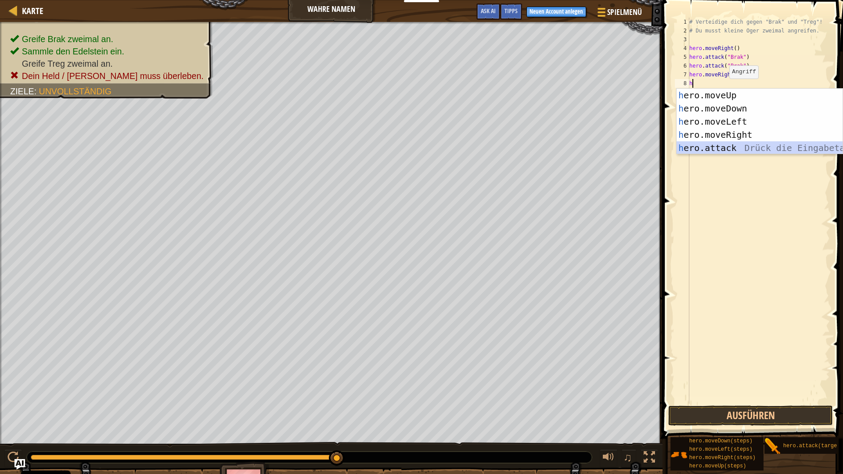
click at [743, 144] on div "h ero.moveUp Drück die Eingabetaste h ero.moveDown Drück die Eingabetaste h ero…" at bounding box center [760, 135] width 166 height 92
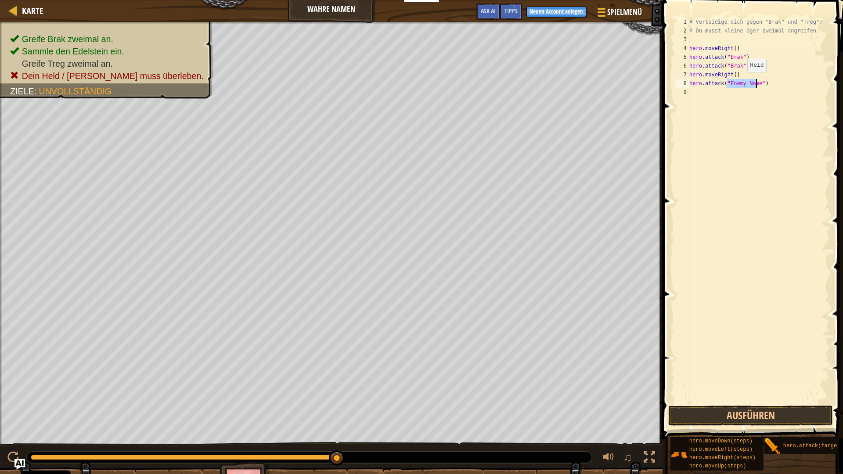
click at [740, 81] on div "# Verteidige dich gegen "Brak" und "Treg"! # Du musst kleine Oger zweimal angre…" at bounding box center [759, 211] width 142 height 386
drag, startPoint x: 766, startPoint y: 83, endPoint x: 743, endPoint y: 88, distance: 24.3
click at [743, 88] on div "# Verteidige dich gegen "Brak" und "Treg"! # Du musst kleine Oger zweimal angre…" at bounding box center [759, 220] width 142 height 404
click at [737, 86] on div "# Verteidige dich gegen "Brak" und "Treg"! # Du musst kleine Oger zweimal angre…" at bounding box center [759, 220] width 142 height 404
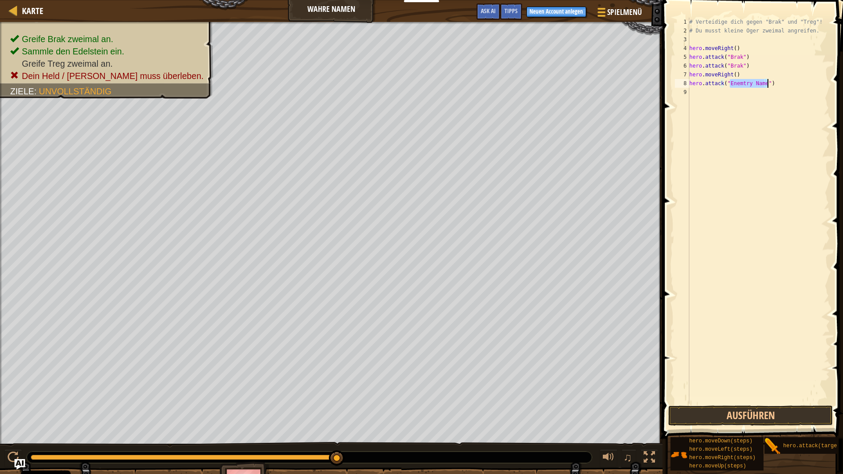
drag, startPoint x: 729, startPoint y: 83, endPoint x: 767, endPoint y: 83, distance: 37.8
click at [767, 83] on div "# Verteidige dich gegen "Brak" und "Treg"! # Du musst kleine Oger zweimal angre…" at bounding box center [759, 220] width 142 height 404
type textarea "h"
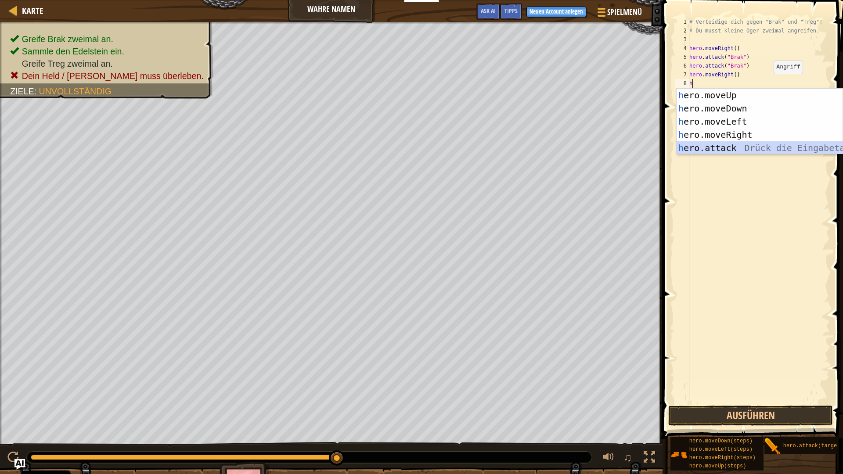
click at [787, 142] on div "h ero.moveUp Drück die Eingabetaste h ero.moveDown Drück die Eingabetaste h ero…" at bounding box center [760, 135] width 166 height 92
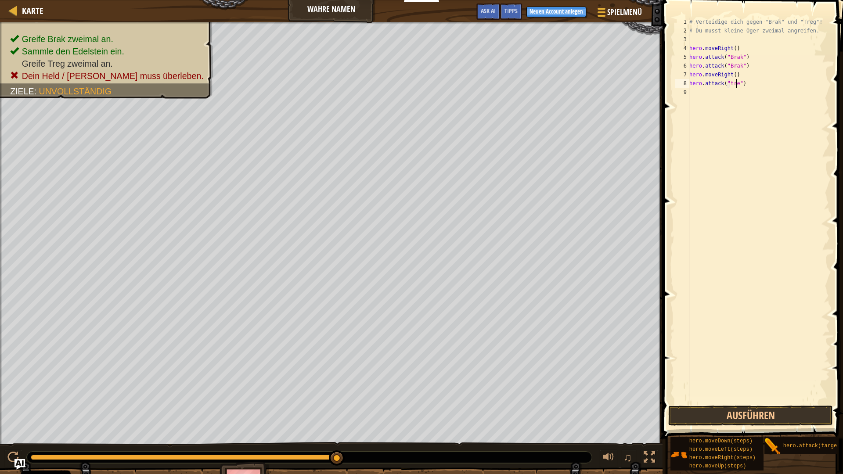
scroll to position [4, 4]
type textarea "hero.attack("treg")"
click at [720, 415] on button "Ausführen" at bounding box center [750, 416] width 165 height 20
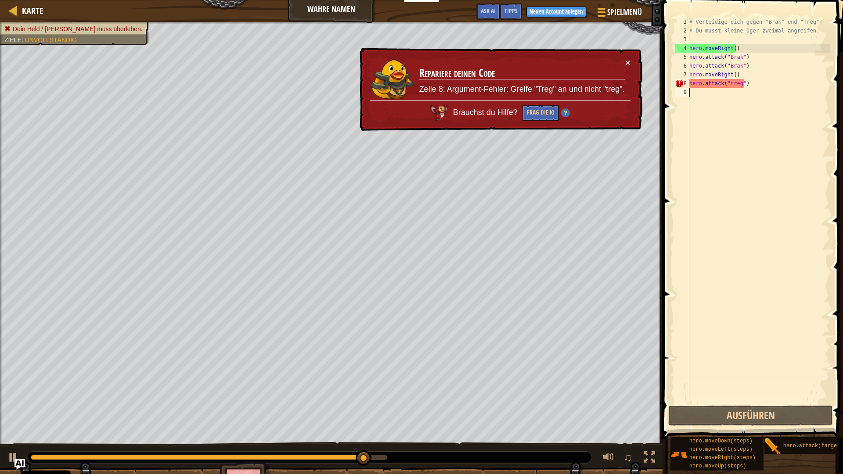
click at [733, 90] on div "# Verteidige dich gegen "Brak" und "Treg"! # Du musst kleine Oger zweimal angre…" at bounding box center [759, 220] width 142 height 404
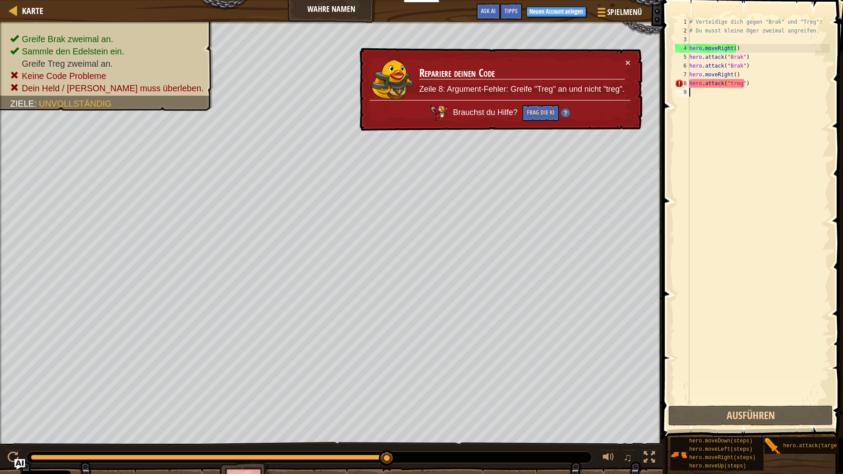
click at [766, 81] on div "# Verteidige dich gegen "Brak" und "Treg"! # Du musst kleine Oger zweimal angre…" at bounding box center [759, 220] width 142 height 404
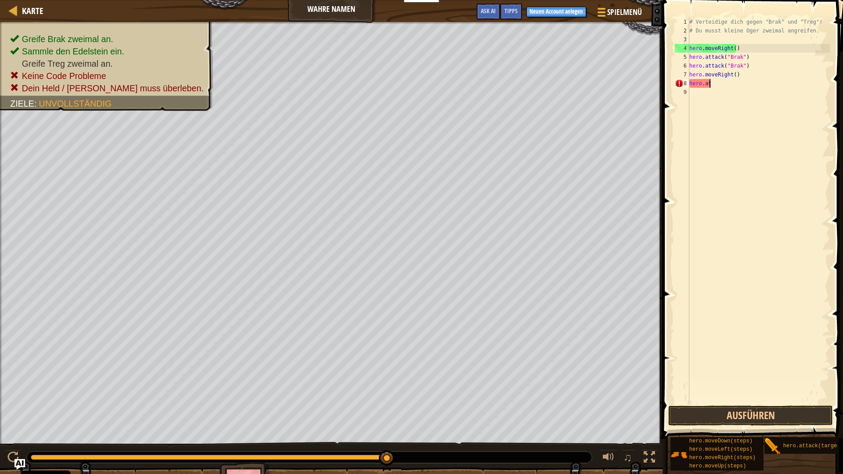
type textarea "h"
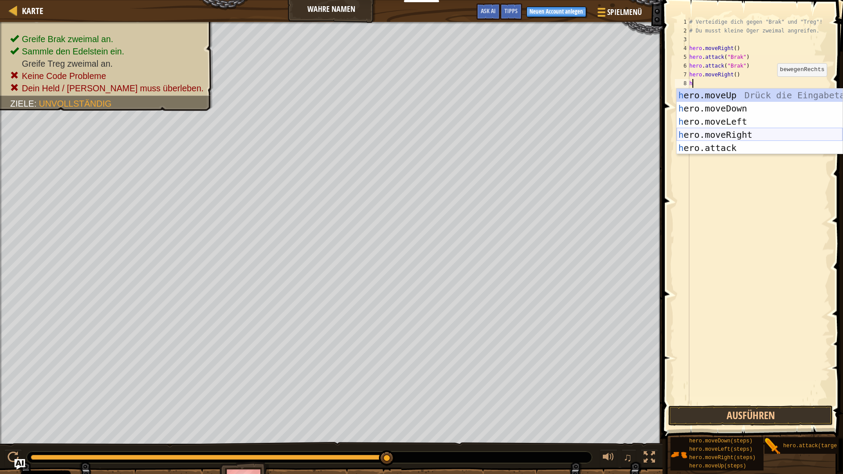
click at [793, 131] on div "h ero.moveUp Drück die Eingabetaste h ero.moveDown Drück die Eingabetaste h ero…" at bounding box center [760, 135] width 166 height 92
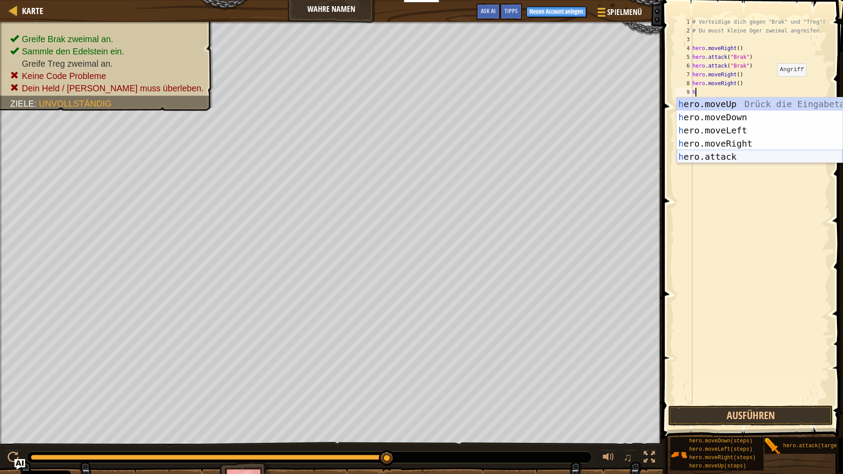
click at [804, 152] on div "h ero.moveUp Drück die Eingabetaste h ero.moveDown Drück die Eingabetaste h ero…" at bounding box center [760, 143] width 166 height 92
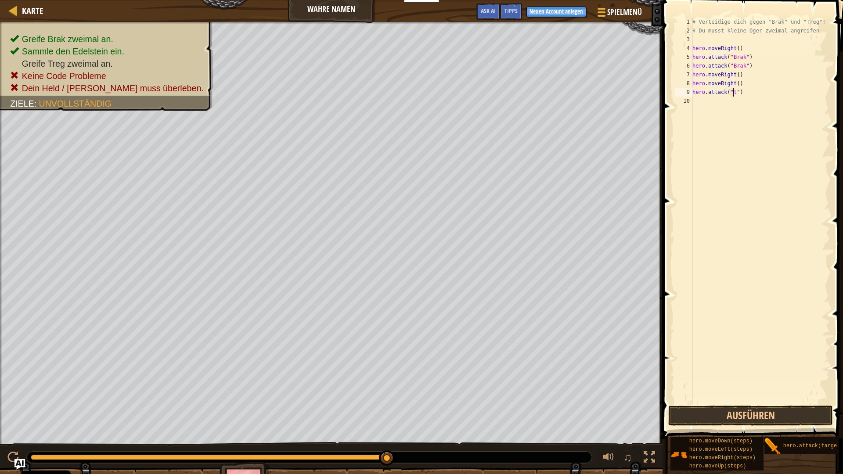
scroll to position [4, 4]
type textarea "hero.attack("treg")"
click at [743, 101] on div "# Verteidige dich gegen "Brak" und "Treg"! # Du musst kleine Oger zweimal angre…" at bounding box center [761, 220] width 140 height 404
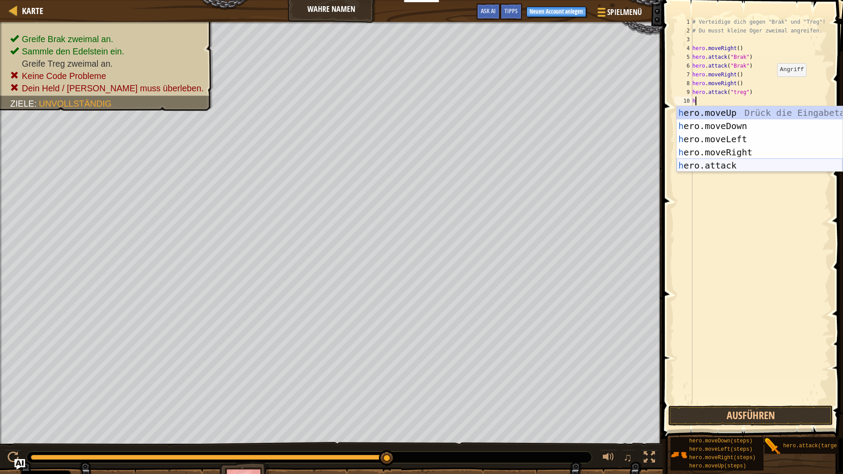
click at [776, 161] on div "h ero.moveUp Drück die Eingabetaste h ero.moveDown Drück die Eingabetaste h ero…" at bounding box center [760, 152] width 166 height 92
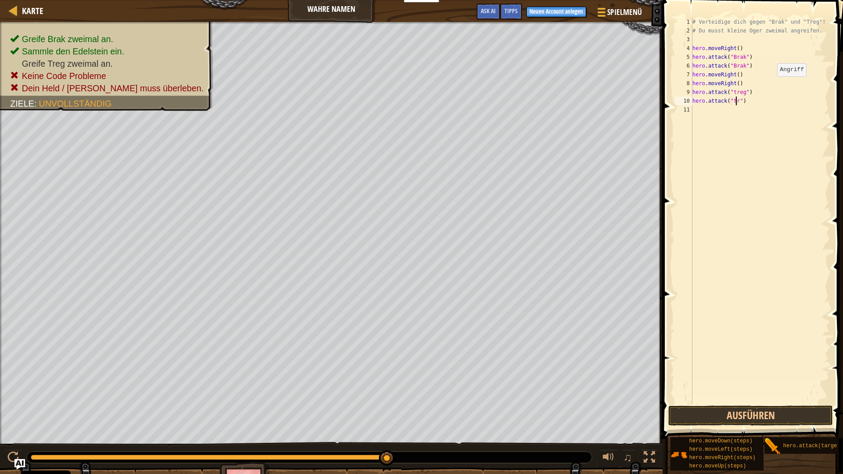
scroll to position [4, 4]
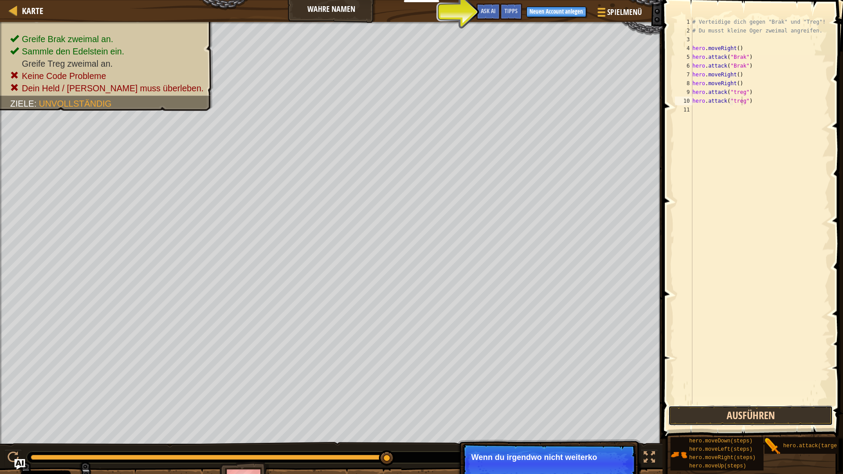
click at [812, 407] on button "Ausführen" at bounding box center [750, 416] width 165 height 20
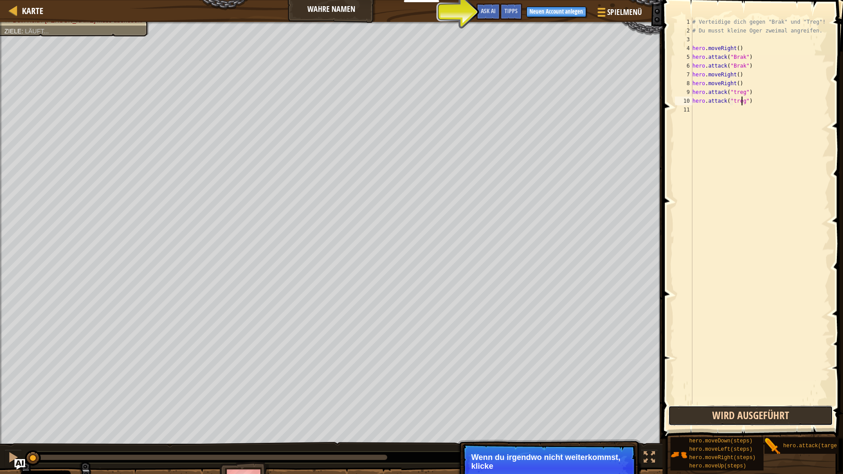
click at [816, 411] on button "Wird ausgeführt" at bounding box center [750, 416] width 165 height 20
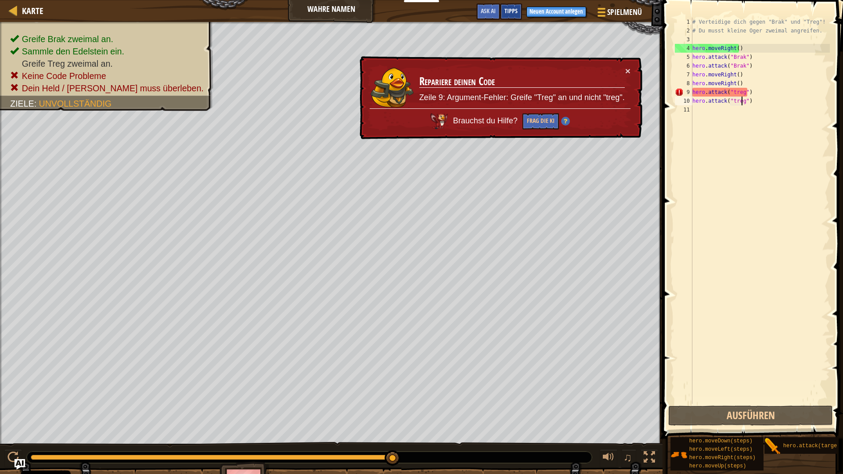
click at [511, 18] on div "Tipps" at bounding box center [511, 12] width 22 height 16
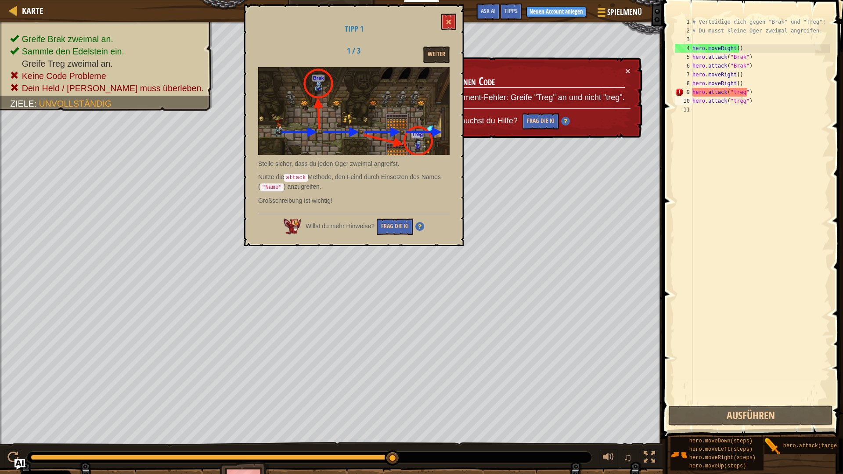
scroll to position [4, 4]
drag, startPoint x: 488, startPoint y: 84, endPoint x: 757, endPoint y: 89, distance: 269.2
click at [757, 89] on div "# Verteidige dich gegen "Brak" und "Treg"! # Du musst kleine Oger zweimal angre…" at bounding box center [761, 220] width 140 height 404
click at [758, 94] on div "# Verteidige dich gegen "Brak" und "Treg"! # Du musst kleine Oger zweimal angre…" at bounding box center [760, 211] width 139 height 386
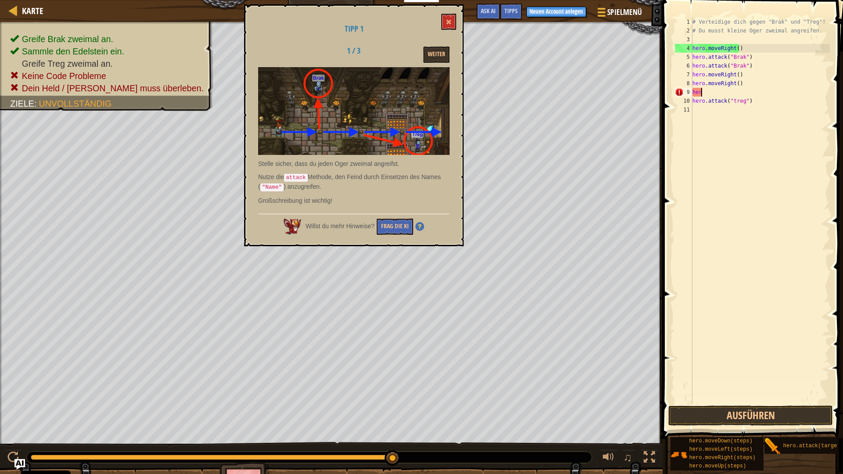
scroll to position [4, 0]
type textarea "h"
click at [715, 418] on button "Ausführen" at bounding box center [750, 416] width 165 height 20
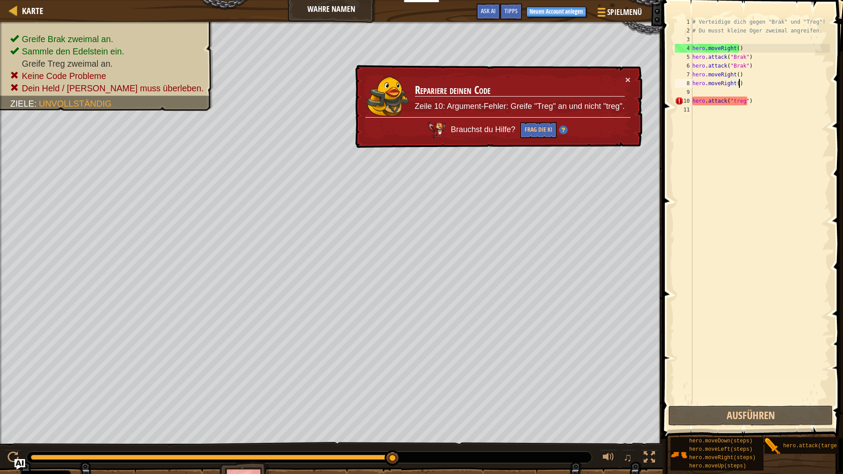
click at [750, 80] on div "# Verteidige dich gegen "Brak" und "Treg"! # Du musst kleine Oger zweimal angre…" at bounding box center [761, 220] width 140 height 404
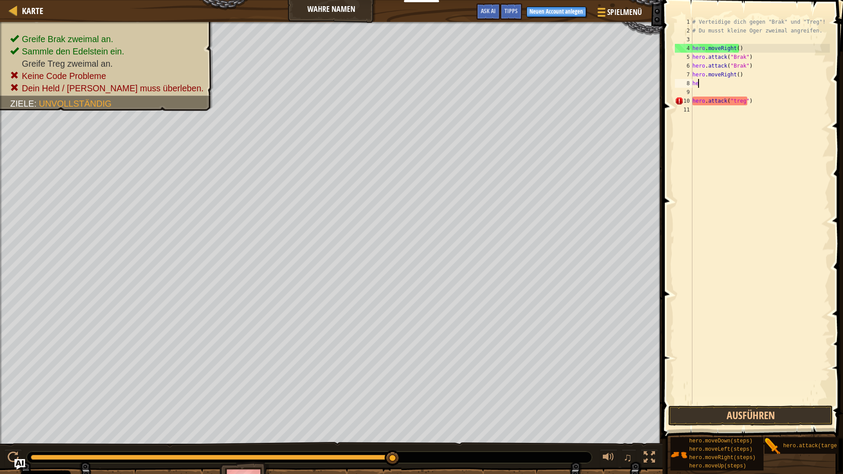
type textarea "h"
click at [805, 410] on button "Ausführen" at bounding box center [750, 416] width 165 height 20
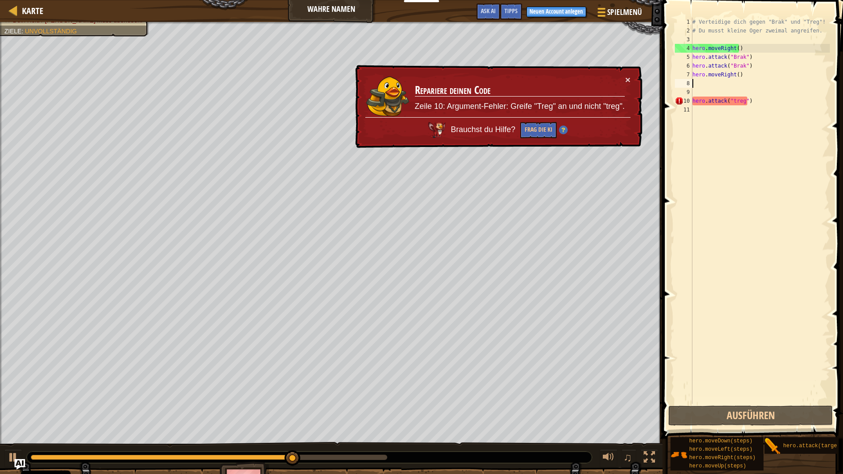
click at [707, 86] on div "# Verteidige dich gegen "Brak" und "Treg"! # Du musst kleine Oger zweimal angre…" at bounding box center [761, 220] width 140 height 404
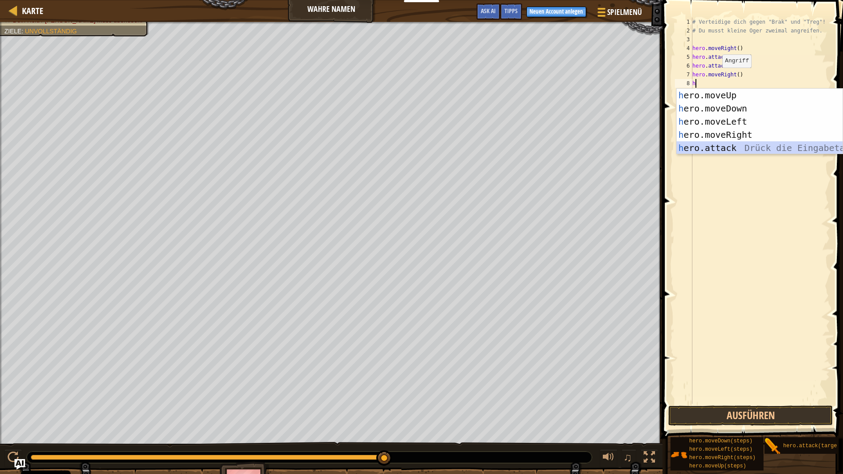
click at [696, 148] on div "h ero.moveUp Drück die Eingabetaste h ero.moveDown Drück die Eingabetaste h ero…" at bounding box center [760, 135] width 166 height 92
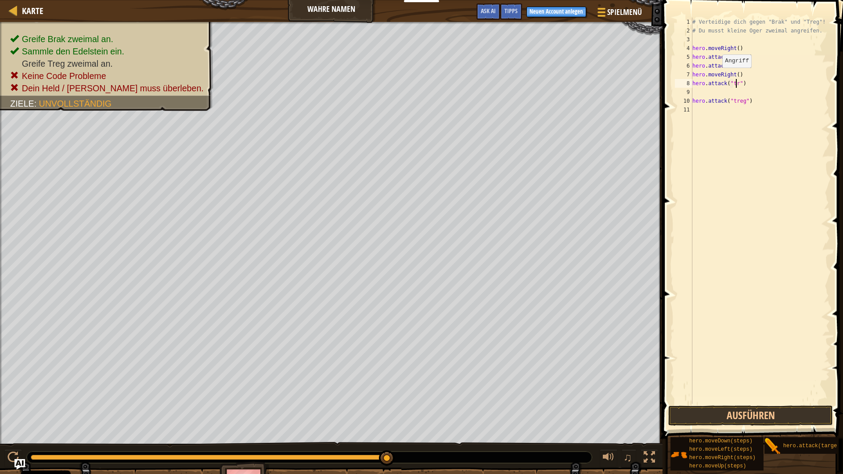
scroll to position [4, 4]
click at [793, 405] on span at bounding box center [754, 207] width 188 height 465
click at [796, 408] on button "Ausführen" at bounding box center [750, 416] width 165 height 20
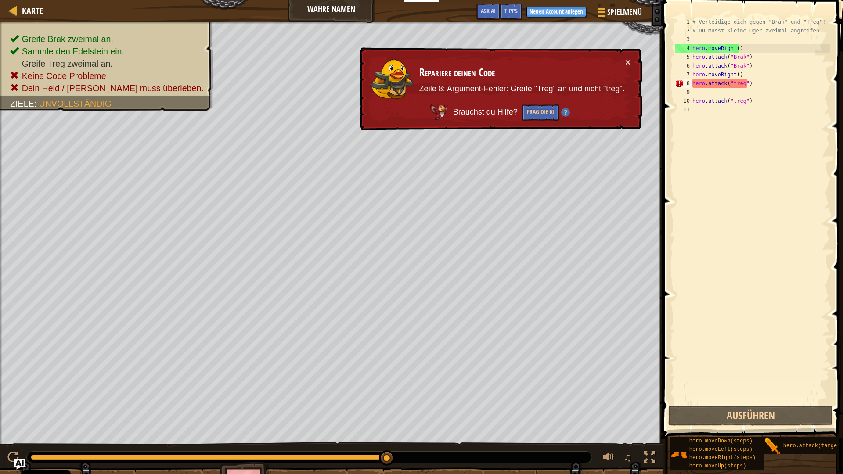
click at [747, 84] on div "# Verteidige dich gegen "Brak" und "Treg"! # Du musst kleine Oger zweimal angre…" at bounding box center [761, 220] width 140 height 404
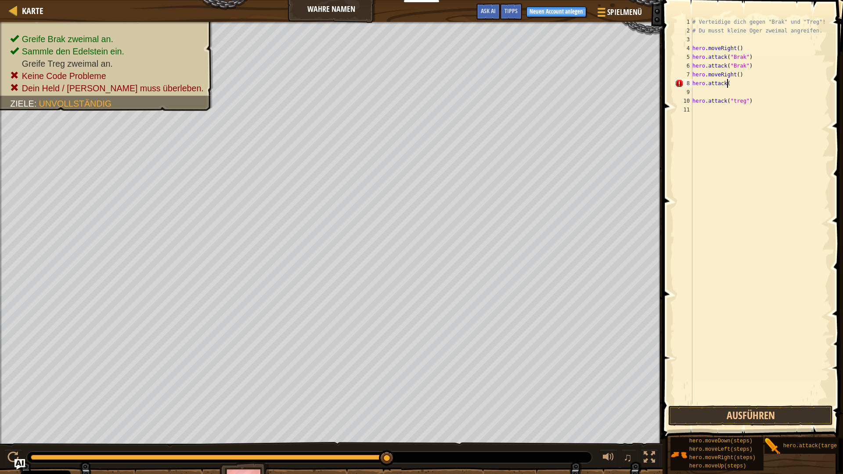
scroll to position [4, 1]
type textarea "h"
click at [732, 105] on div "# Verteidige dich gegen "Brak" und "Treg"! # Du musst kleine Oger zweimal angre…" at bounding box center [761, 220] width 140 height 404
type textarea "hero.attack("Treg")"
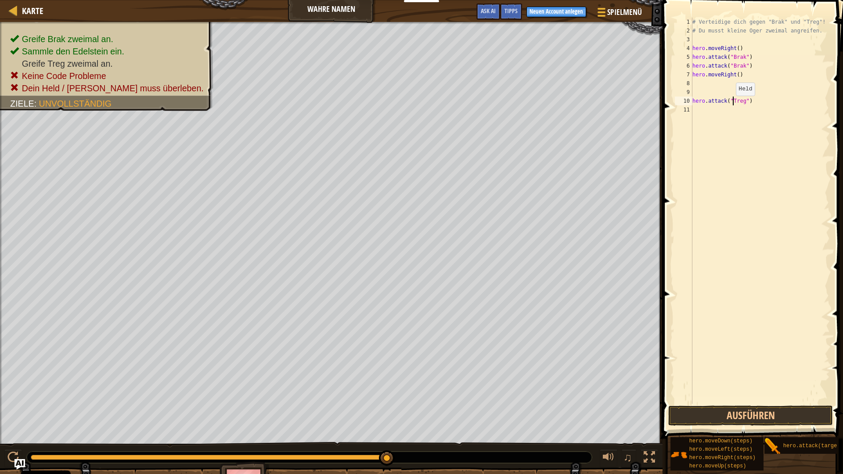
scroll to position [4, 4]
click at [739, 81] on div "# Verteidige dich gegen "Brak" und "Treg"! # Du musst kleine Oger zweimal angre…" at bounding box center [761, 220] width 140 height 404
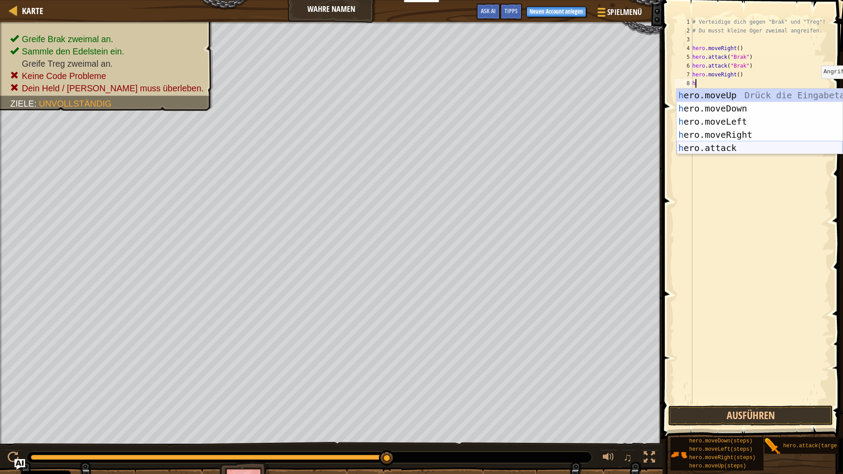
click at [826, 144] on div "h ero.moveUp Drück die Eingabetaste h ero.moveDown Drück die Eingabetaste h ero…" at bounding box center [760, 135] width 166 height 92
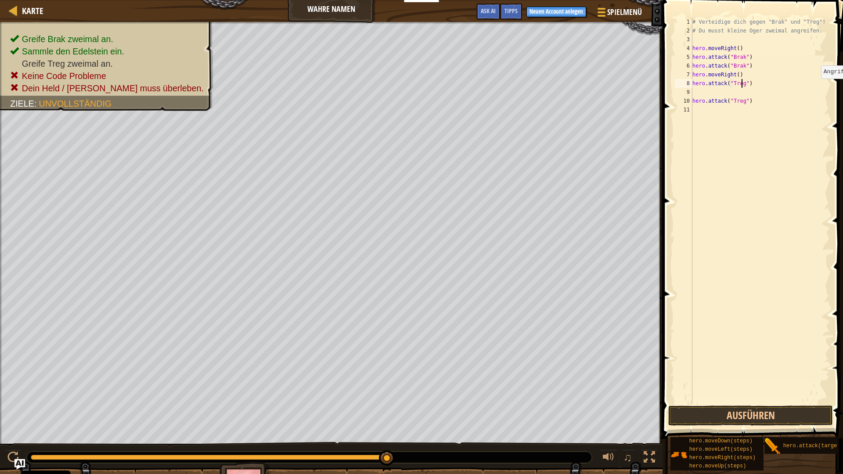
scroll to position [4, 4]
click at [828, 408] on button "Ausführen" at bounding box center [750, 416] width 165 height 20
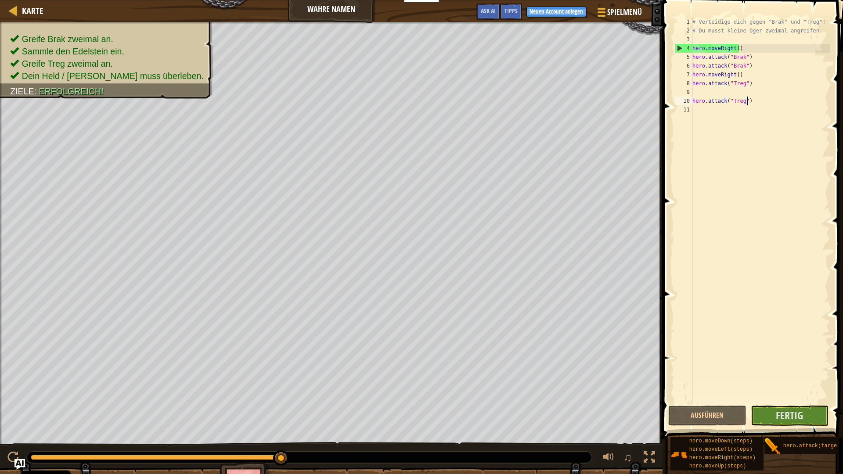
click at [763, 102] on div "# Verteidige dich gegen "Brak" und "Treg"! # Du musst kleine Oger zweimal angre…" at bounding box center [761, 220] width 140 height 404
type textarea "h"
click at [731, 96] on div "# Verteidige dich gegen "Brak" und "Treg"! # Du musst kleine Oger zweimal angre…" at bounding box center [761, 220] width 140 height 404
type textarea "h"
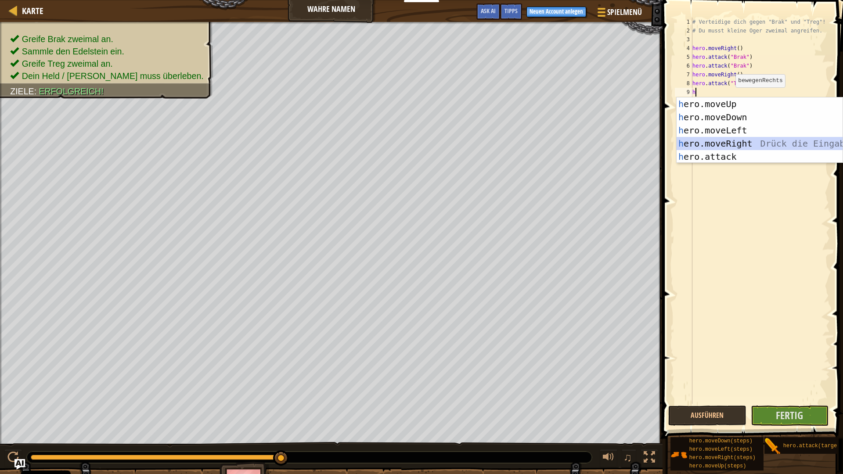
click at [744, 138] on div "h ero.moveUp Drück die Eingabetaste h ero.moveDown Drück die Eingabetaste h ero…" at bounding box center [760, 143] width 166 height 92
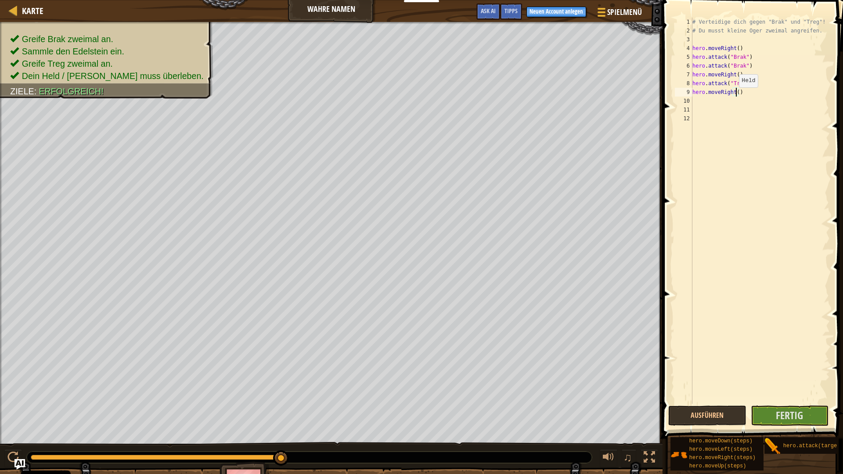
click at [735, 96] on div "# Verteidige dich gegen "Brak" und "Treg"! # Du musst kleine Oger zweimal angre…" at bounding box center [761, 220] width 140 height 404
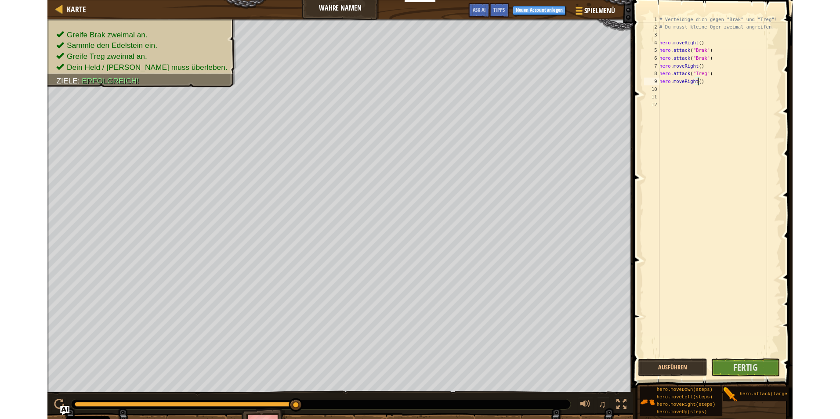
scroll to position [4, 4]
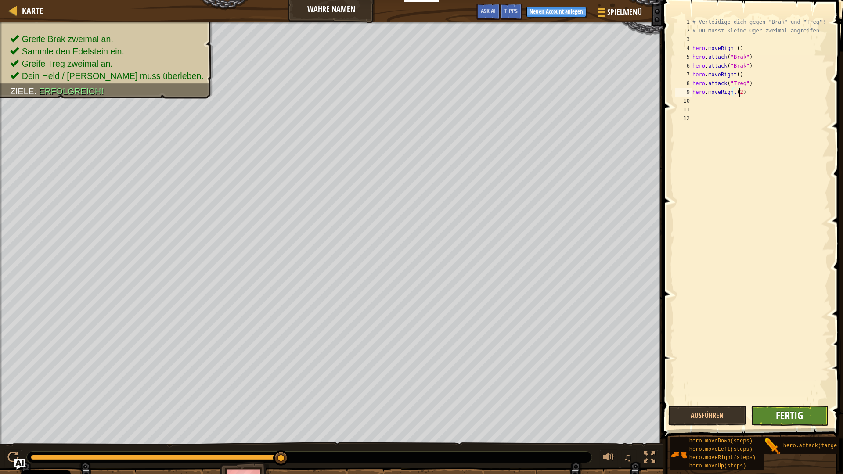
type textarea "hero.moveRight(2)"
click at [795, 417] on span "Fertig" at bounding box center [789, 415] width 27 height 14
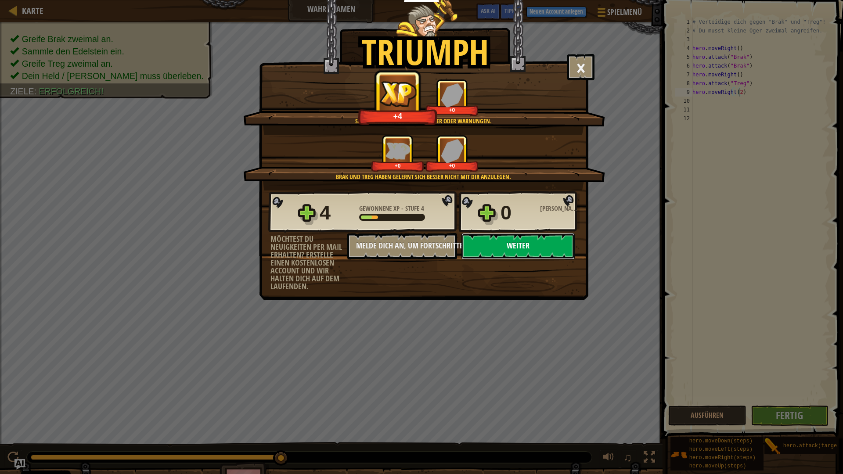
click at [489, 249] on button "Weiter" at bounding box center [518, 246] width 113 height 26
select select "de-DE"
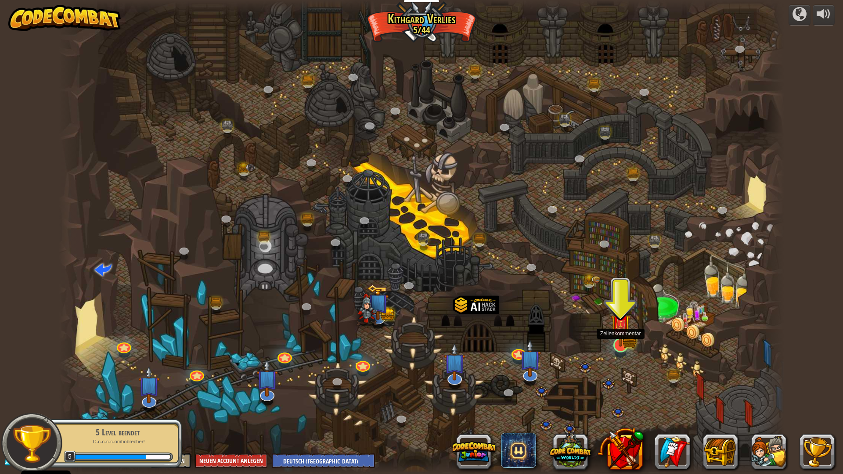
click at [620, 331] on img at bounding box center [621, 325] width 12 height 12
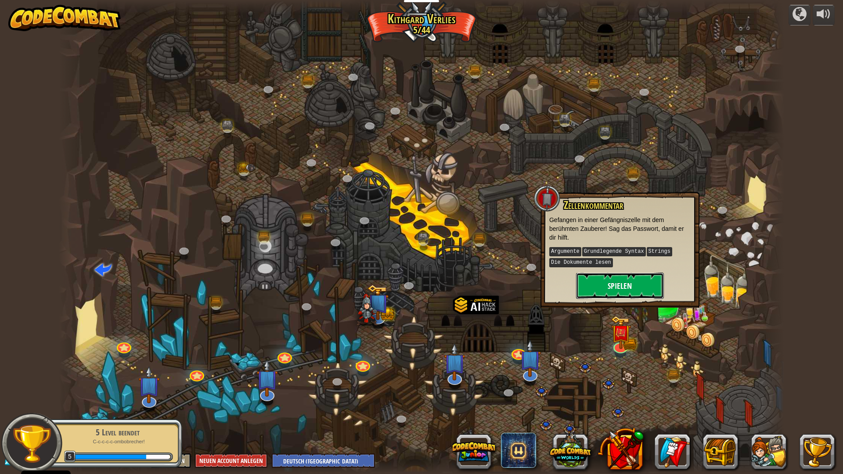
click at [609, 287] on button "Spielen" at bounding box center [620, 286] width 88 height 26
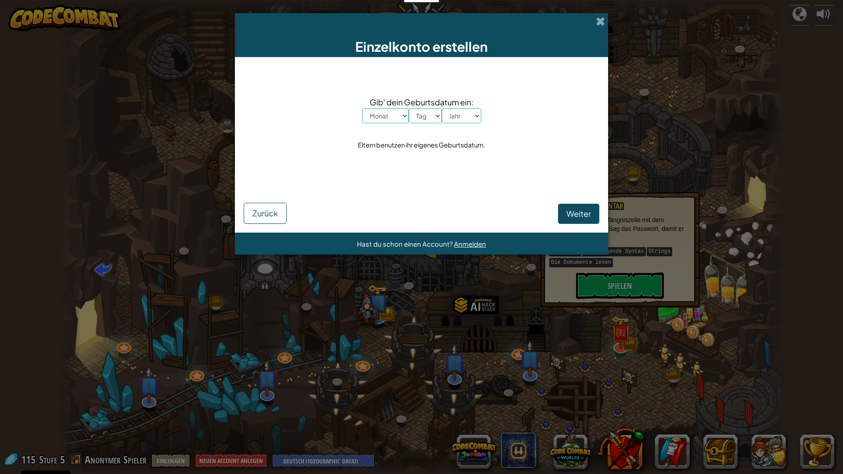
click at [599, 28] on div "Einzelkonto erstellen" at bounding box center [421, 35] width 373 height 44
click at [601, 26] on span at bounding box center [600, 21] width 9 height 9
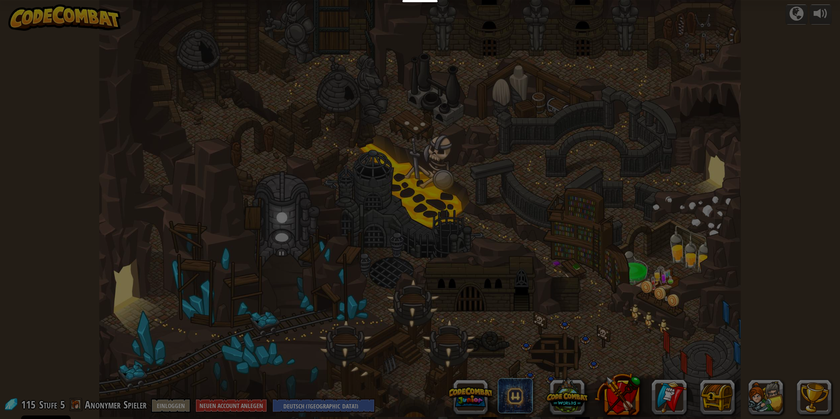
select select "de-DE"
